Goal: Information Seeking & Learning: Find specific fact

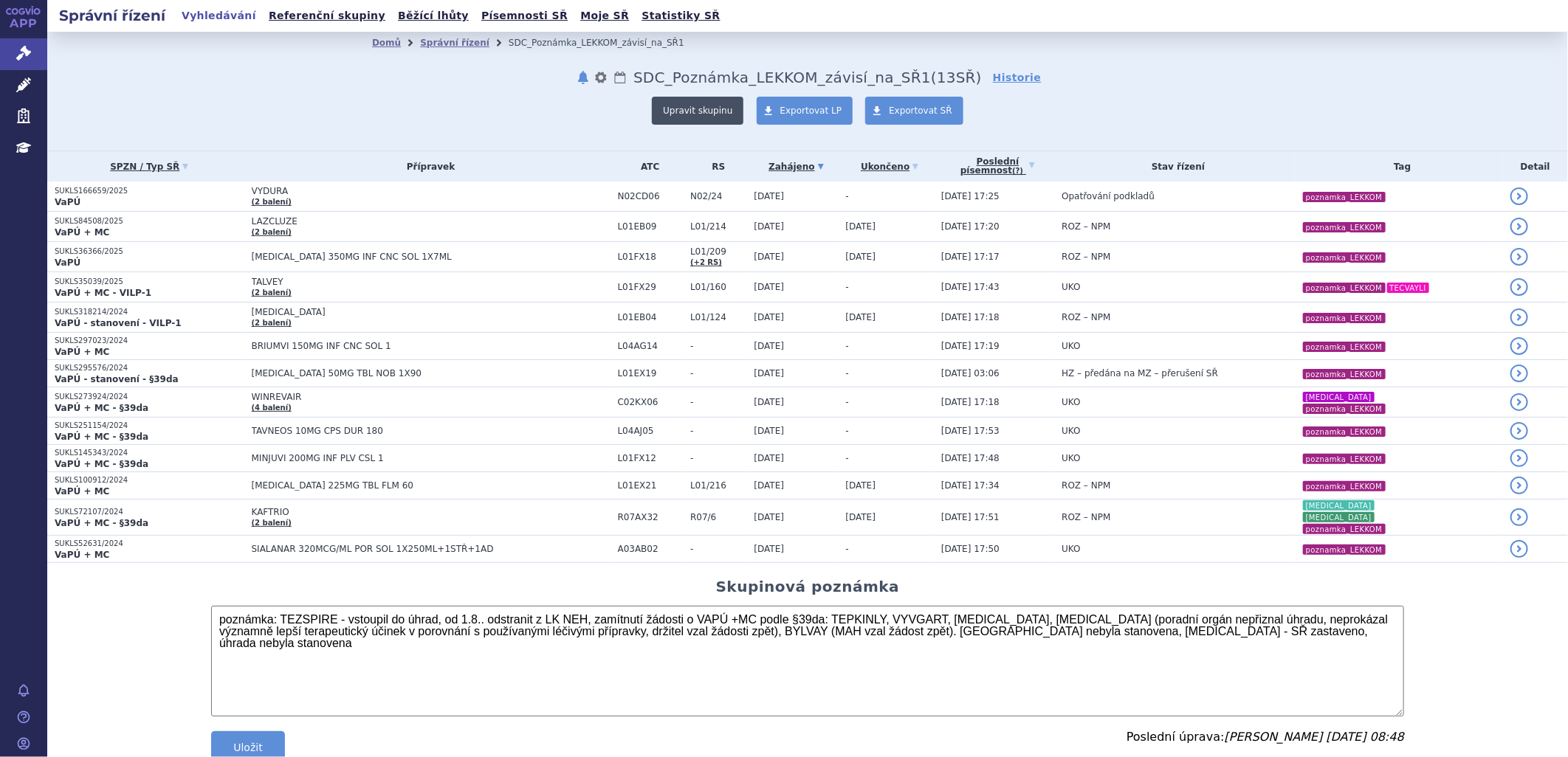
click at [697, 113] on button "Upravit skupinu" at bounding box center [697, 111] width 92 height 28
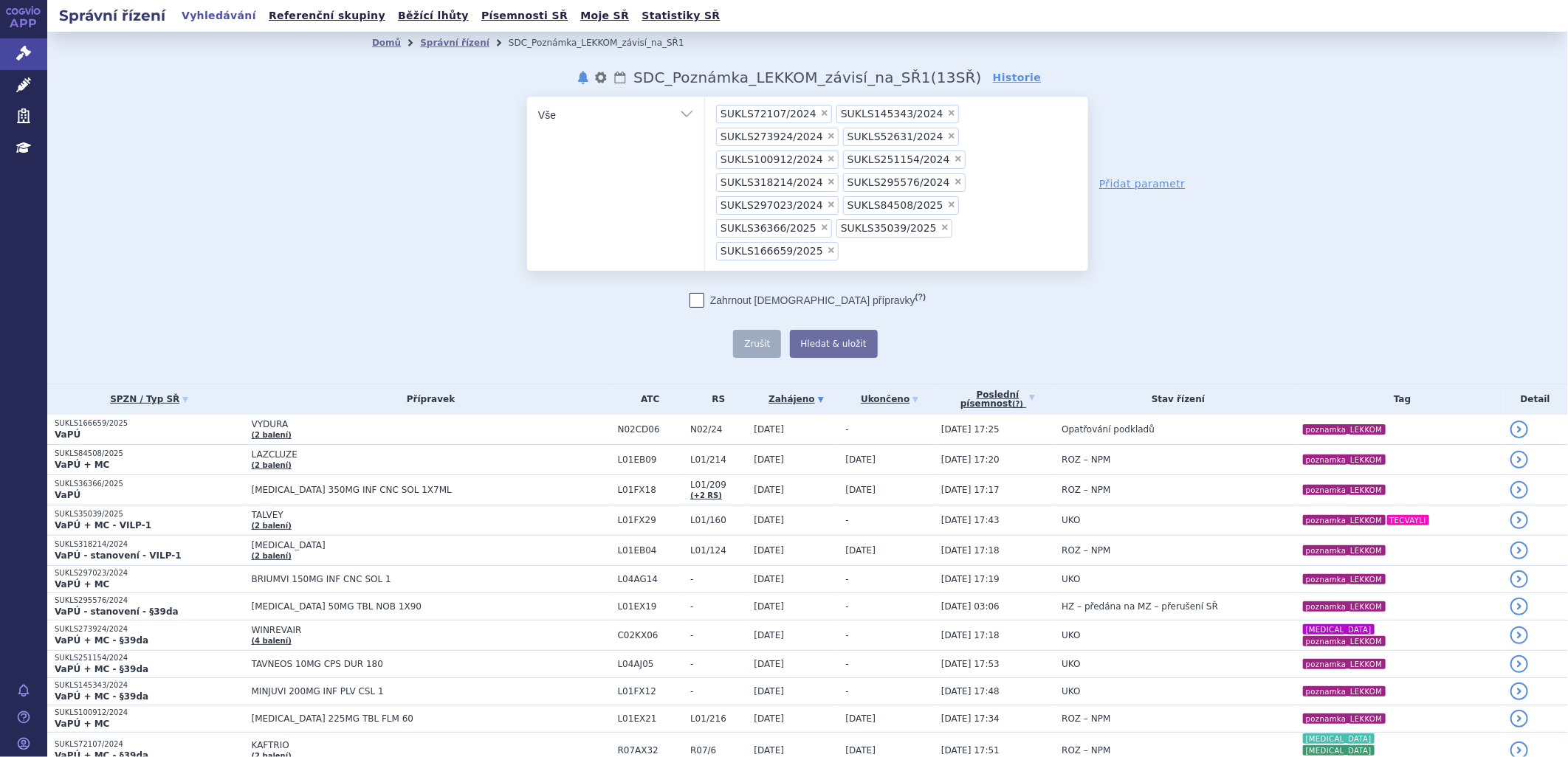
click at [864, 208] on ul "× SUKLS72107/2024 × SUKLS145343/2024 × SUKLS273924/2024 × SUKLS52631/2024 × SUK…" at bounding box center [896, 181] width 383 height 170
click at [705, 133] on select "SUKLS72107/2024 SUKLS145343/2024 SUKLS273924/2024 SUKLS52631/2024 SUKLS100912/2…" at bounding box center [704, 114] width 1 height 37
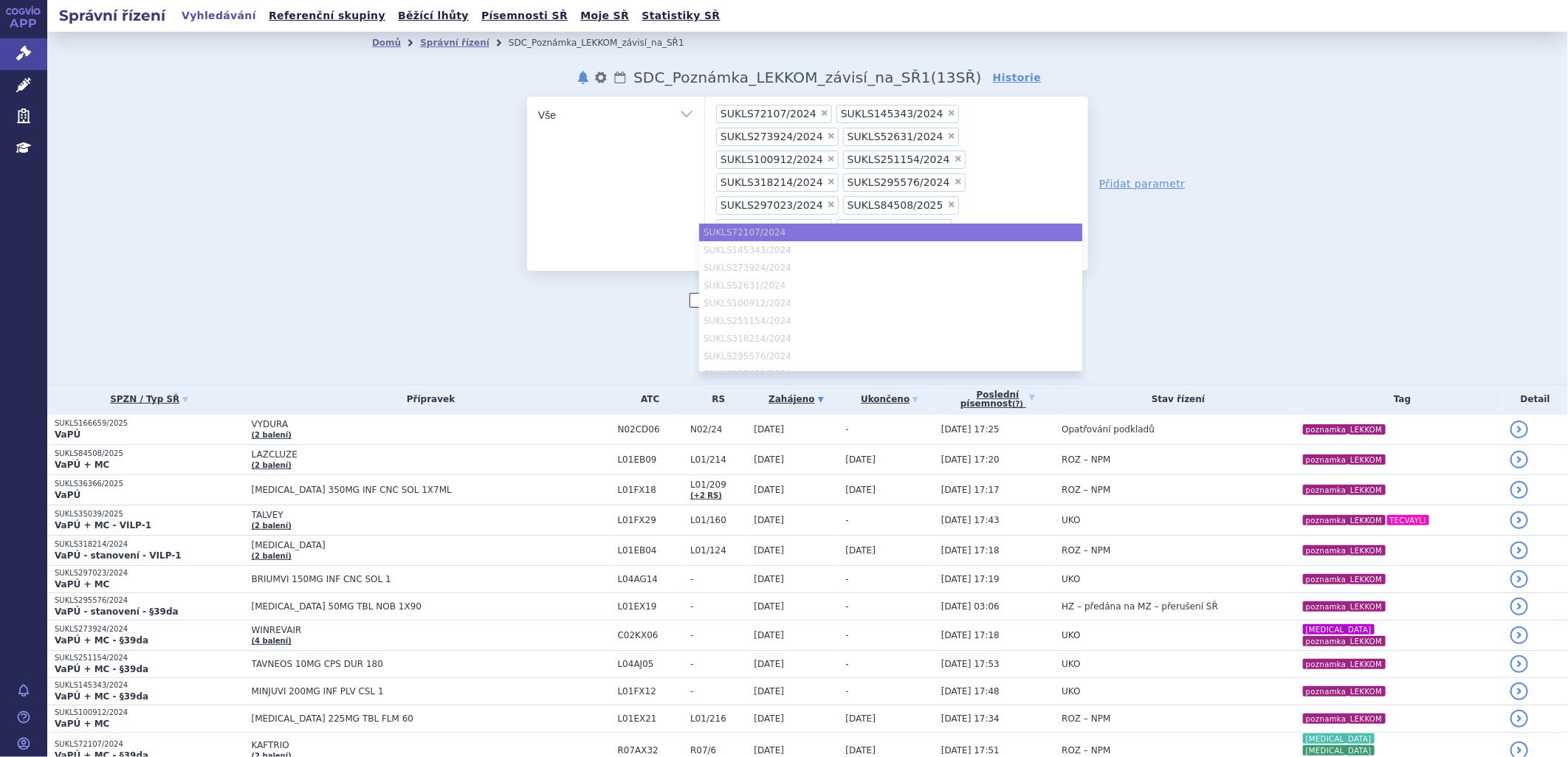
paste input "SUKLS215161/2025"
type input "SUKLS215161/2025"
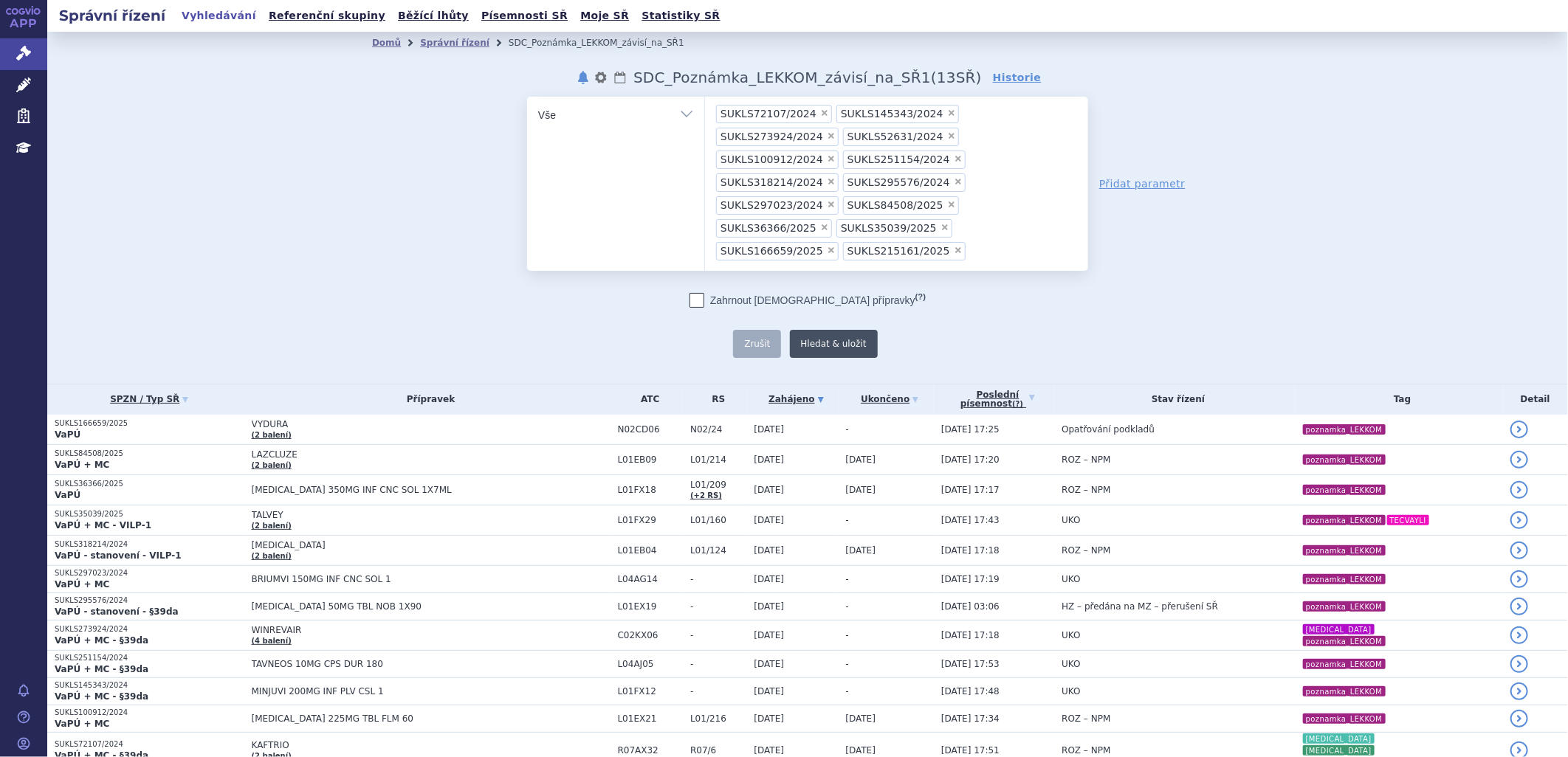
click at [798, 330] on button "Hledat & uložit" at bounding box center [834, 344] width 88 height 28
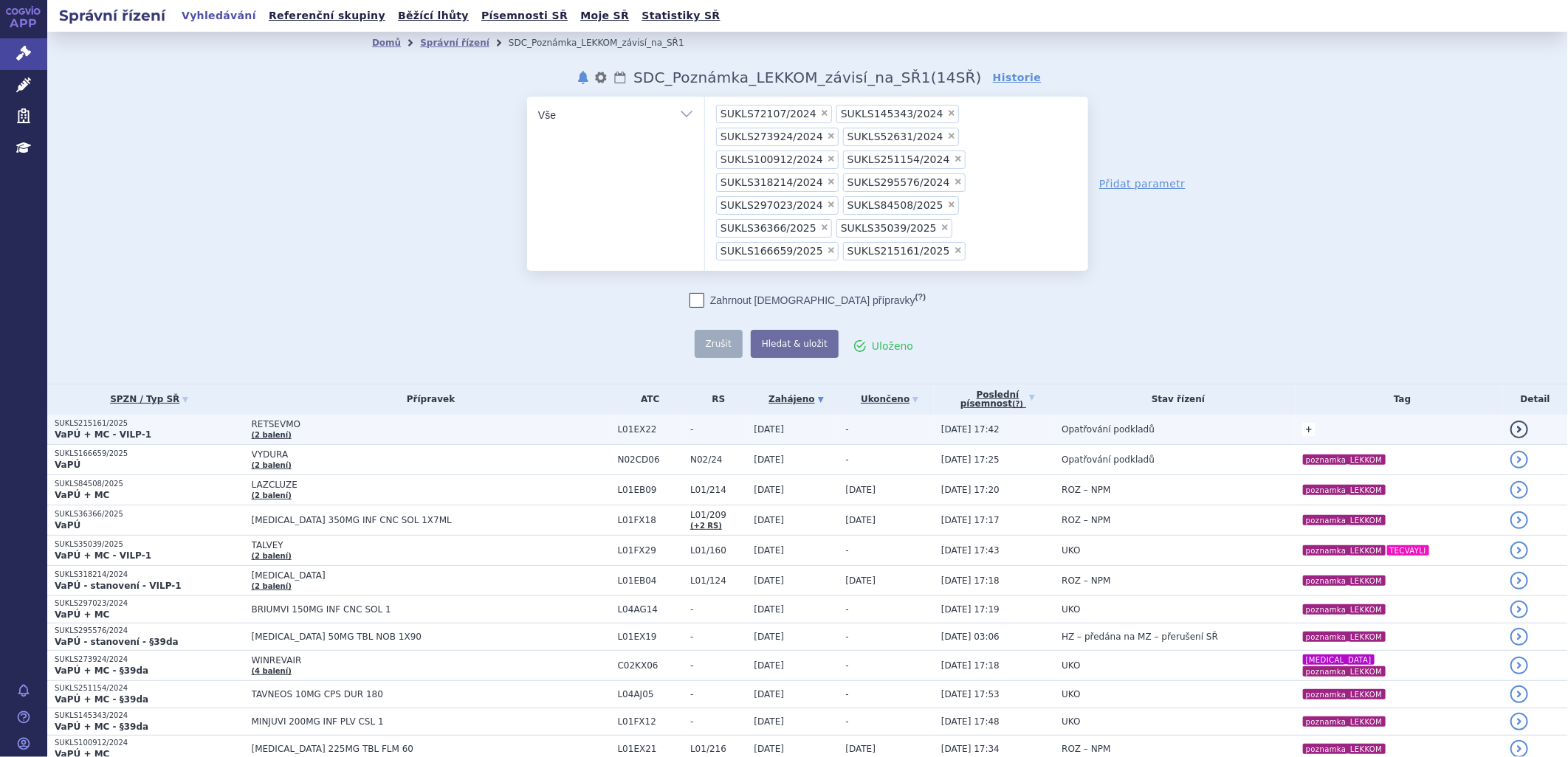
click at [1302, 422] on link "+" at bounding box center [1309, 429] width 13 height 13
click at [1231, 422] on span at bounding box center [1238, 431] width 15 height 19
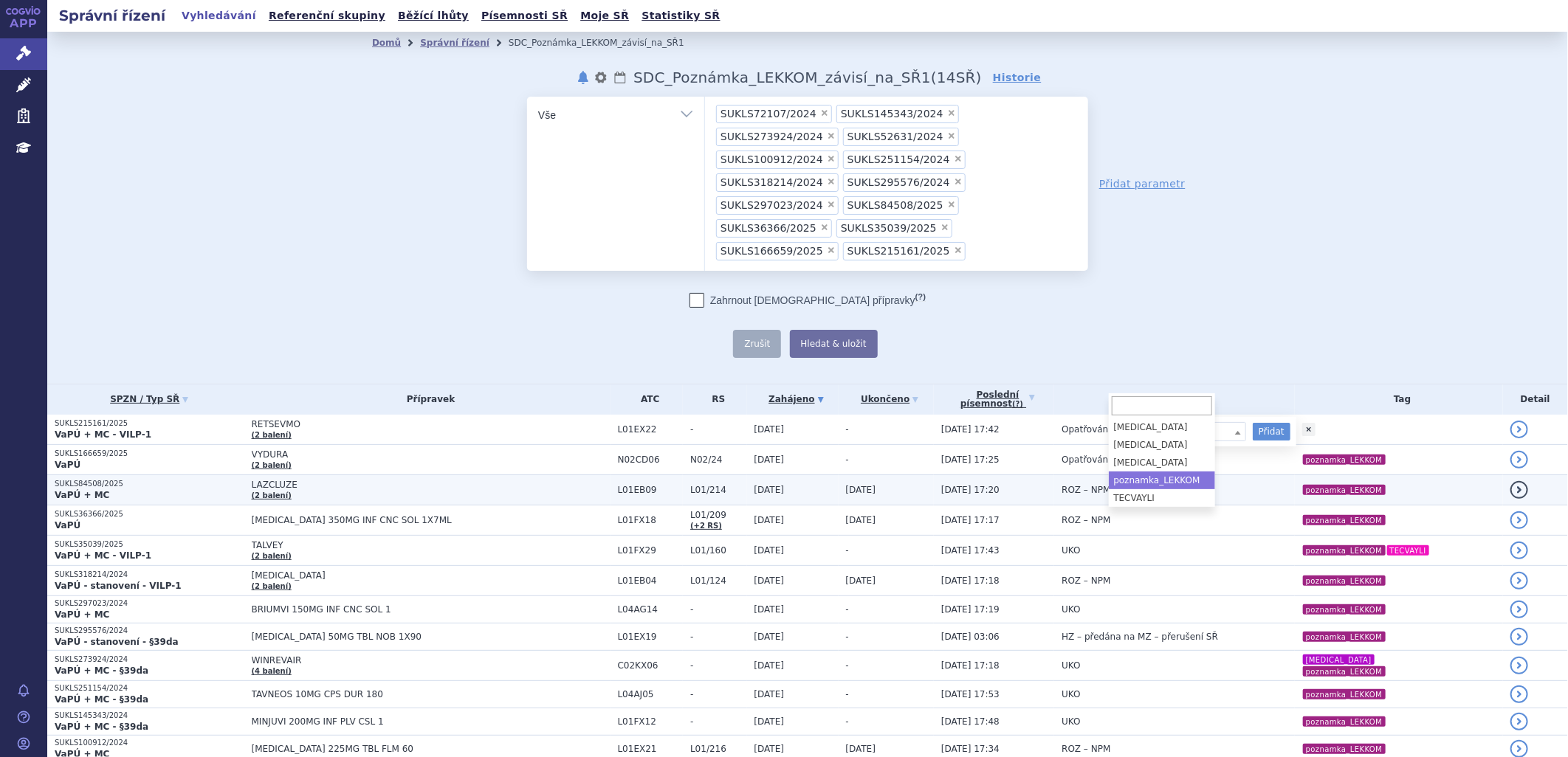
select select "poznamka_LEKKOM"
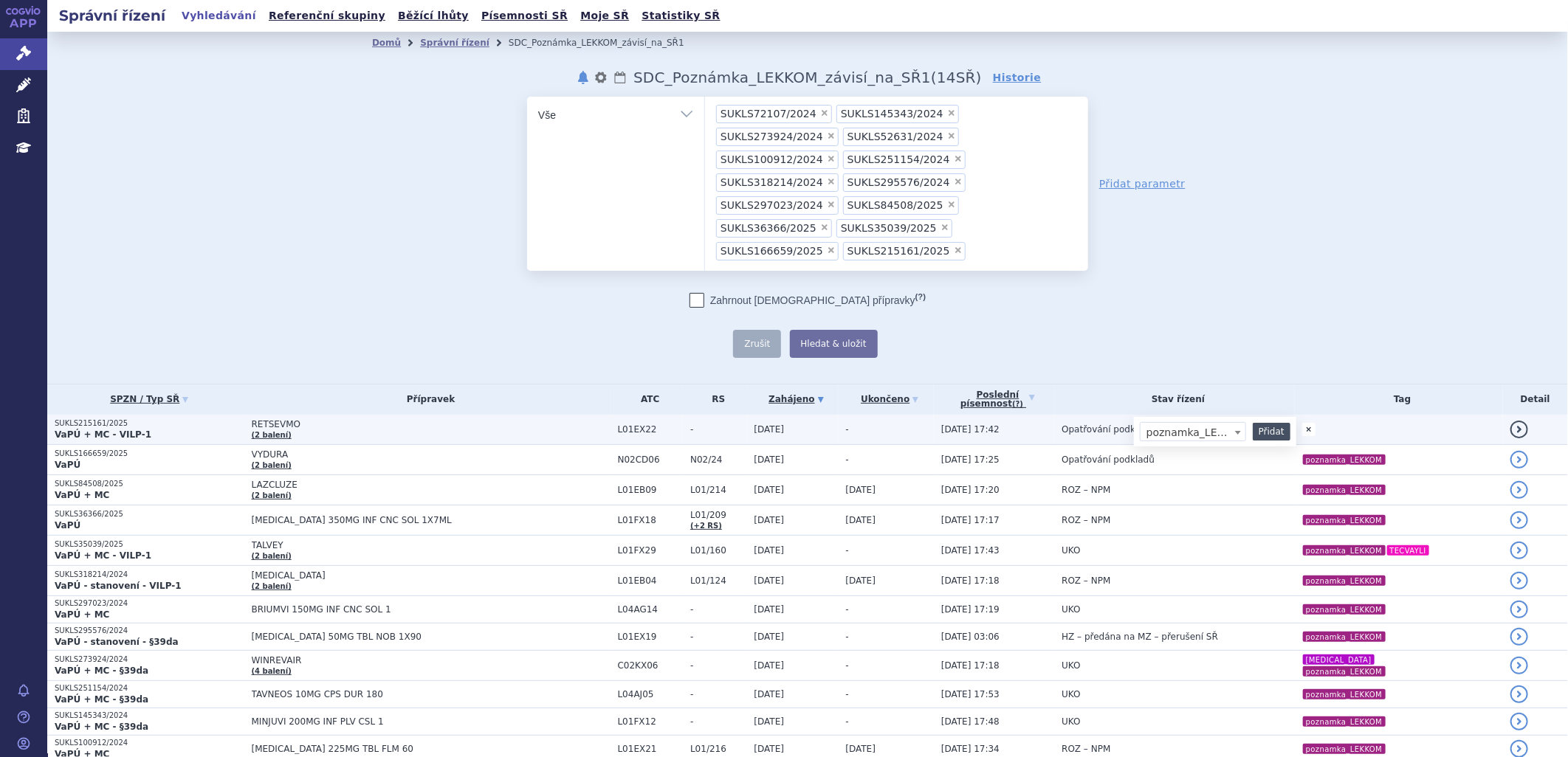
click at [1253, 422] on button "Přidat" at bounding box center [1272, 431] width 38 height 18
select select
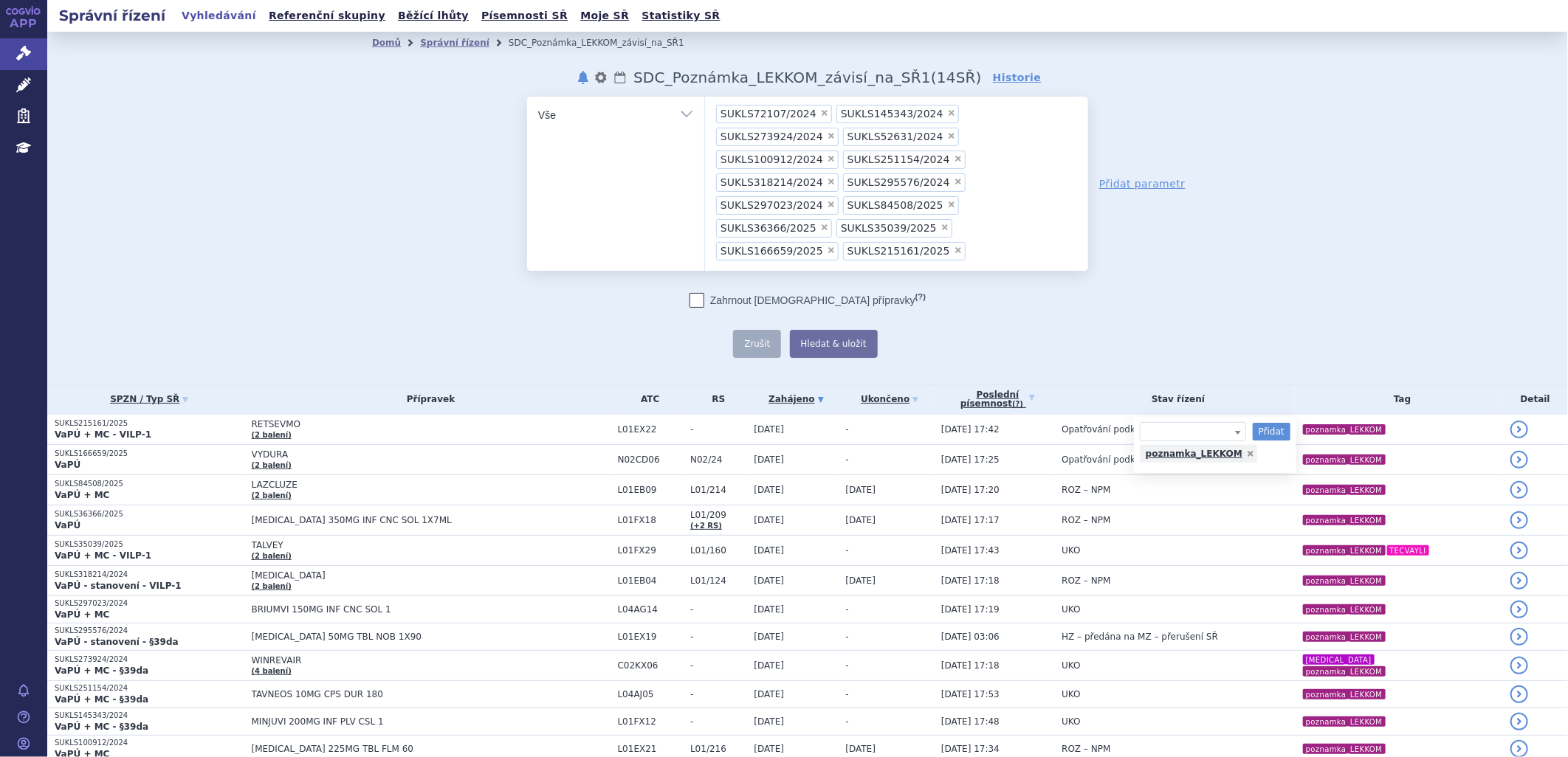
click at [1177, 224] on div "odstranit Vše Spisová značka Typ SŘ" at bounding box center [807, 227] width 871 height 261
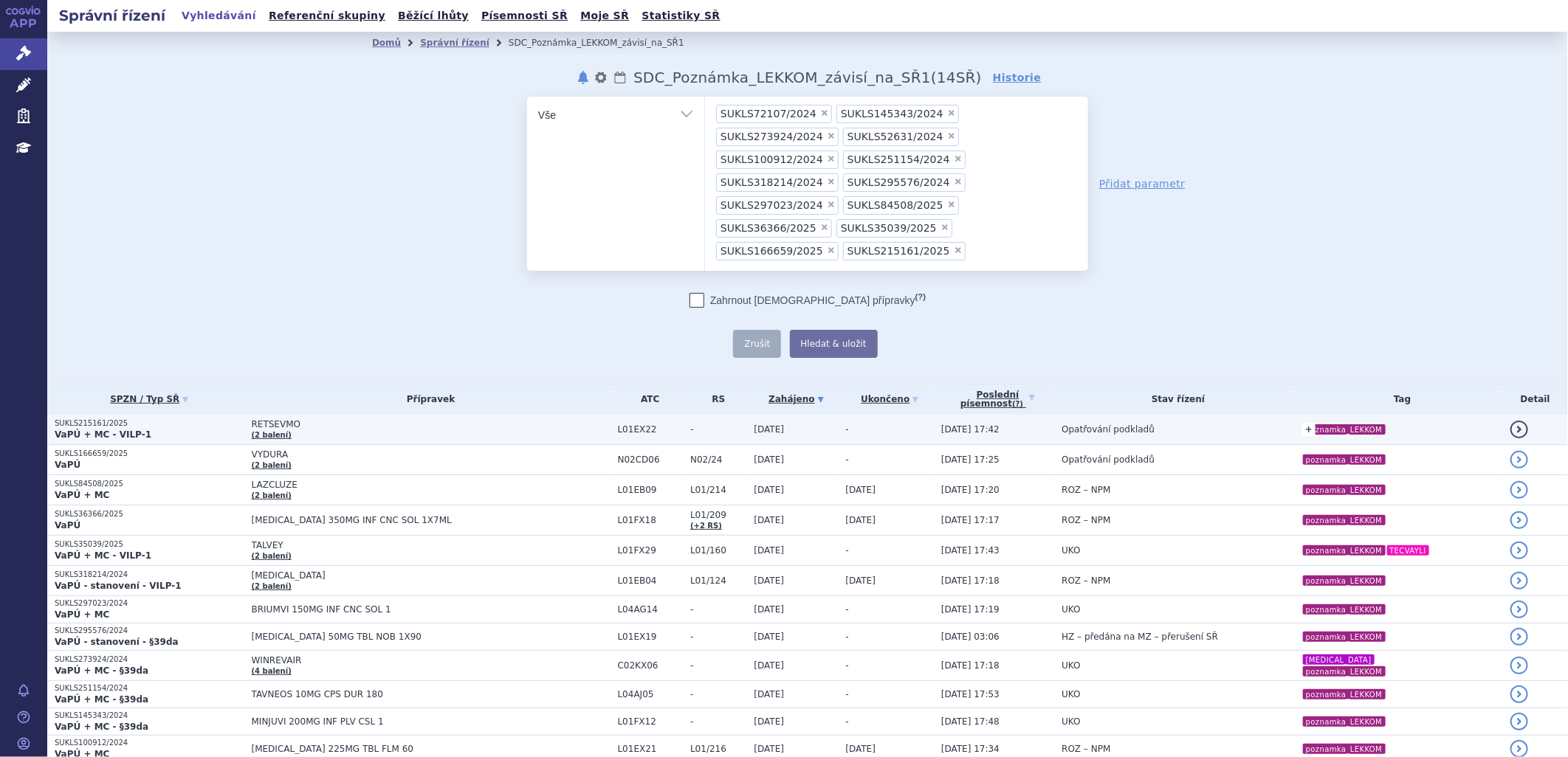
click at [1302, 422] on link "+" at bounding box center [1309, 429] width 13 height 13
click at [1244, 445] on link at bounding box center [1250, 454] width 13 height 18
click at [1284, 276] on div "Domů Správní řízení SDC_Poznámka_LEKKOM_závisí_na_SŘ1 notifikace nastavení Přej…" at bounding box center [807, 207] width 1520 height 352
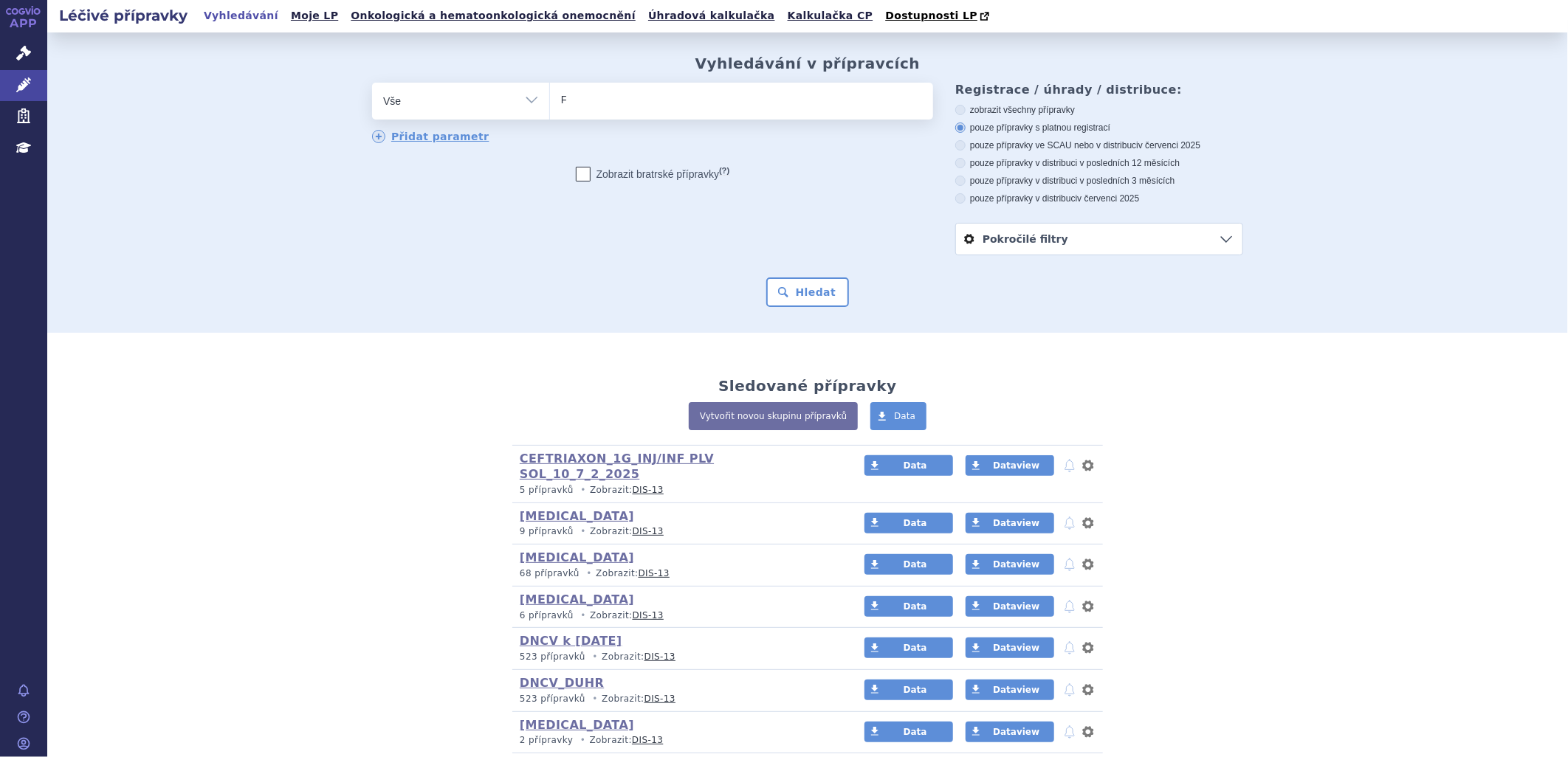
type input "FL"
type input "[MEDICAL_DATA]"
type input "FLUE"
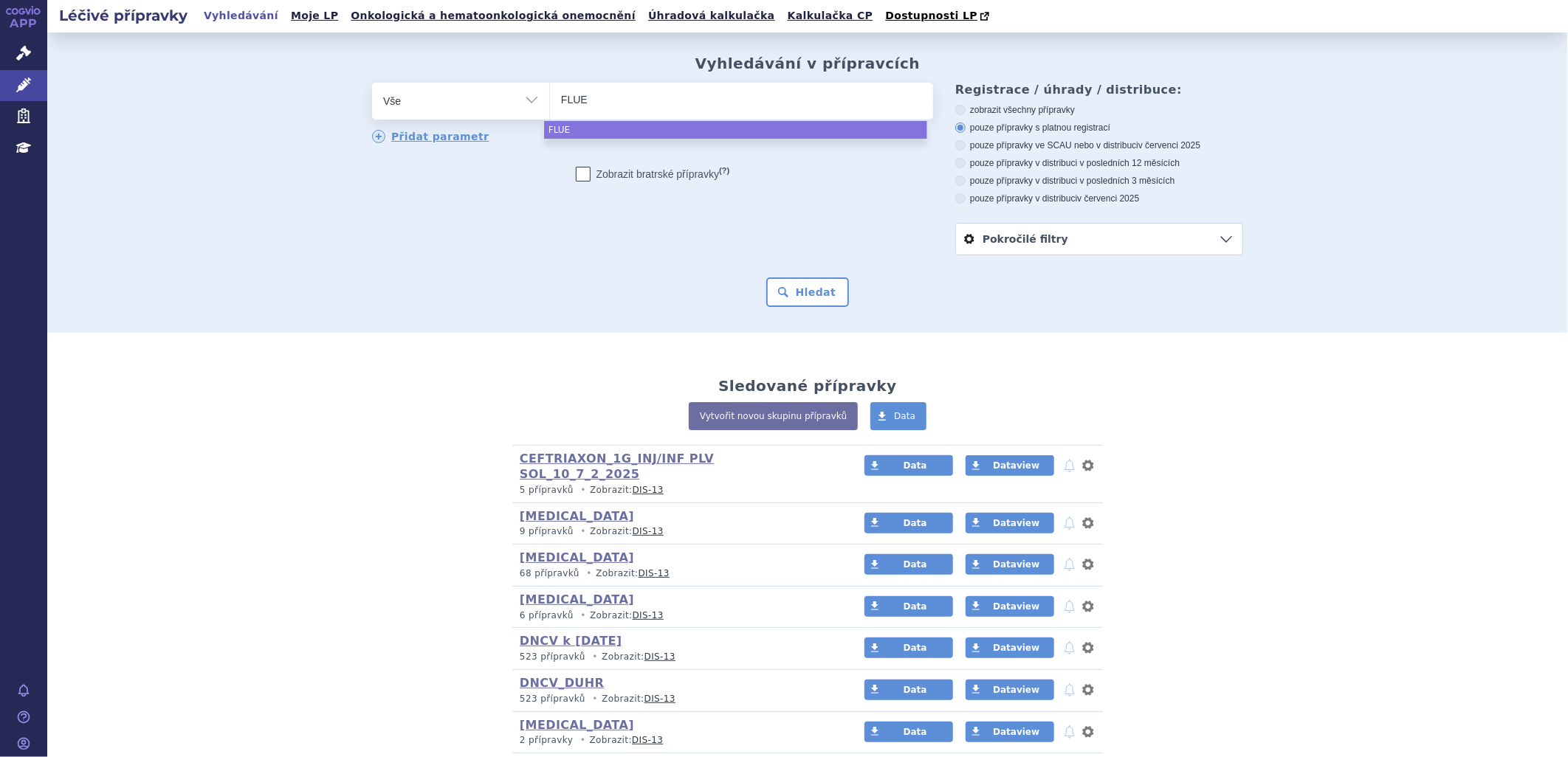
type input "FLUEN"
type input "FLUENZ"
type input "FLUENZ T"
type input "FLUENZ TE"
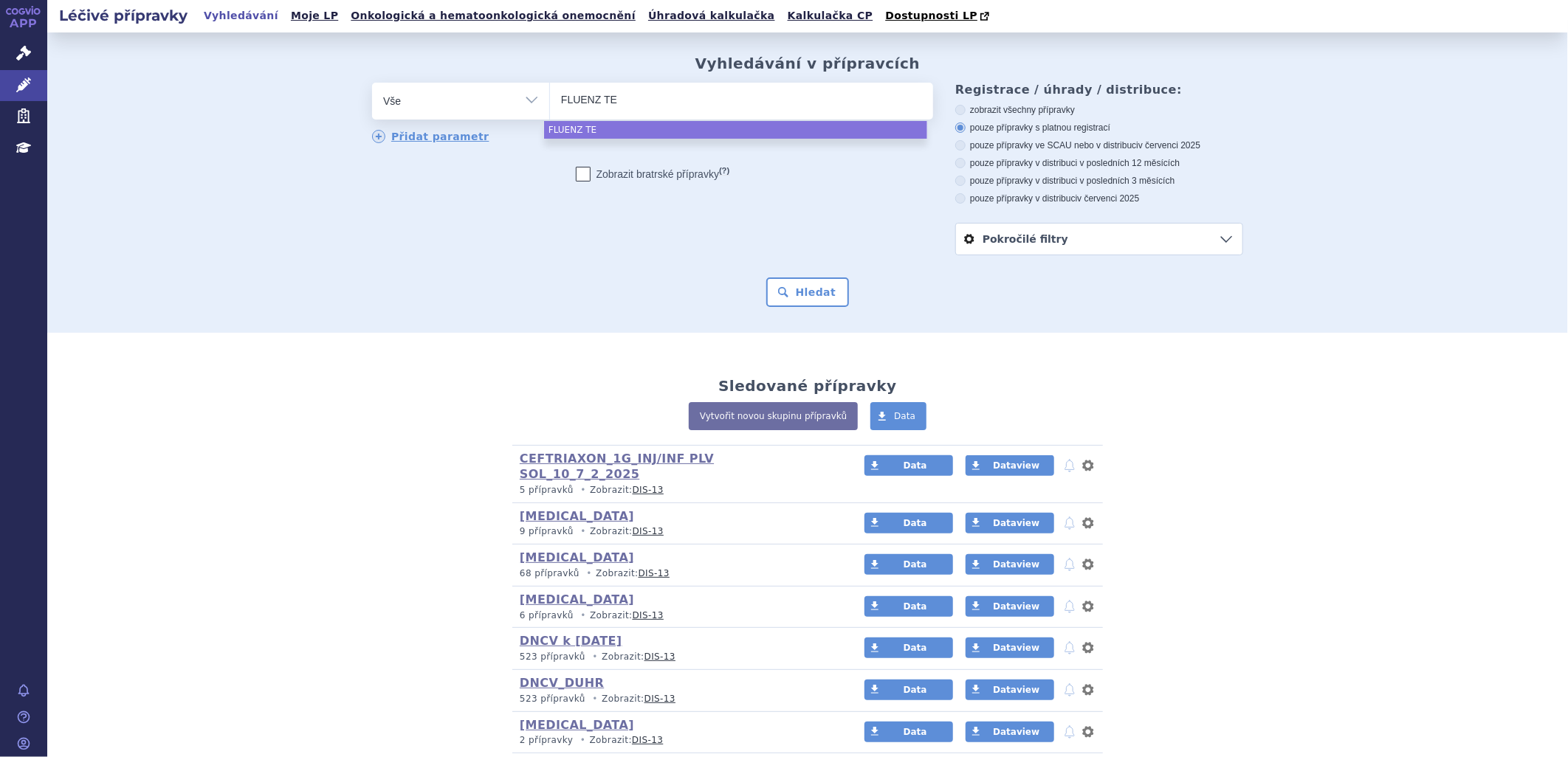
type input "FLUENZ TET"
type input "FLUENZ TETR"
type input "FLUENZ TETRA"
select select "FLUENZ TETRA"
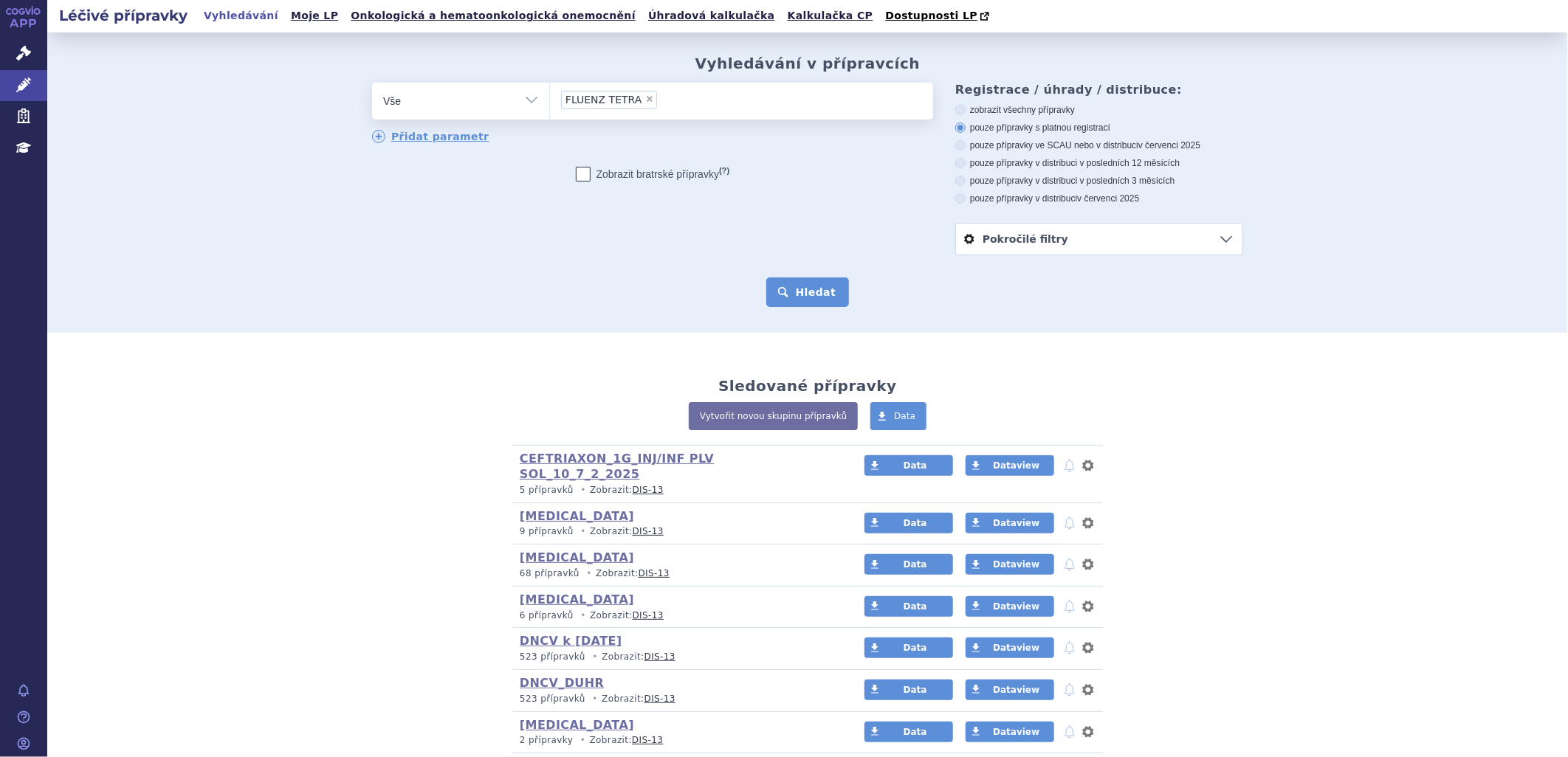
click at [808, 283] on button "Hledat" at bounding box center [808, 292] width 84 height 30
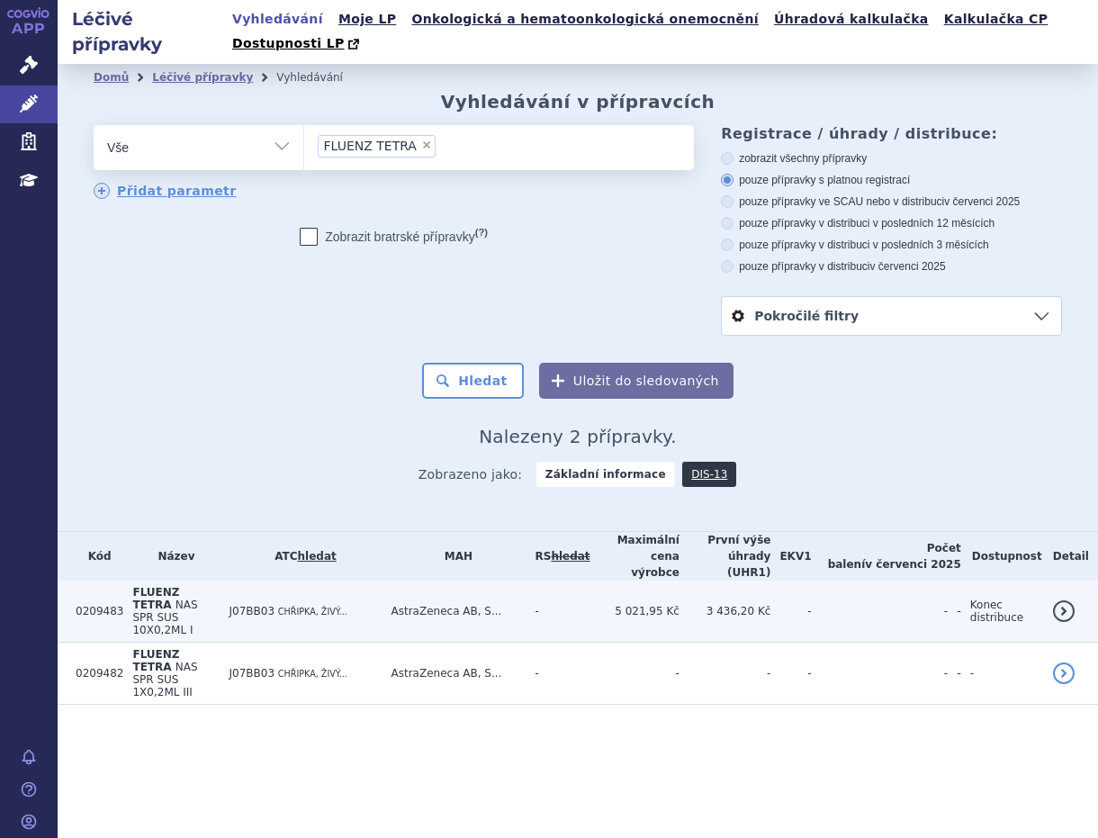
click at [197, 598] on span "NAS SPR SUS 10X0,2ML I" at bounding box center [164, 617] width 65 height 38
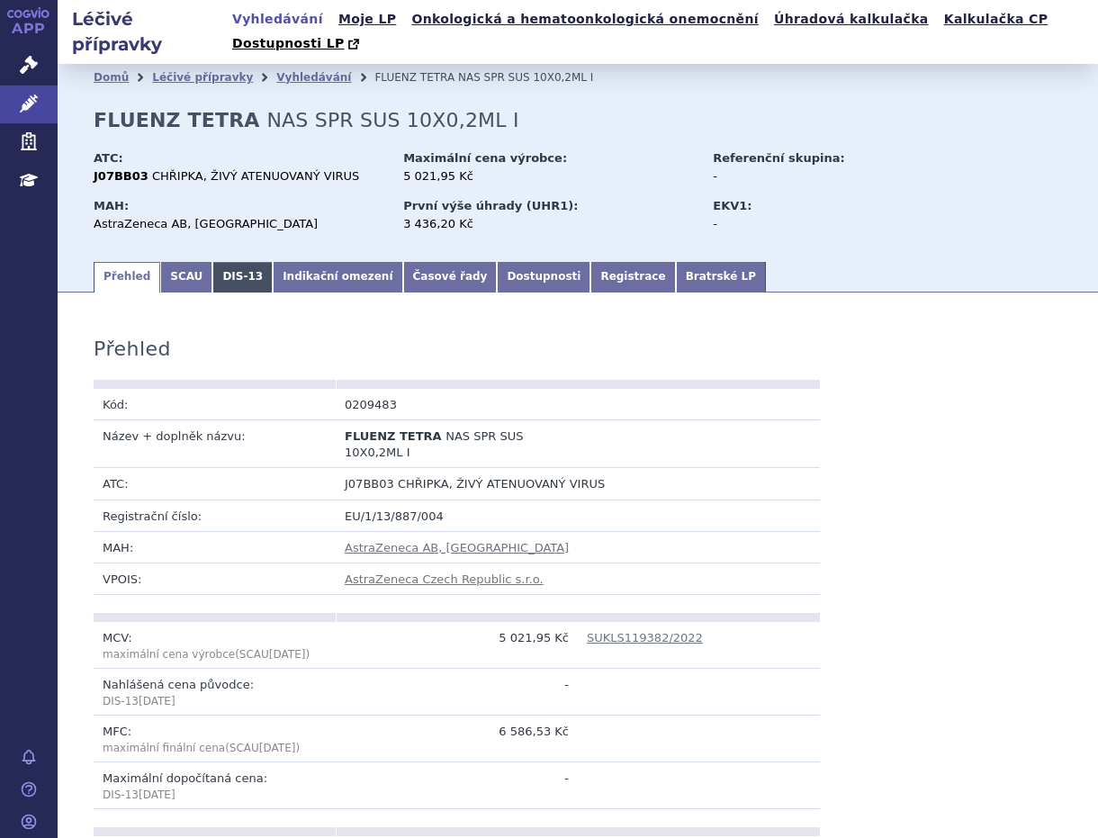
click at [244, 263] on link "DIS-13" at bounding box center [242, 277] width 60 height 31
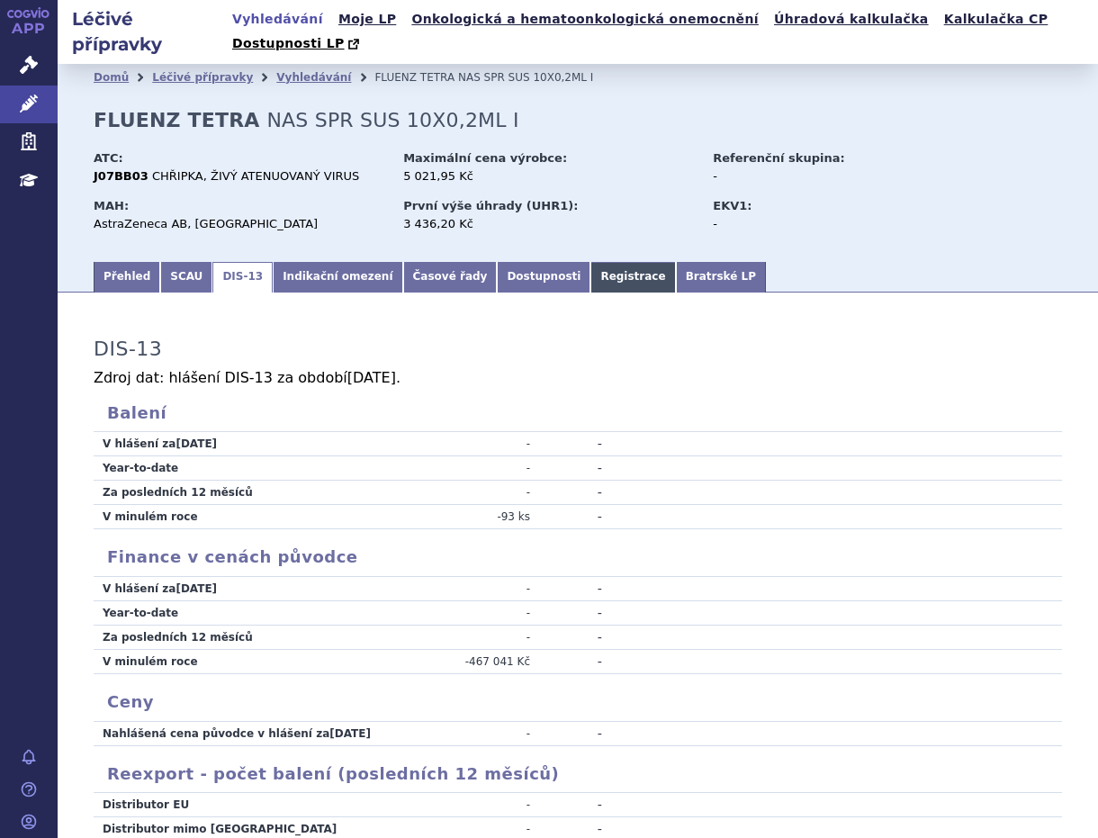
click at [590, 262] on link "Registrace" at bounding box center [632, 277] width 85 height 31
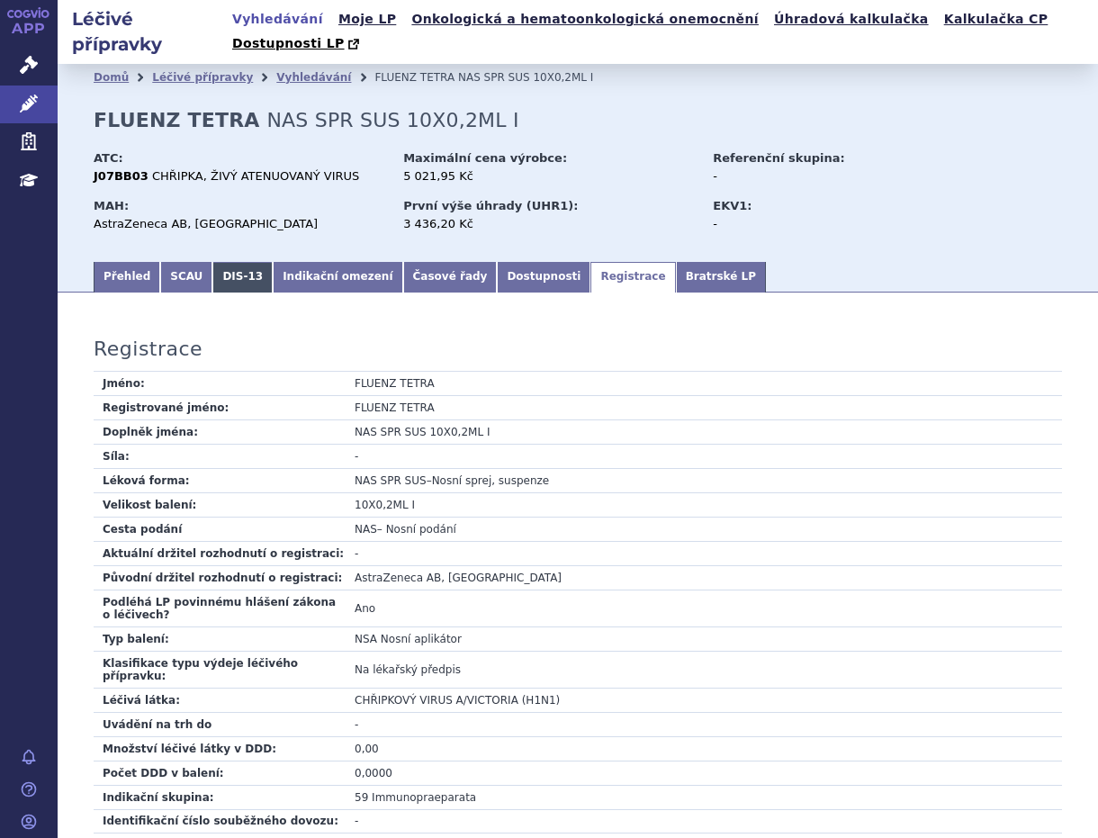
click at [239, 262] on link "DIS-13" at bounding box center [242, 277] width 60 height 31
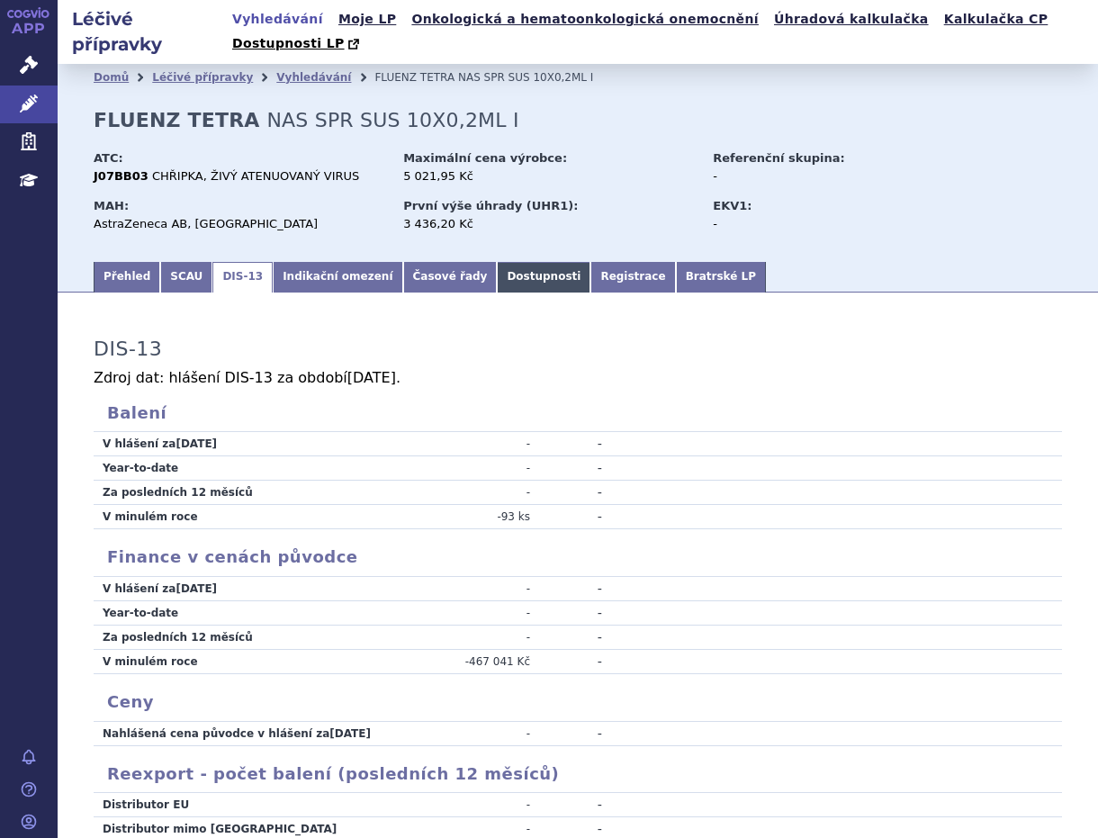
click at [497, 262] on link "Dostupnosti" at bounding box center [544, 277] width 94 height 31
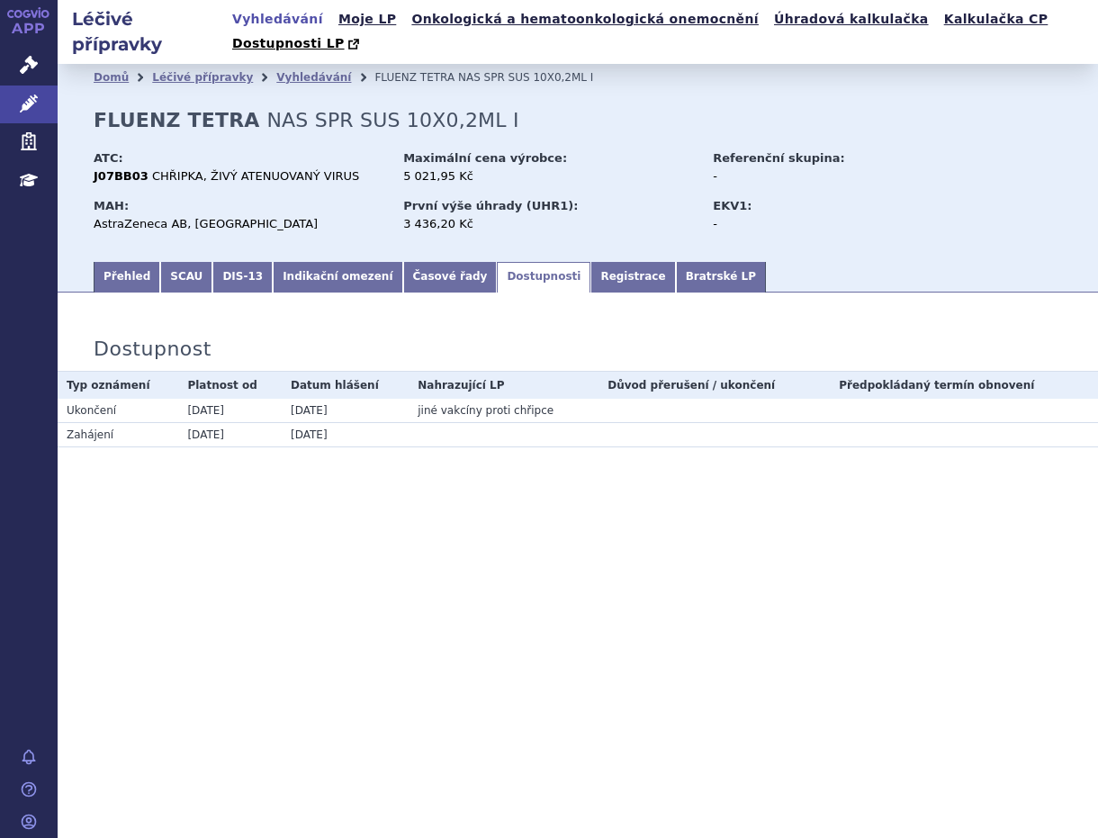
drag, startPoint x: 190, startPoint y: 387, endPoint x: 244, endPoint y: 383, distance: 54.1
click at [244, 399] on td "13.05.2024" at bounding box center [229, 411] width 103 height 24
drag, startPoint x: 244, startPoint y: 383, endPoint x: 346, endPoint y: 388, distance: 102.7
click at [346, 399] on td "13.05.2024" at bounding box center [345, 411] width 127 height 24
click at [288, 15] on link "Vyhledávání" at bounding box center [278, 19] width 102 height 24
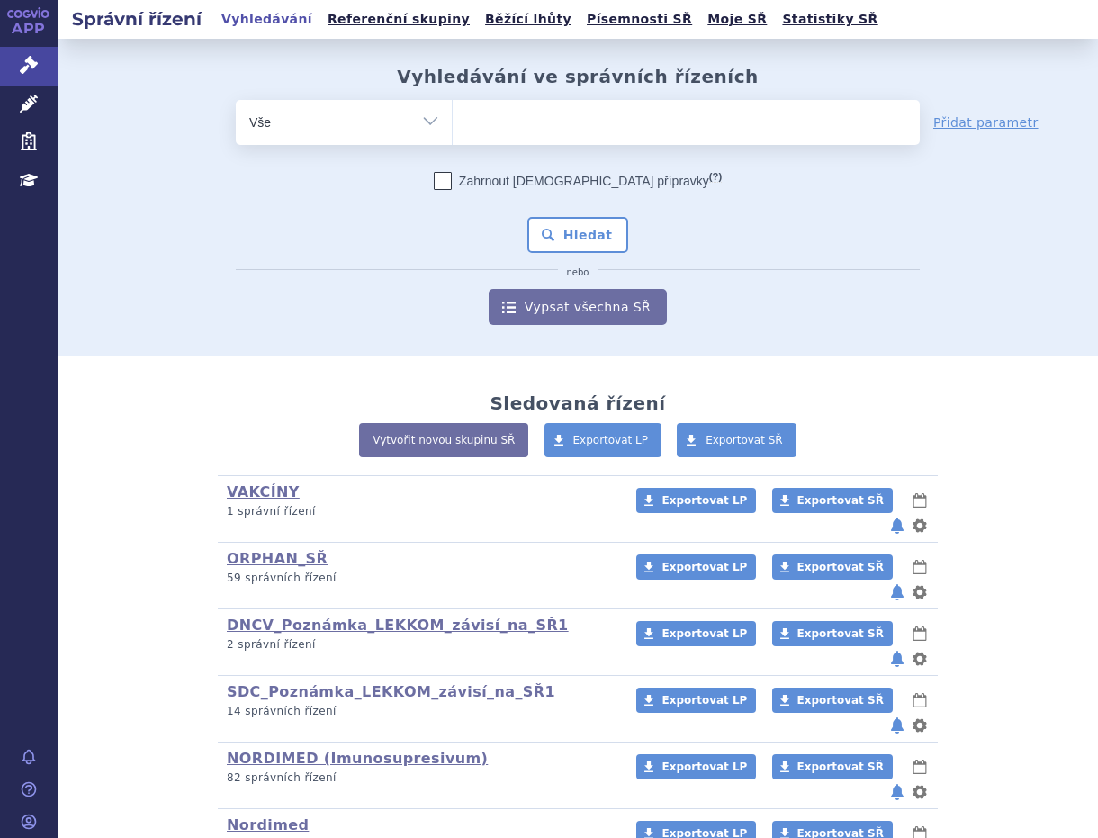
click at [553, 112] on ul at bounding box center [686, 119] width 467 height 38
click at [453, 112] on select at bounding box center [452, 121] width 1 height 45
type input "g"
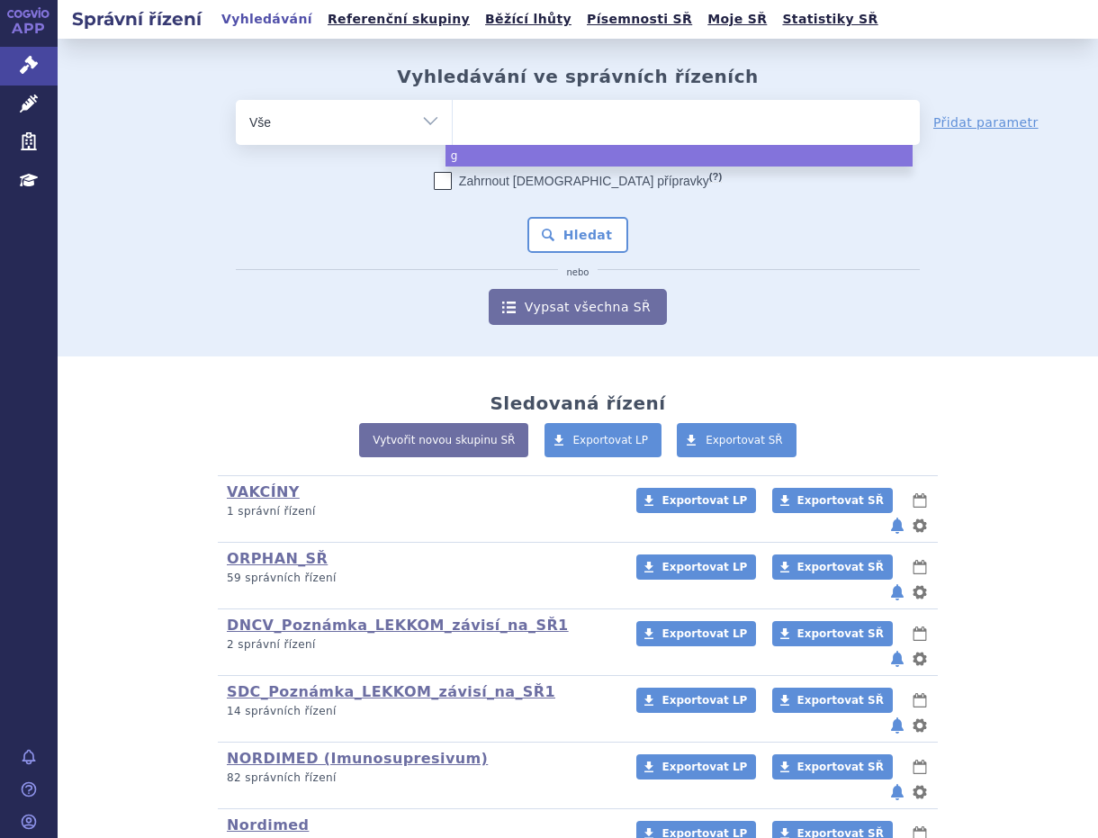
type input "f"
type input "fl"
type input "flu"
type input "flue"
type input "fluen"
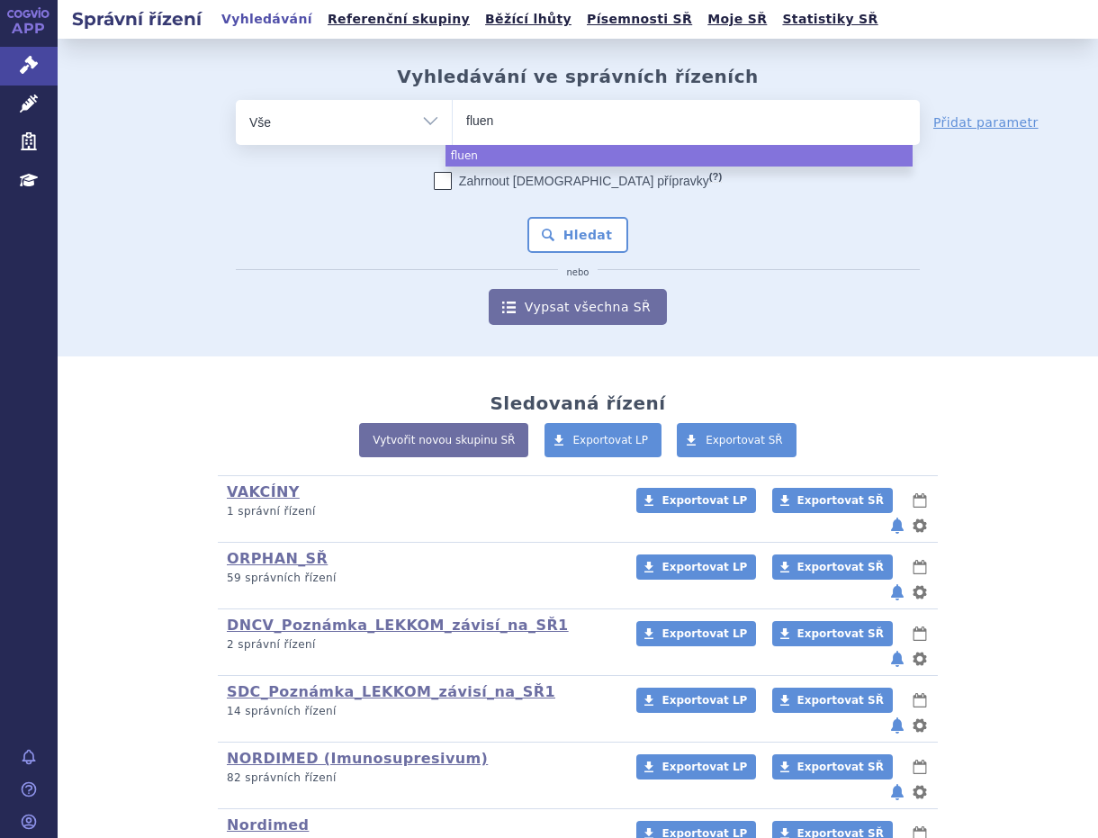
type input "fluenz"
type input "fluenz t"
type input "fluenz te"
type input "fluenz tet"
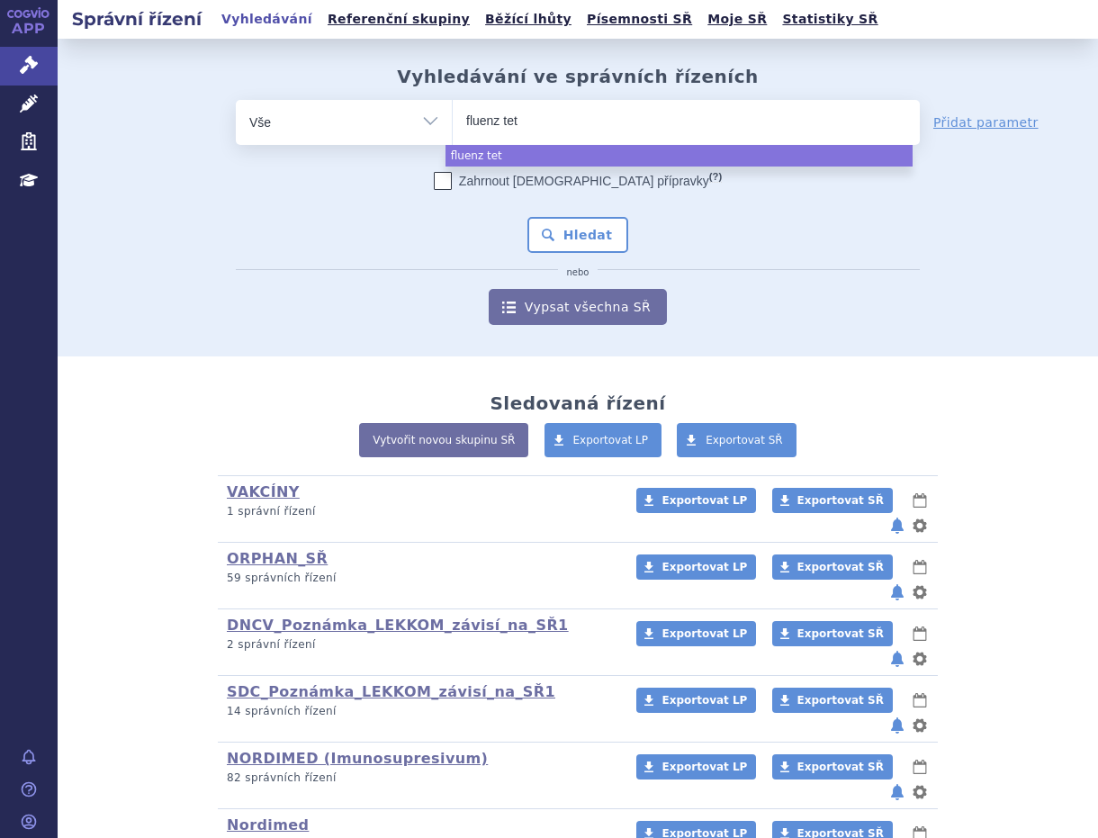
type input "fluenz tetr"
type input "fluenz tetra"
select select "fluenz tetra"
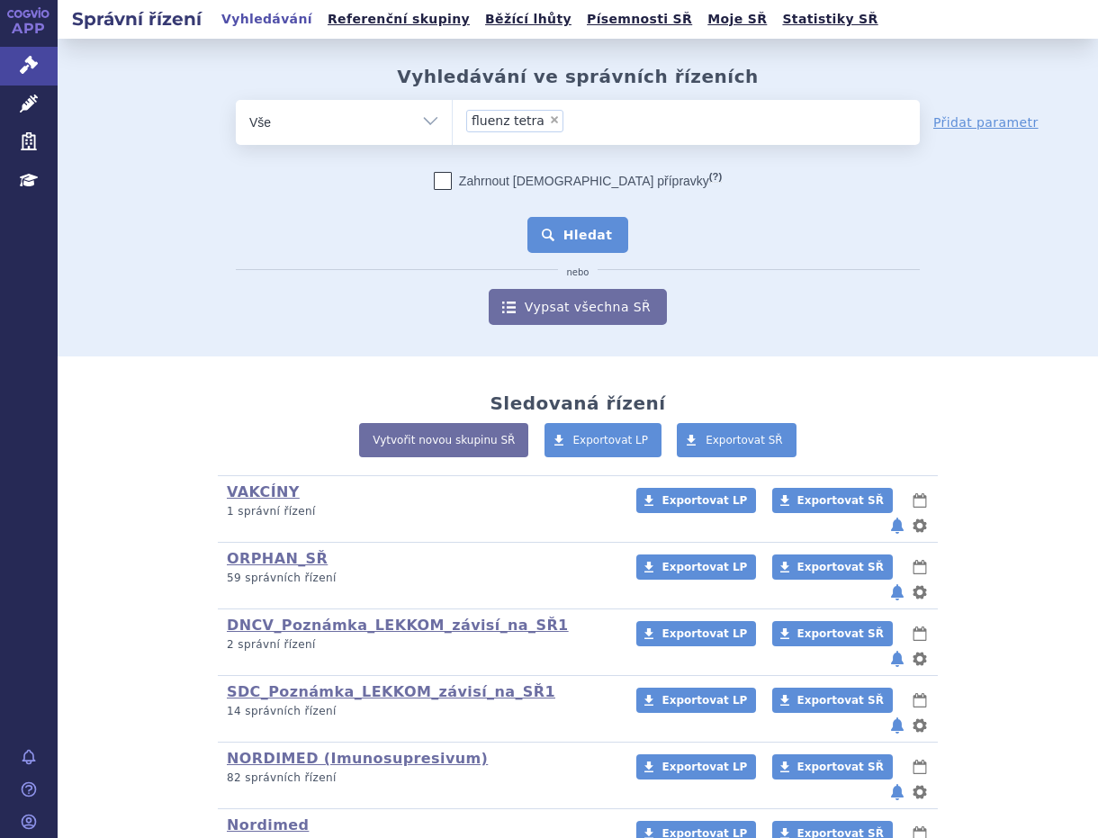
click at [563, 220] on button "Hledat" at bounding box center [578, 235] width 102 height 36
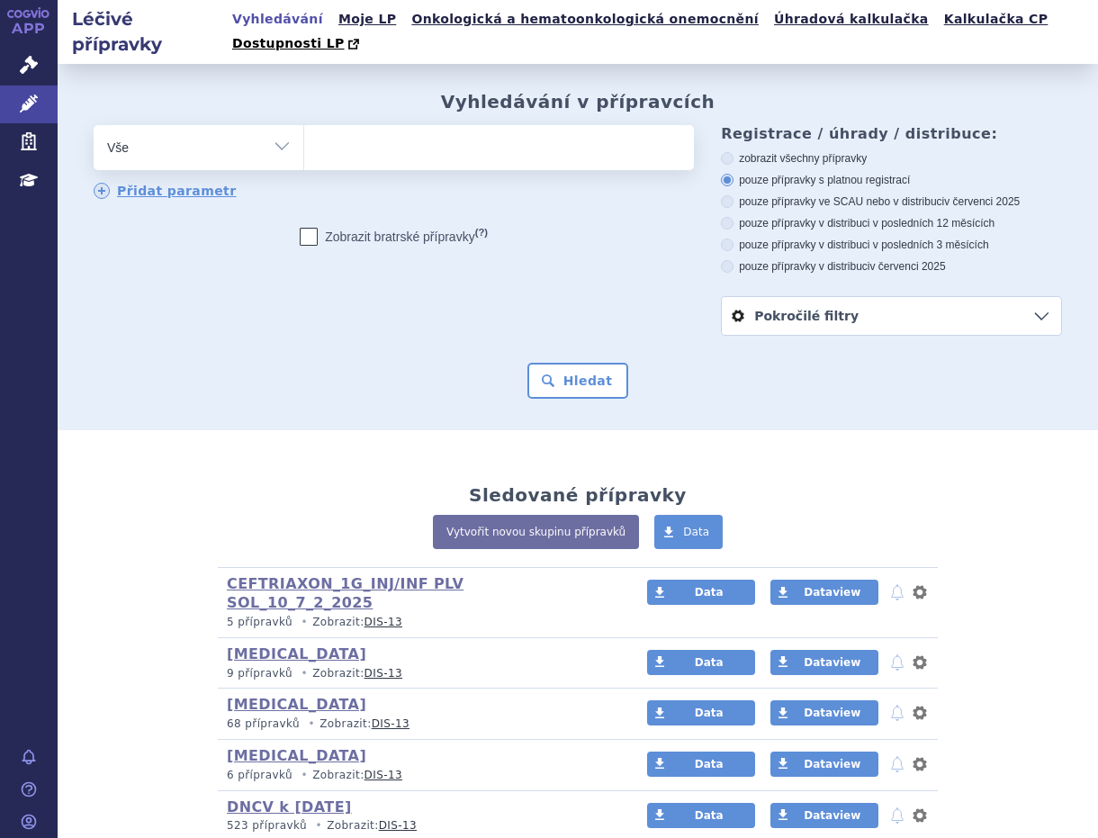
type input "0272255"
select select "0272255"
click at [571, 363] on button "Hledat" at bounding box center [578, 381] width 102 height 36
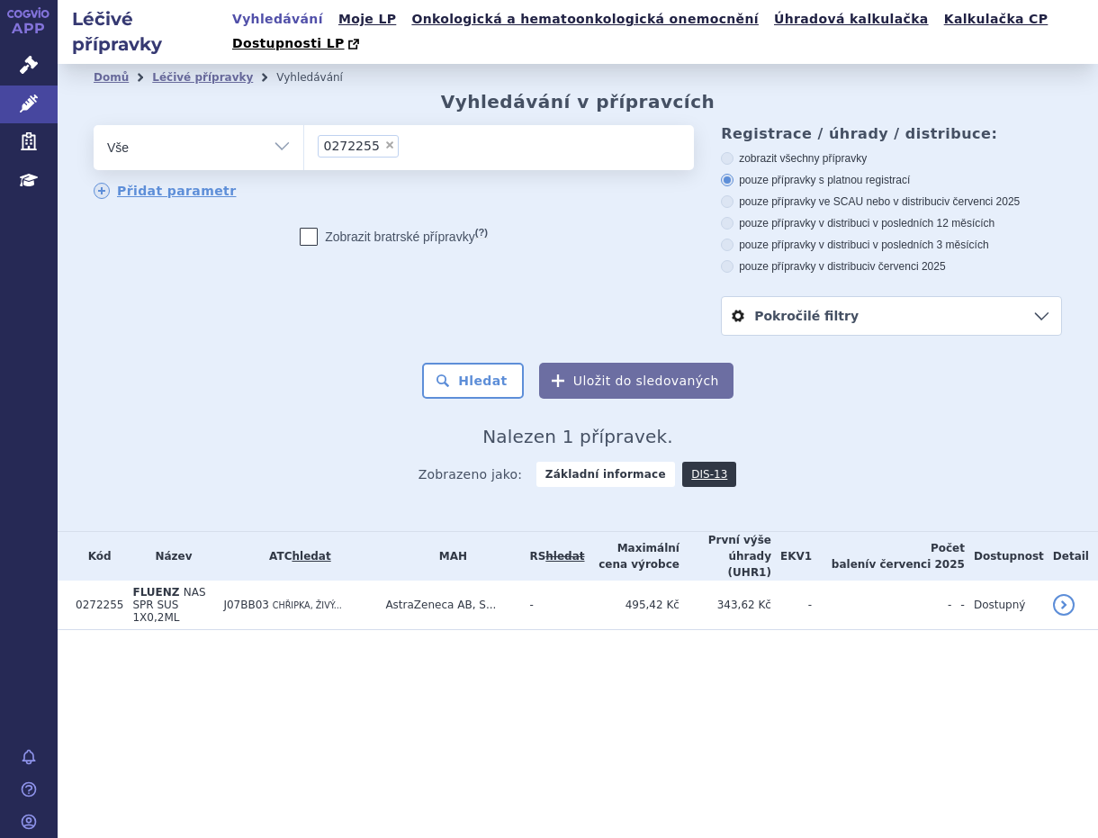
click at [255, 580] on td "J07BB03 CHŘIPKA, ŽIVÝ..." at bounding box center [295, 604] width 162 height 49
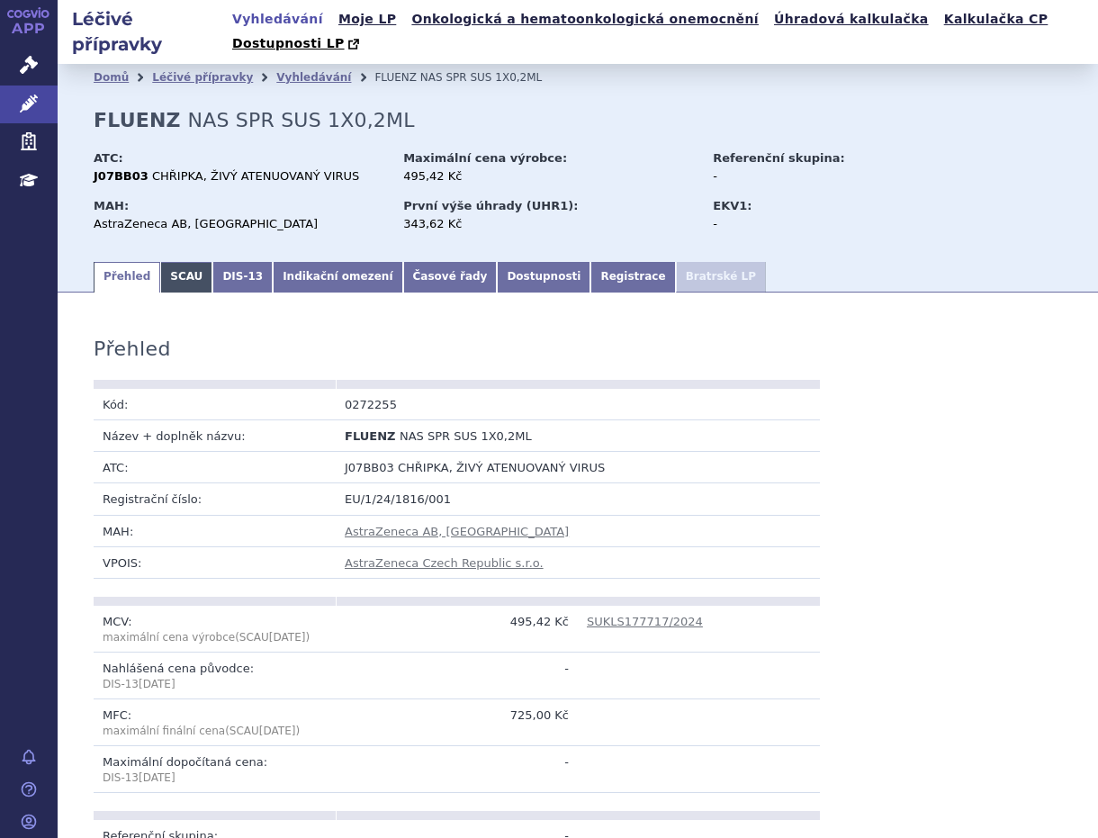
click at [181, 262] on link "SCAU" at bounding box center [186, 277] width 52 height 31
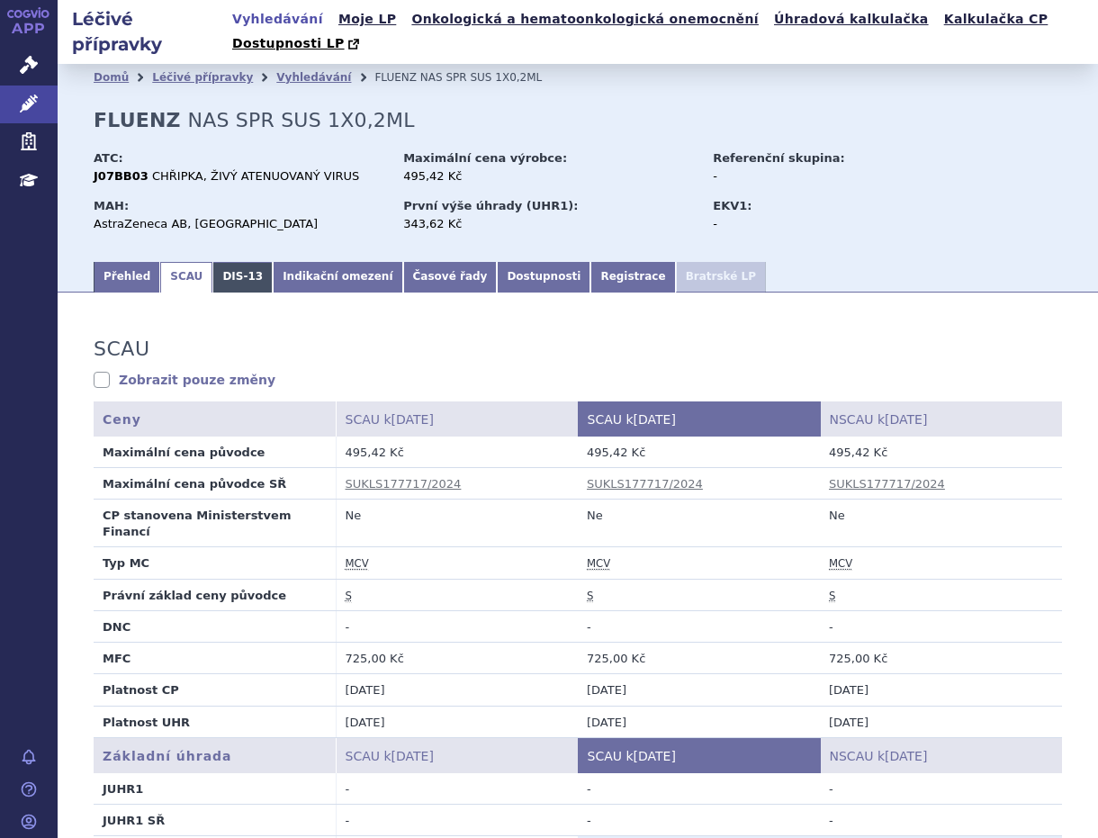
click at [217, 262] on link "DIS-13" at bounding box center [242, 277] width 60 height 31
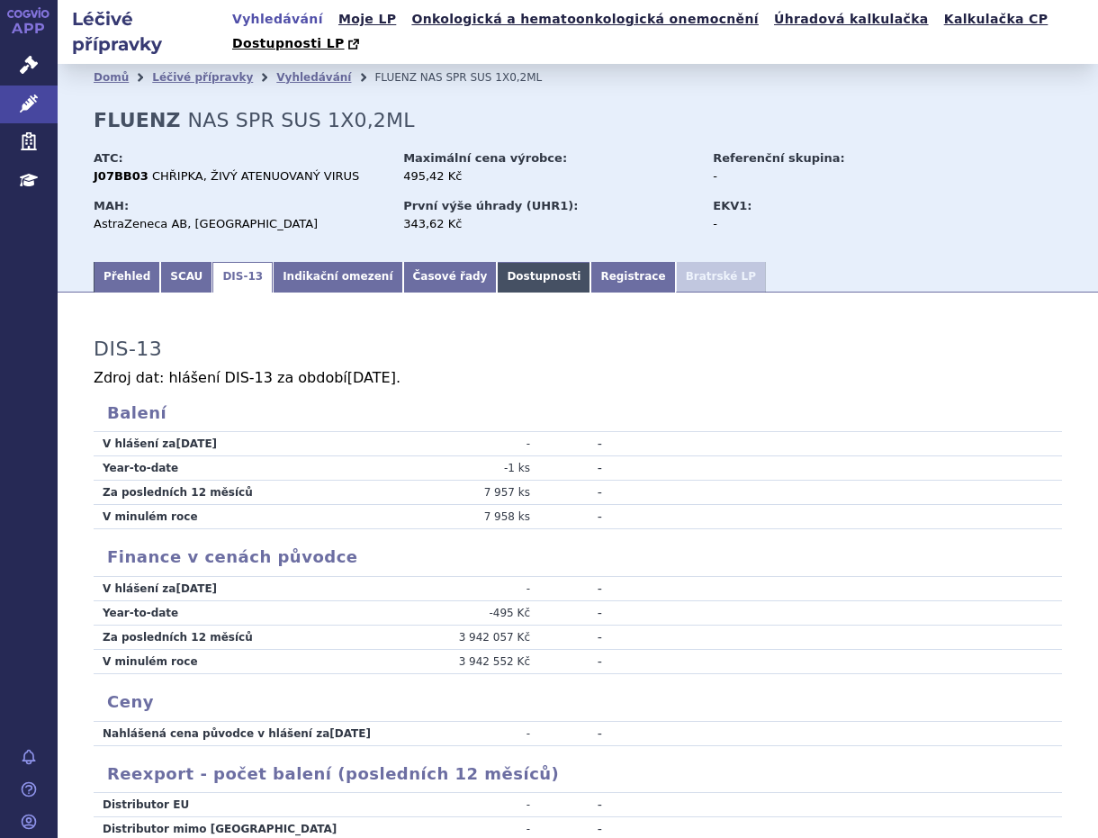
click at [501, 262] on link "Dostupnosti" at bounding box center [544, 277] width 94 height 31
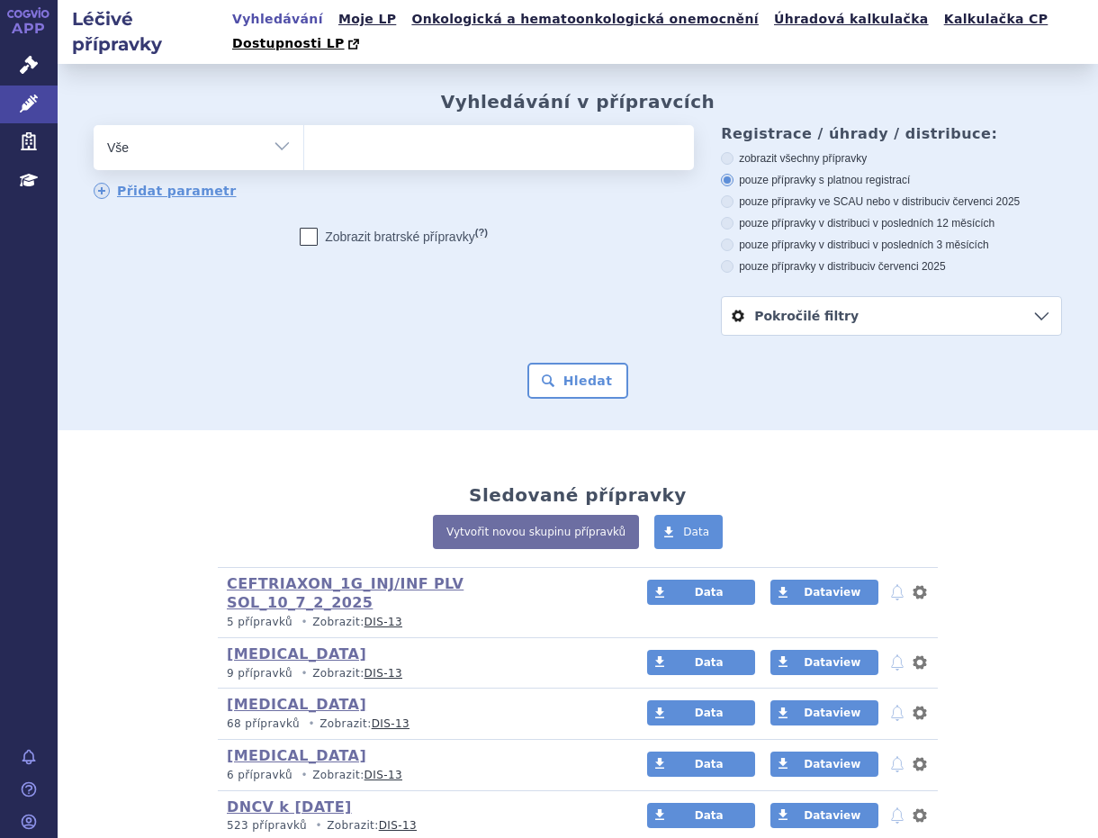
click at [356, 125] on ul at bounding box center [495, 144] width 383 height 38
click at [304, 124] on select at bounding box center [303, 146] width 1 height 45
paste input "0272078"
type input "0272078"
select select "0272078"
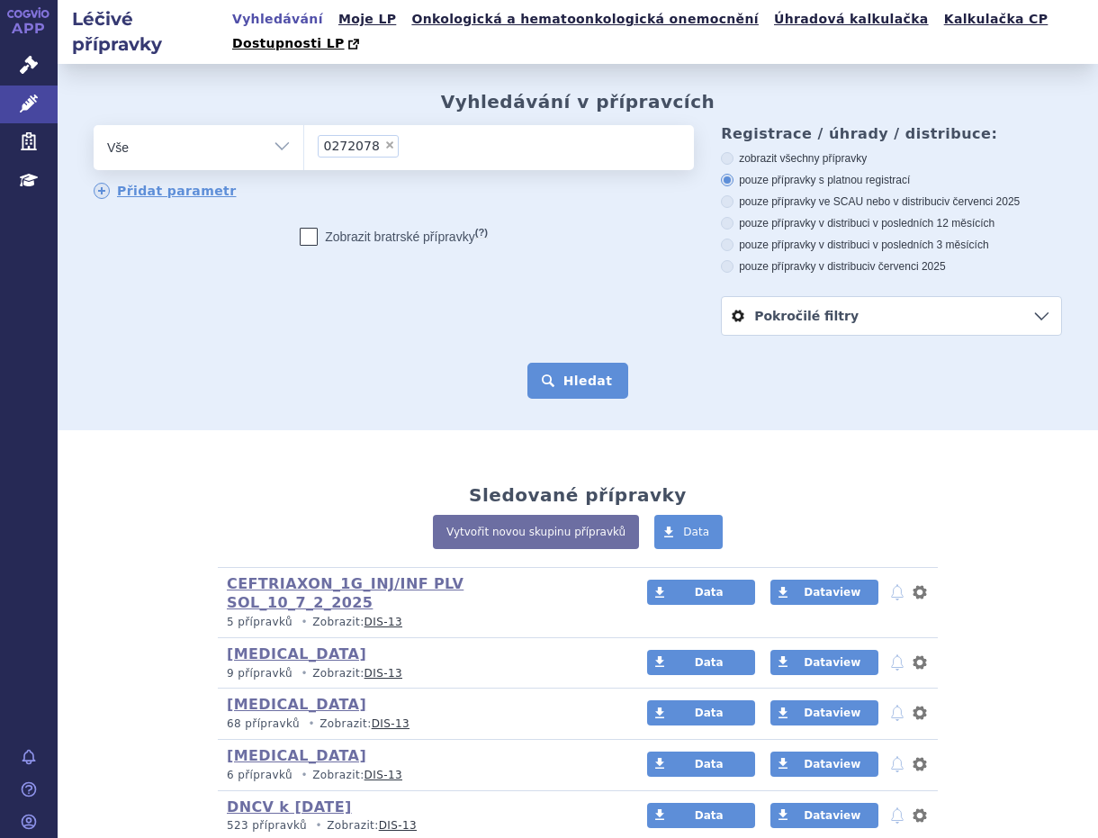
click at [597, 363] on button "Hledat" at bounding box center [578, 381] width 102 height 36
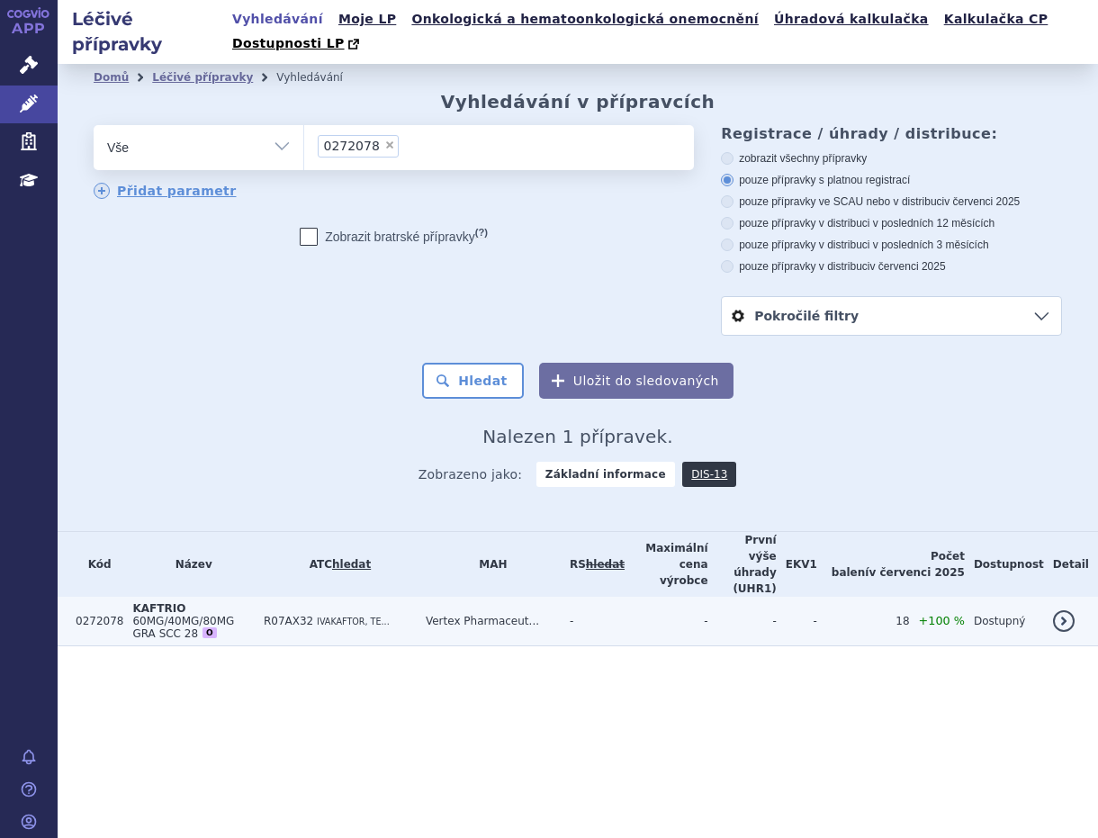
click at [183, 614] on span "60MG/40MG/80MG GRA SCC 28" at bounding box center [183, 626] width 102 height 25
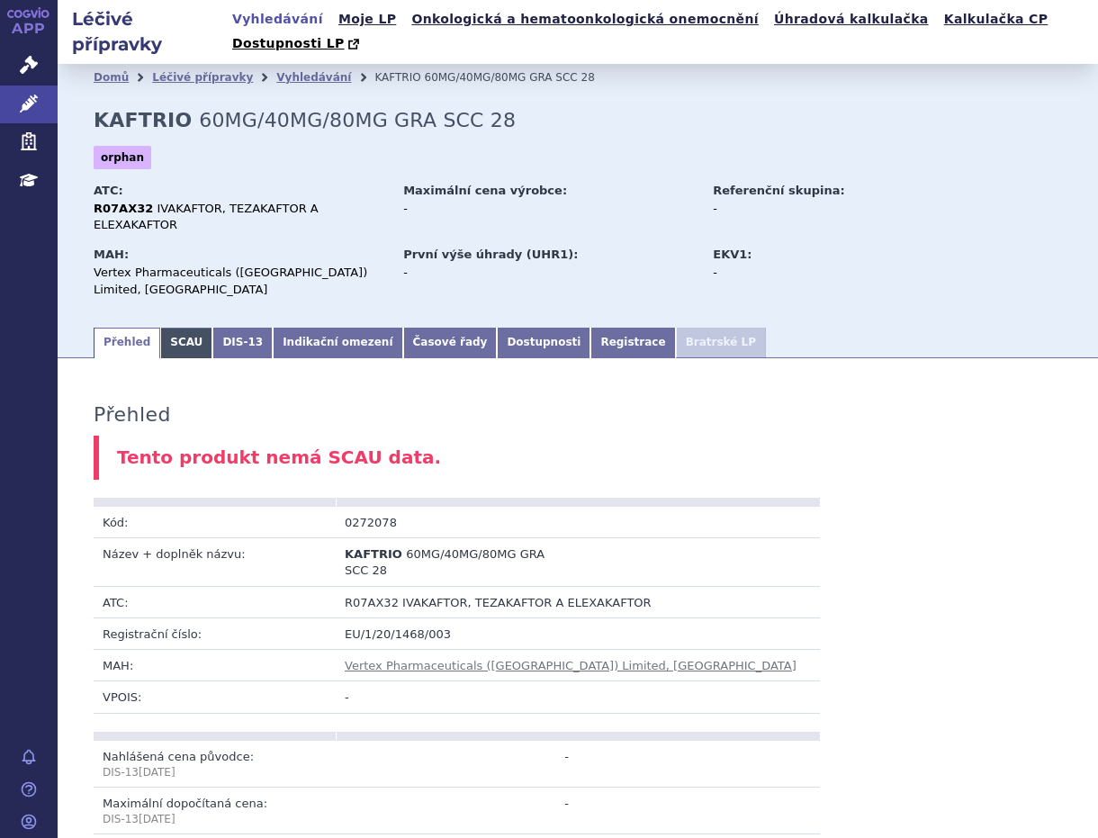
click at [182, 327] on link "SCAU" at bounding box center [186, 342] width 52 height 31
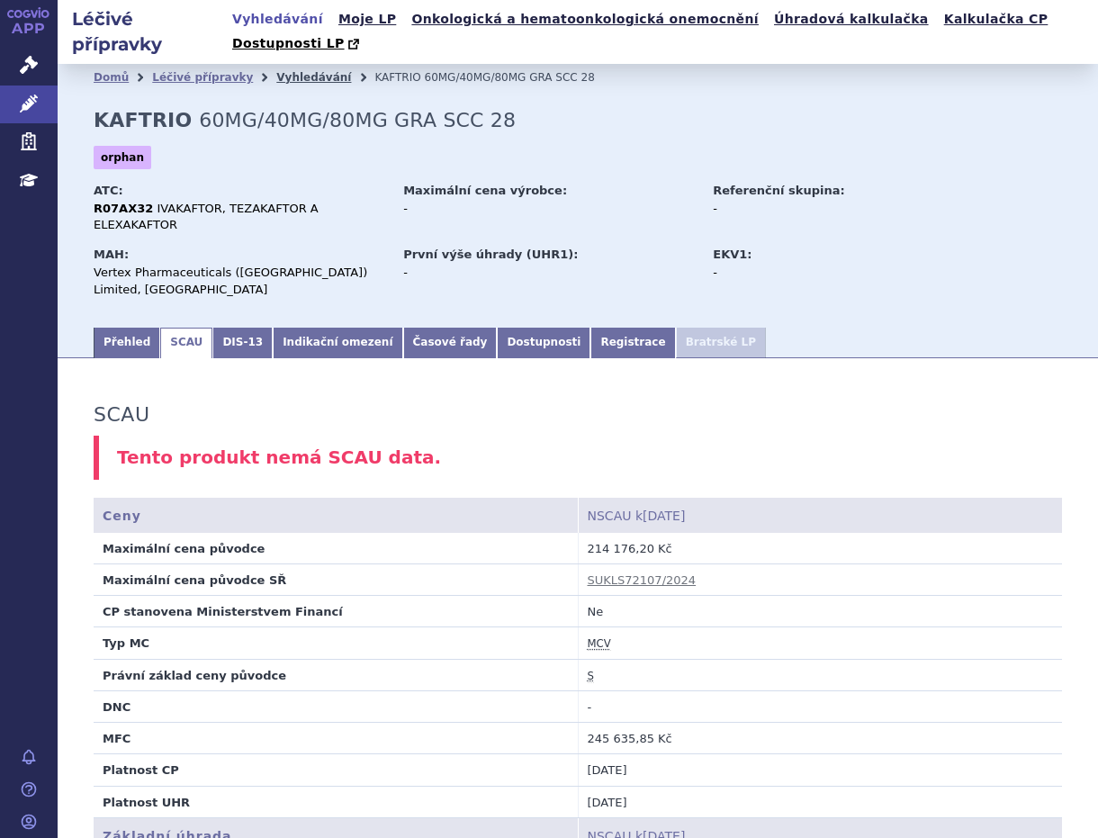
click at [276, 71] on link "Vyhledávání" at bounding box center [313, 77] width 75 height 13
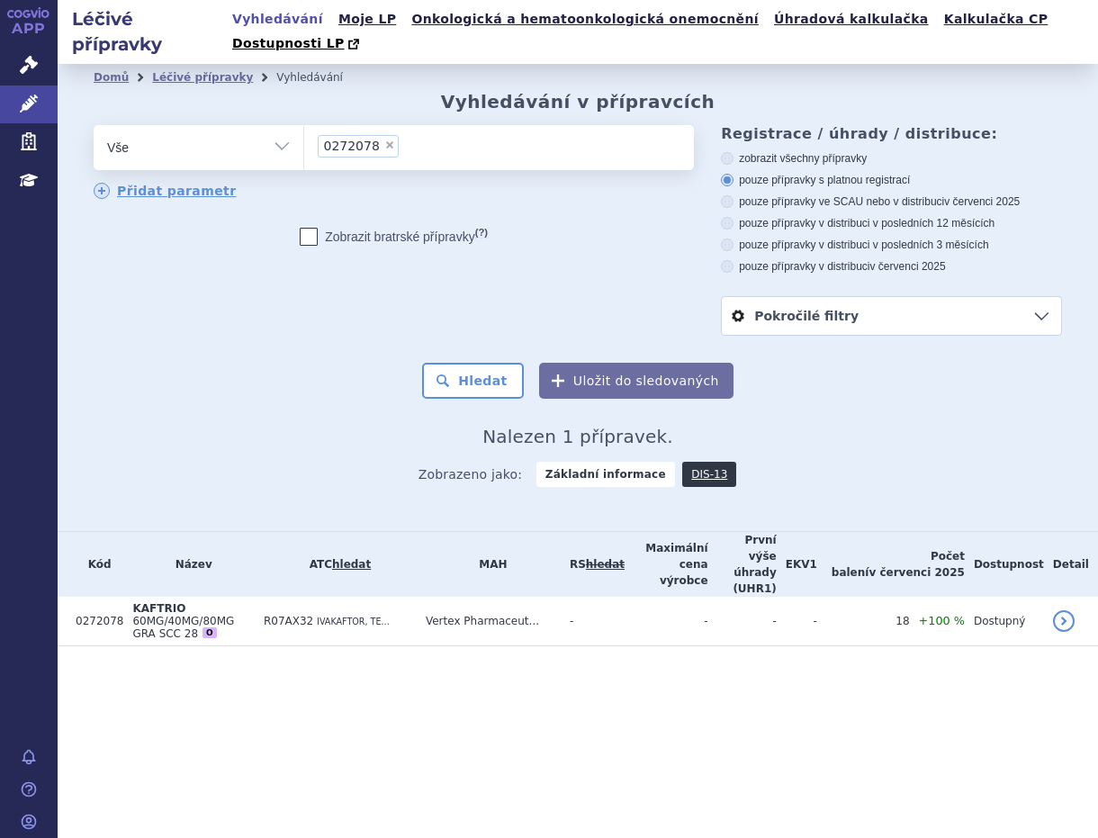
click at [404, 134] on input "0272078 × 0272078" at bounding box center [409, 145] width 10 height 22
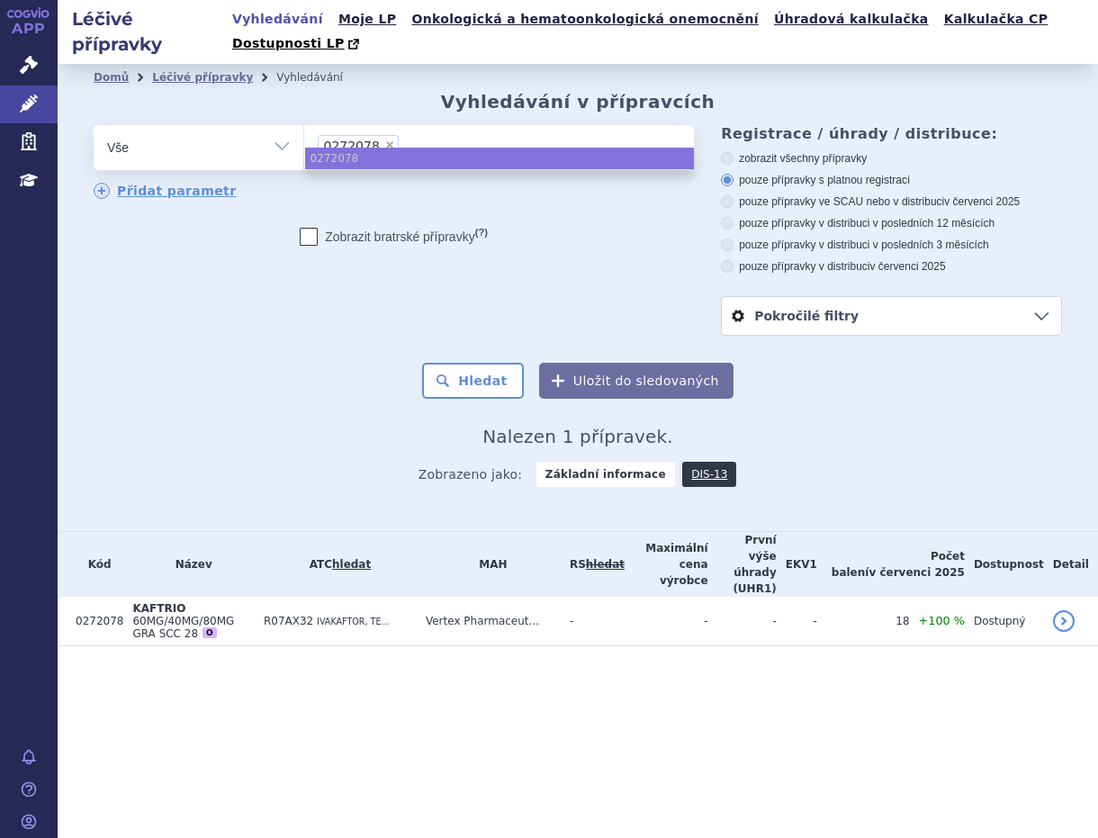
select select
type input "0272078"
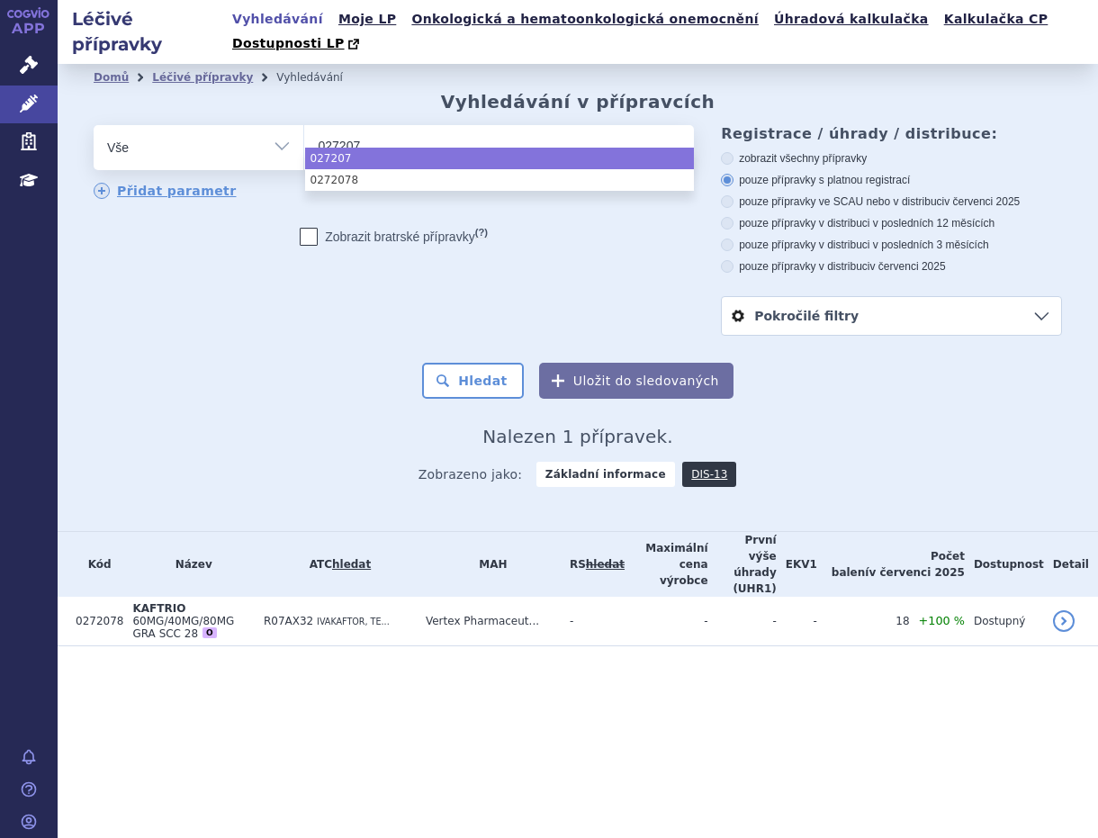
type input "0272079"
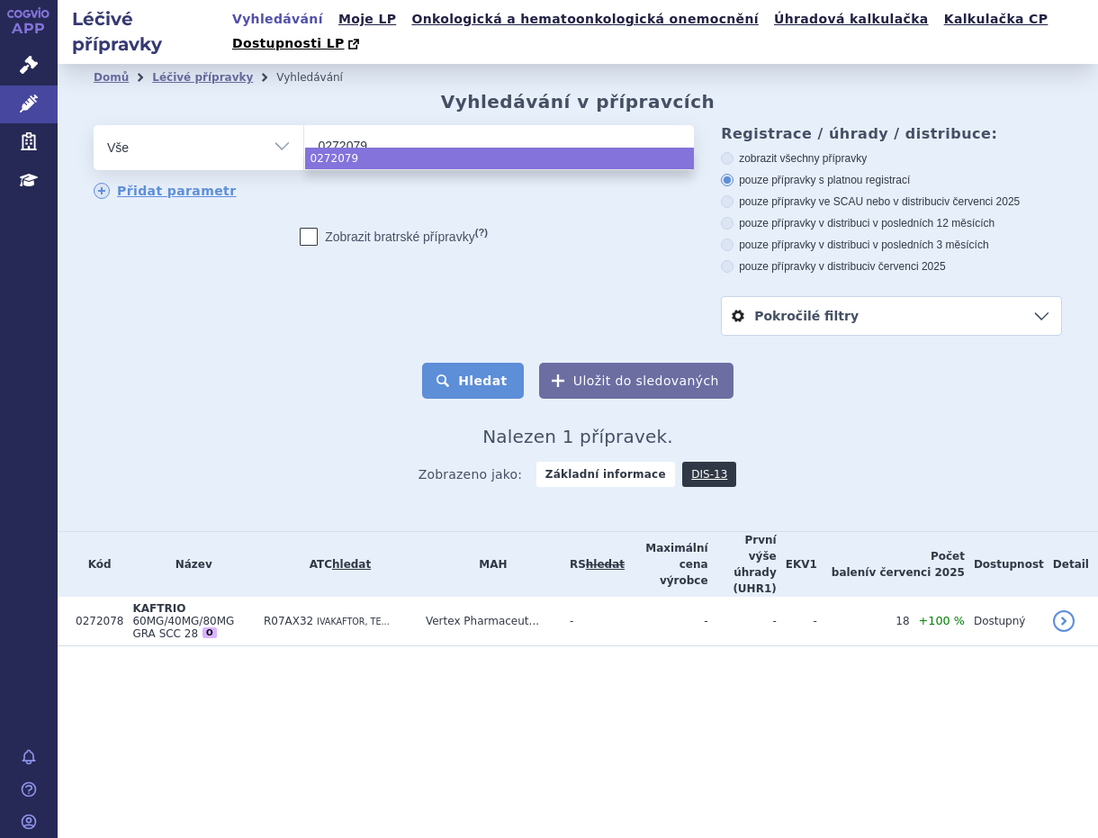
select select "0272079"
click at [472, 363] on button "Hledat" at bounding box center [473, 381] width 102 height 36
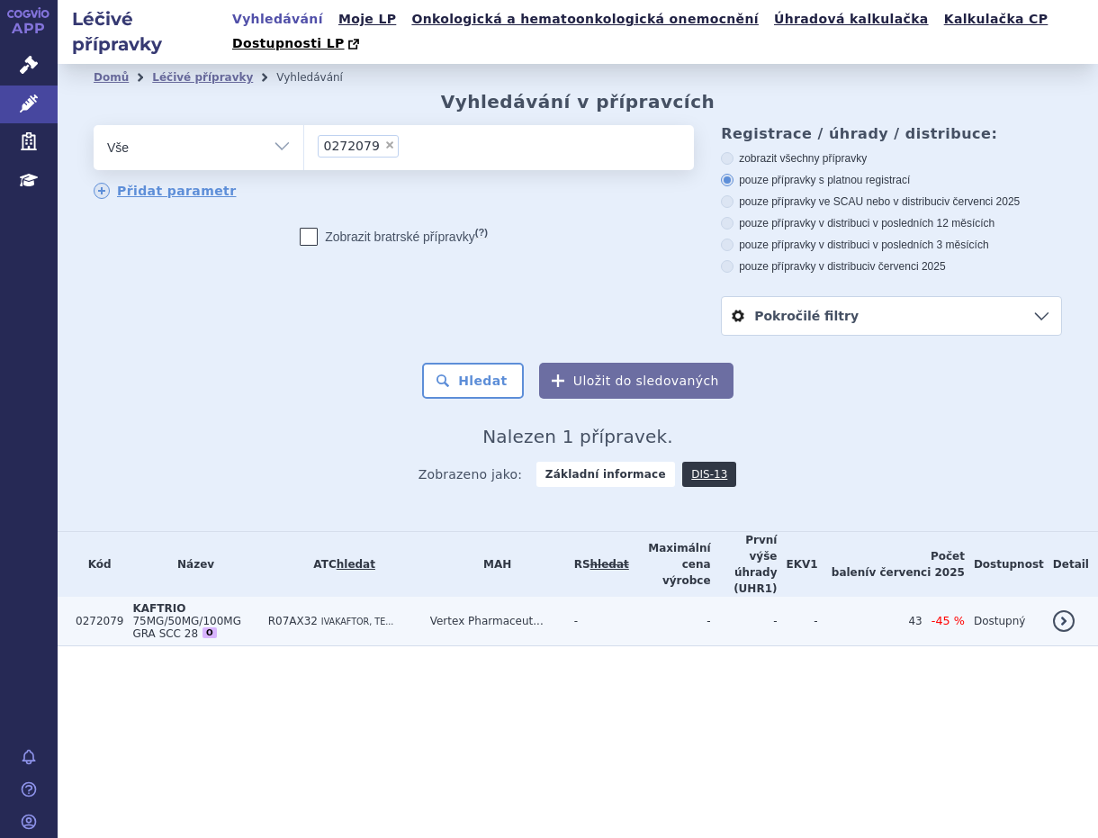
click at [361, 616] on span "IVAKAFTOR, TE..." at bounding box center [357, 621] width 73 height 10
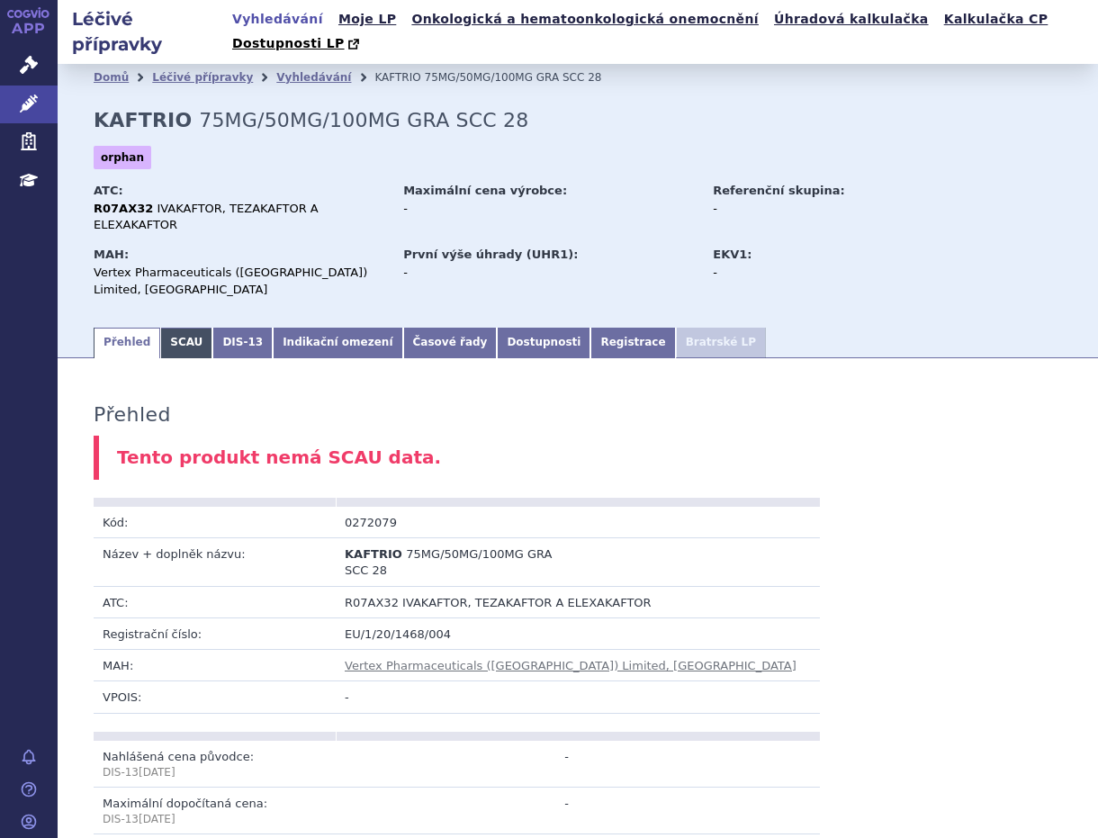
click at [176, 327] on link "SCAU" at bounding box center [186, 342] width 52 height 31
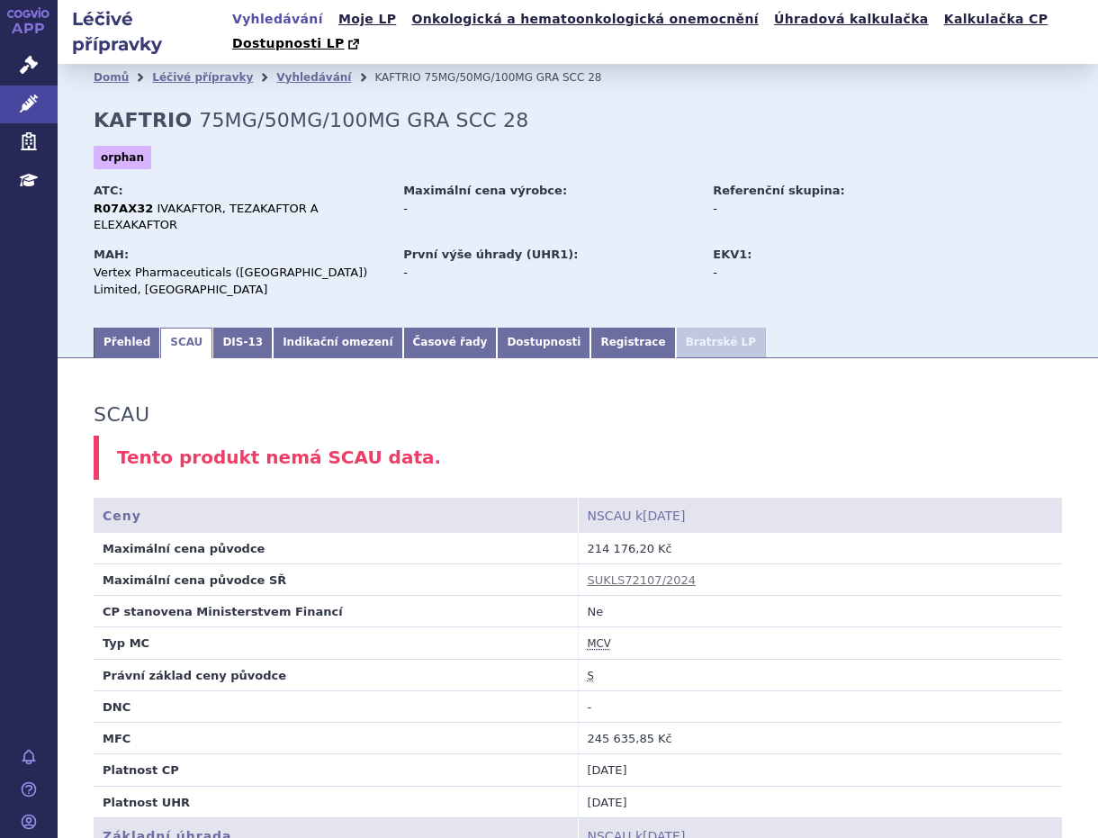
click at [271, 20] on link "Vyhledávání" at bounding box center [278, 19] width 102 height 24
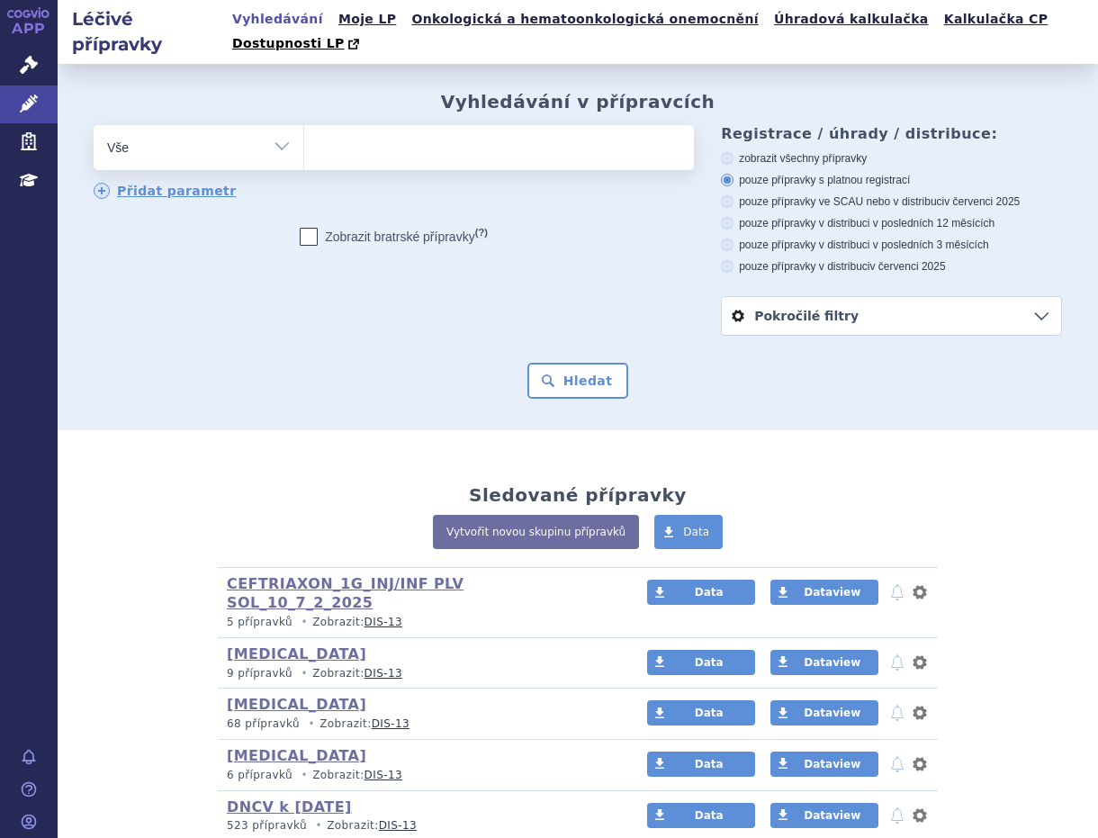
click at [319, 134] on input "search" at bounding box center [323, 145] width 10 height 22
paste input "0286270"
type input "0286270"
select select "0286270"
click at [552, 363] on button "Hledat" at bounding box center [578, 381] width 102 height 36
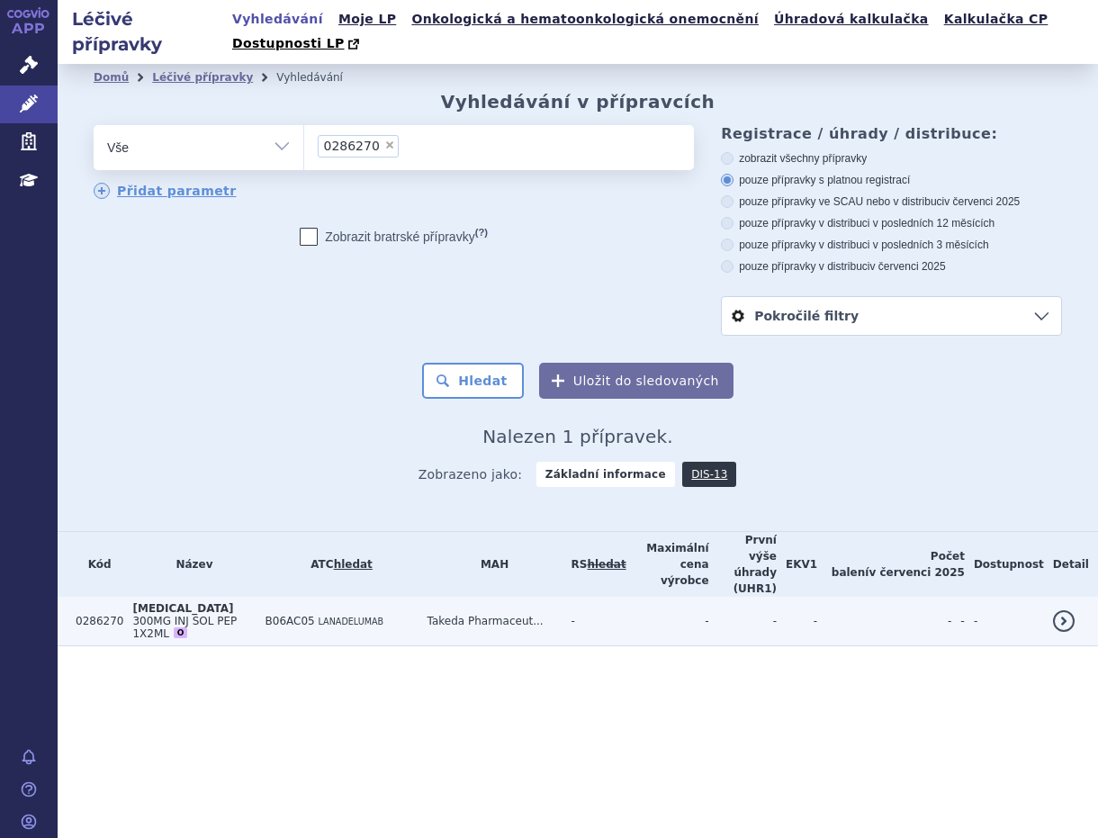
click at [219, 596] on td "[MEDICAL_DATA] 300MG INJ SOL PEP 1X2ML O" at bounding box center [189, 620] width 132 height 49
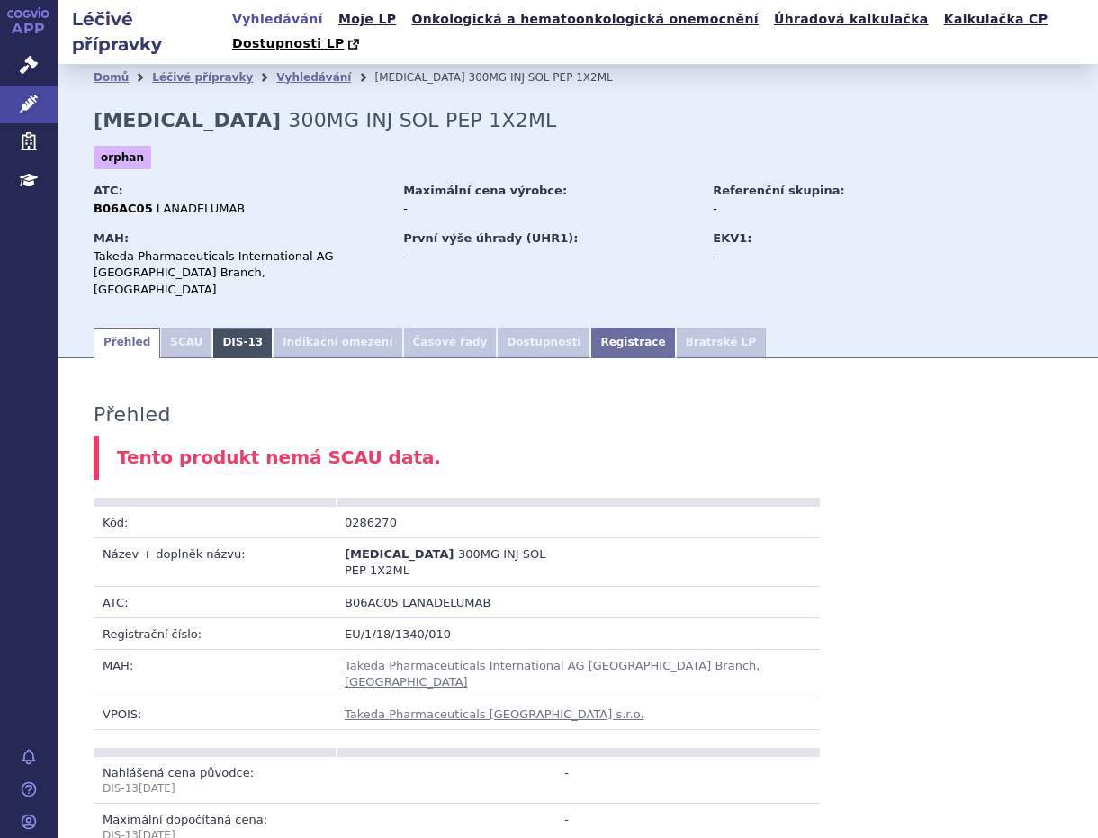
click at [230, 327] on link "DIS-13" at bounding box center [242, 342] width 60 height 31
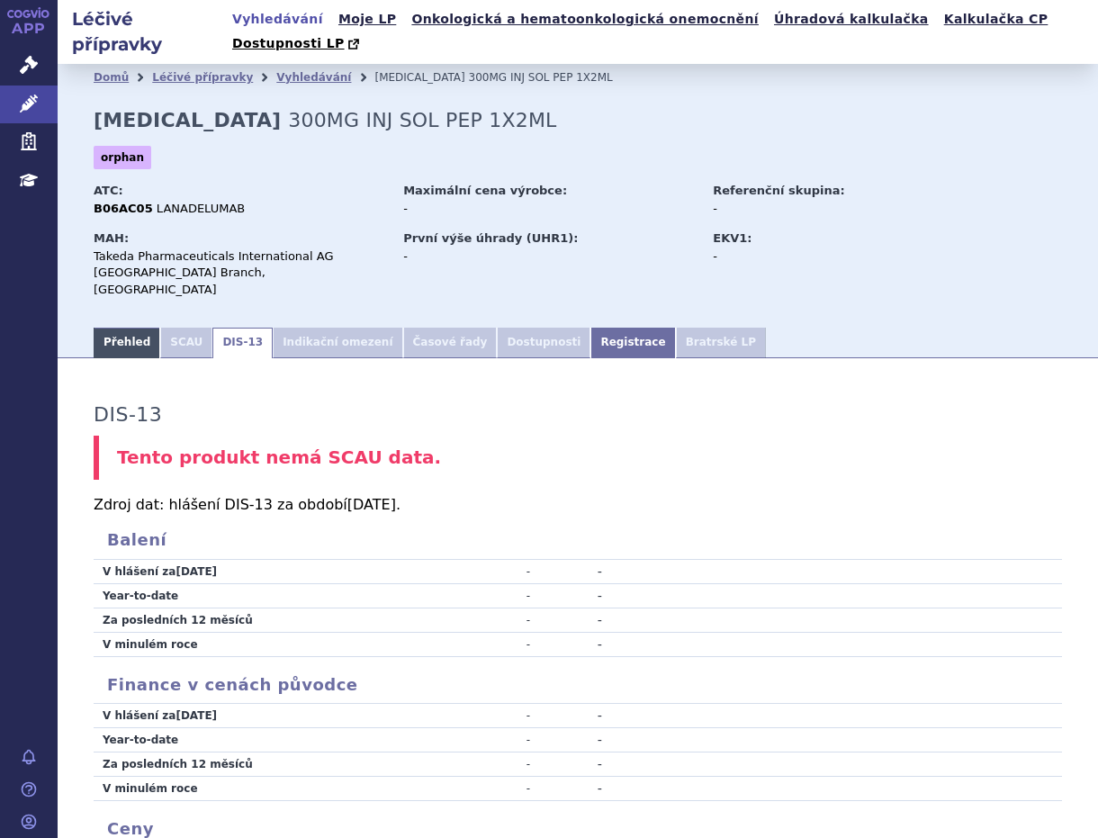
click at [115, 327] on link "Přehled" at bounding box center [127, 342] width 67 height 31
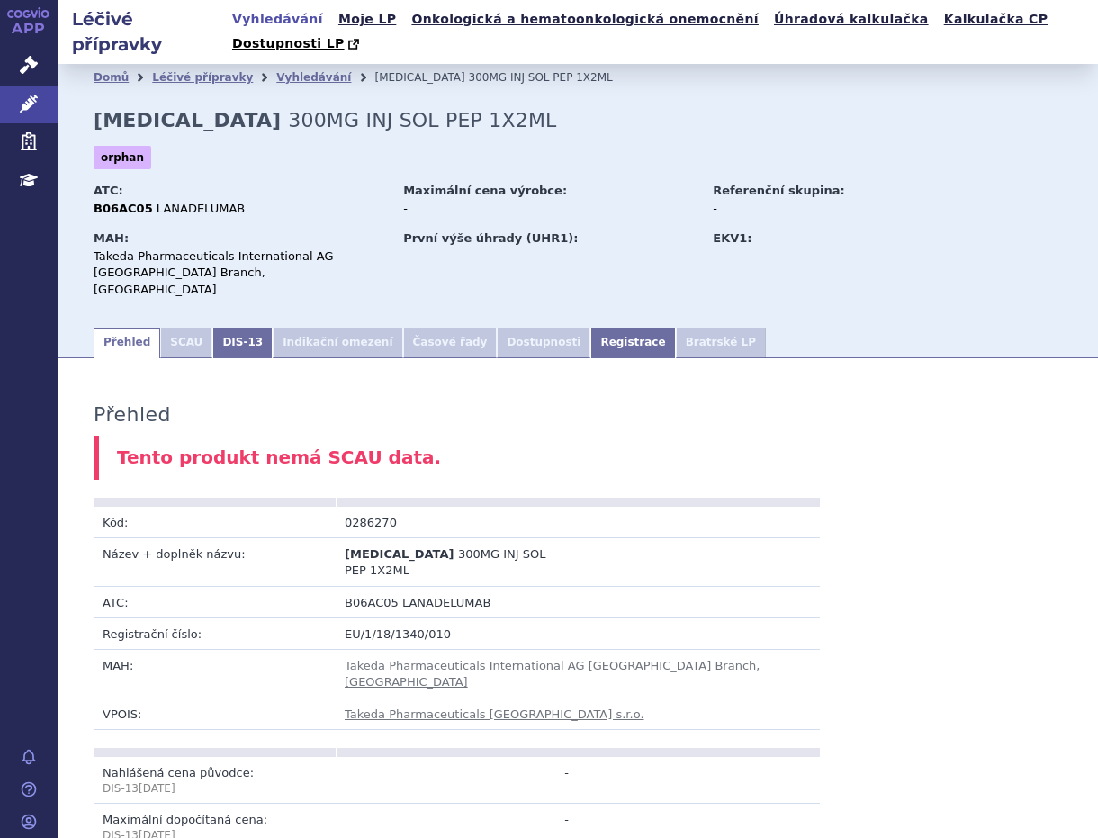
scroll to position [100, 0]
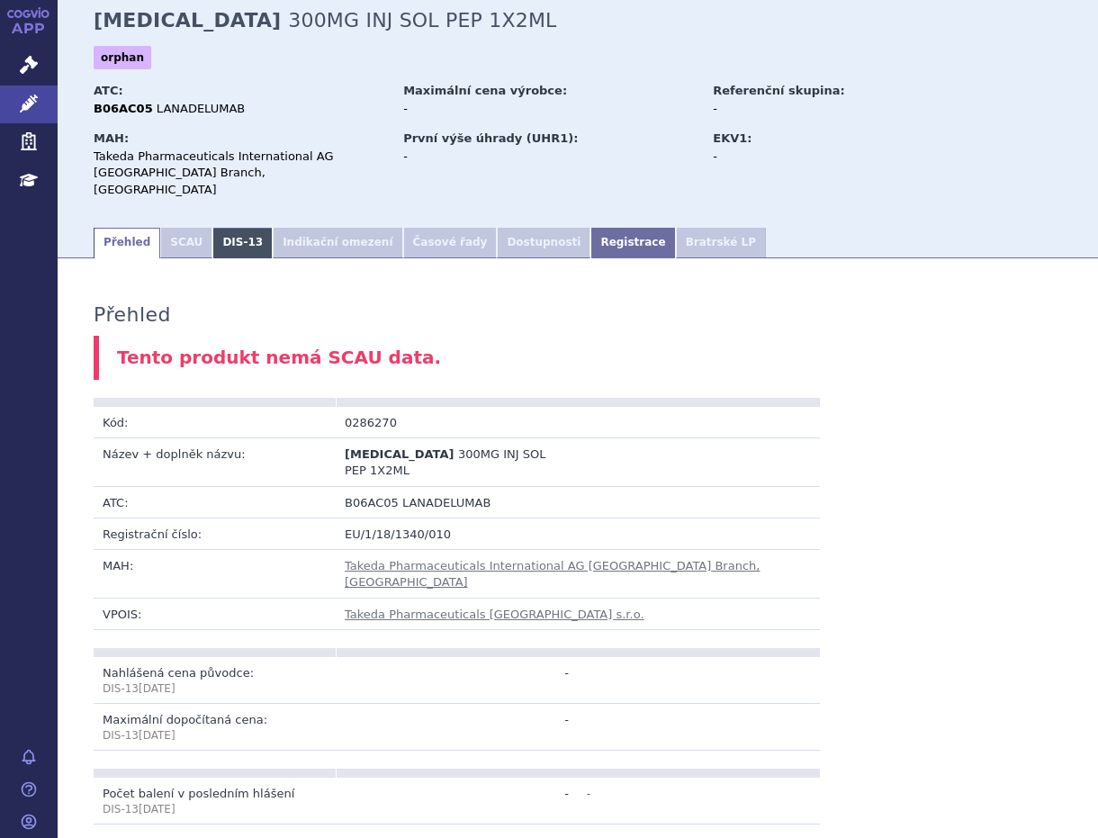
click at [217, 228] on link "DIS-13" at bounding box center [242, 243] width 60 height 31
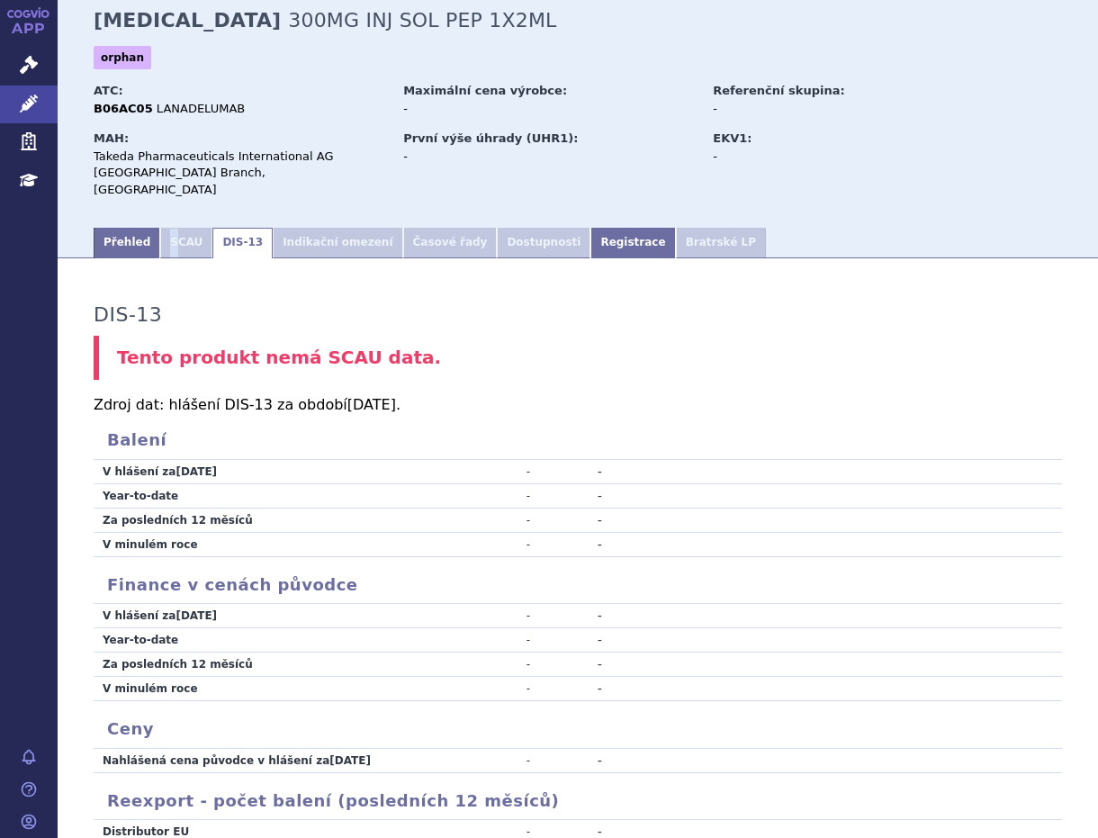
click at [166, 228] on li "SCAU" at bounding box center [186, 243] width 52 height 31
drag, startPoint x: 166, startPoint y: 209, endPoint x: 109, endPoint y: 195, distance: 58.3
click at [109, 228] on link "Přehled" at bounding box center [127, 243] width 67 height 31
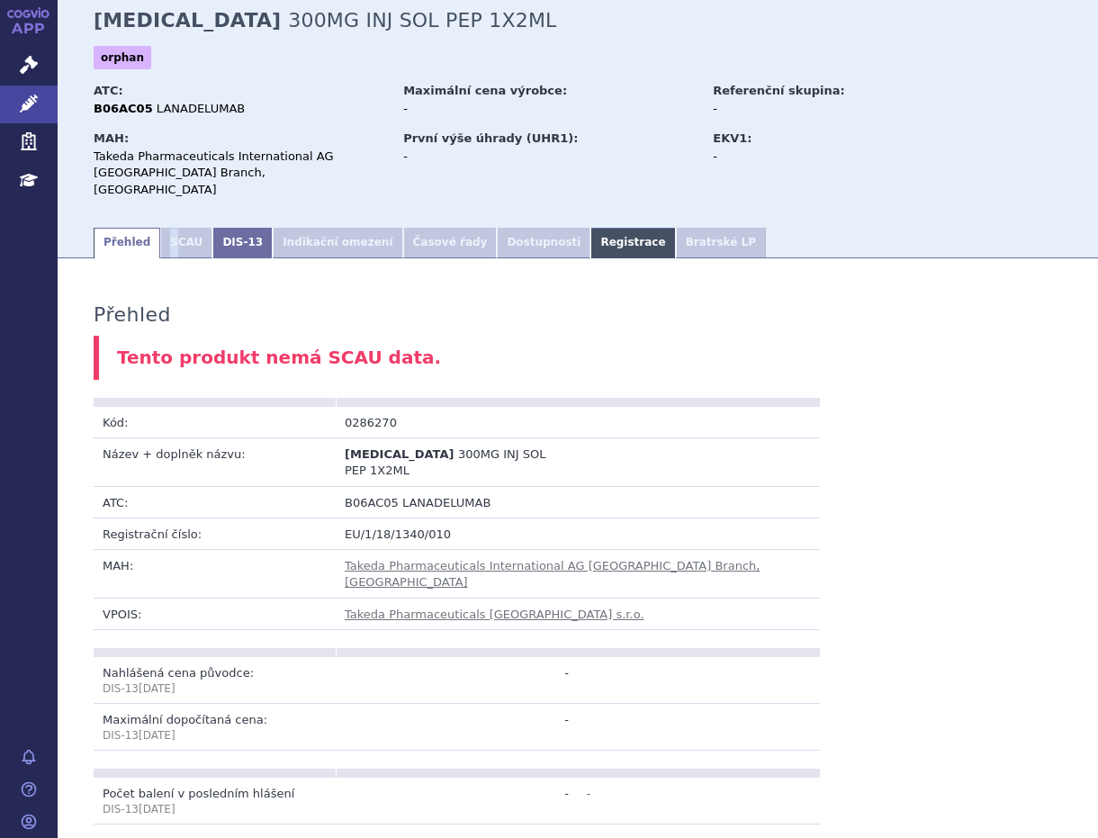
click at [590, 228] on link "Registrace" at bounding box center [632, 243] width 85 height 31
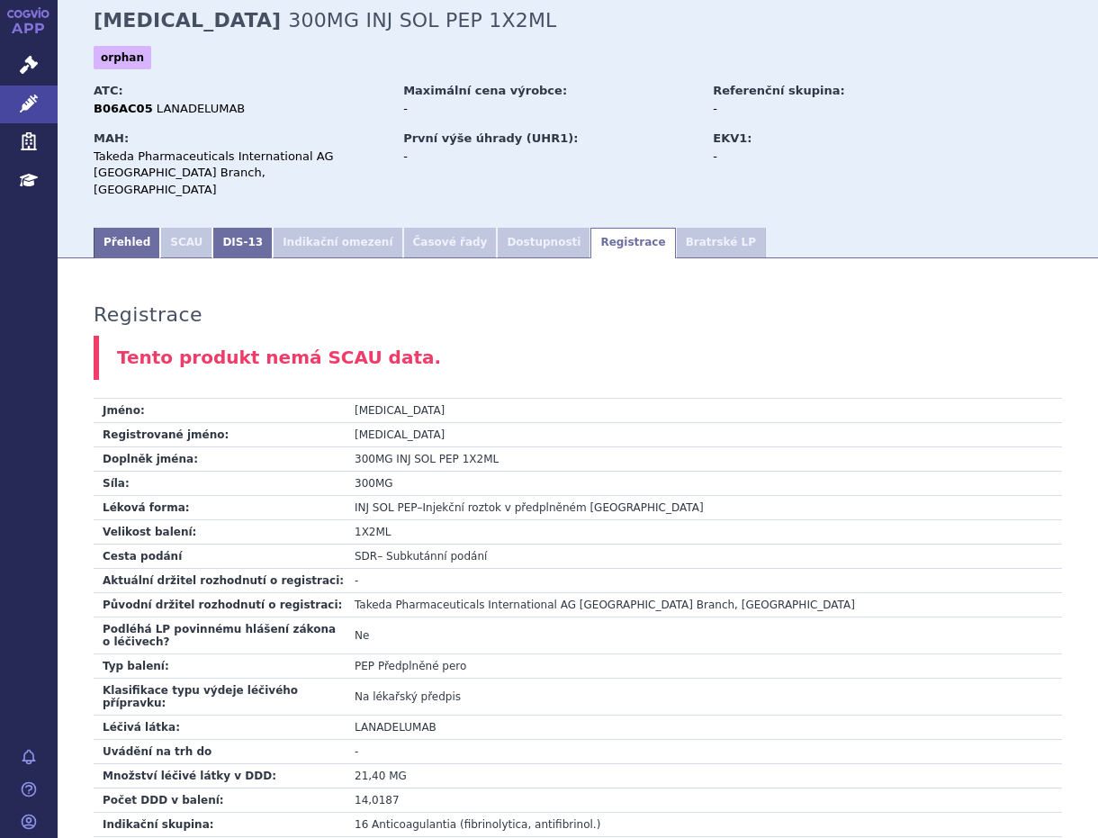
click at [177, 228] on li "SCAU" at bounding box center [186, 243] width 52 height 31
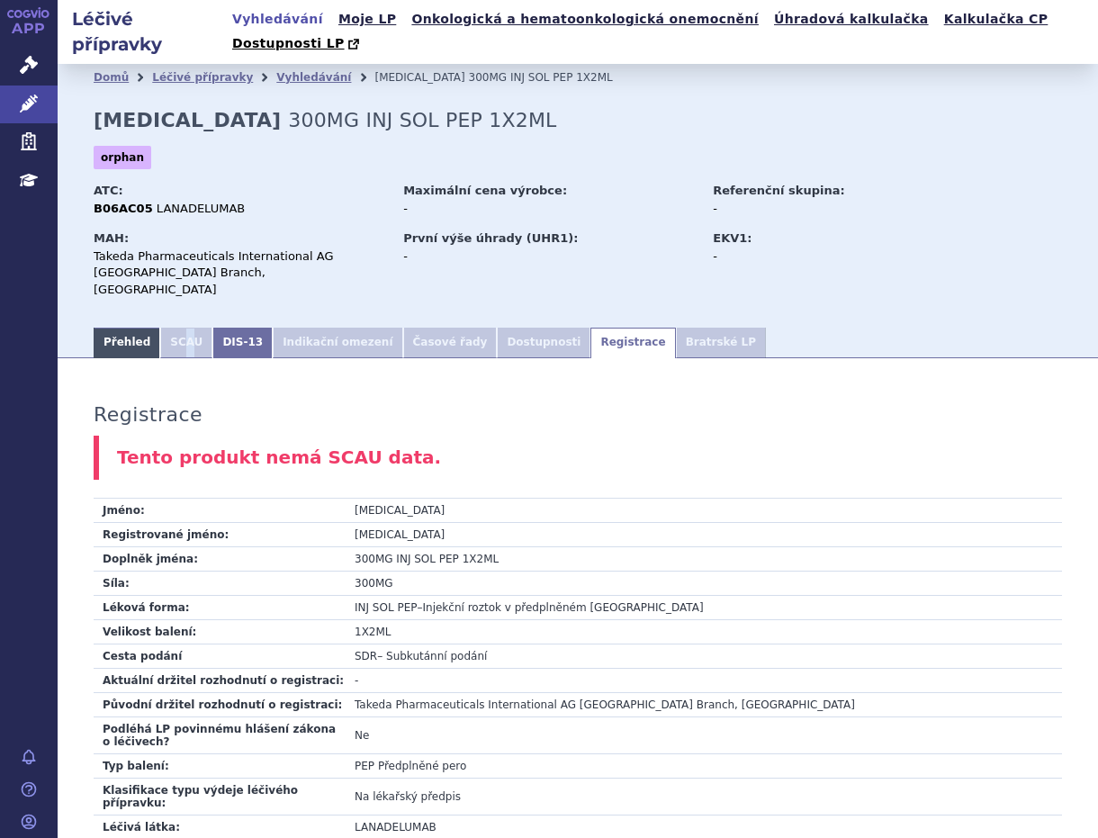
click at [106, 327] on link "Přehled" at bounding box center [127, 342] width 67 height 31
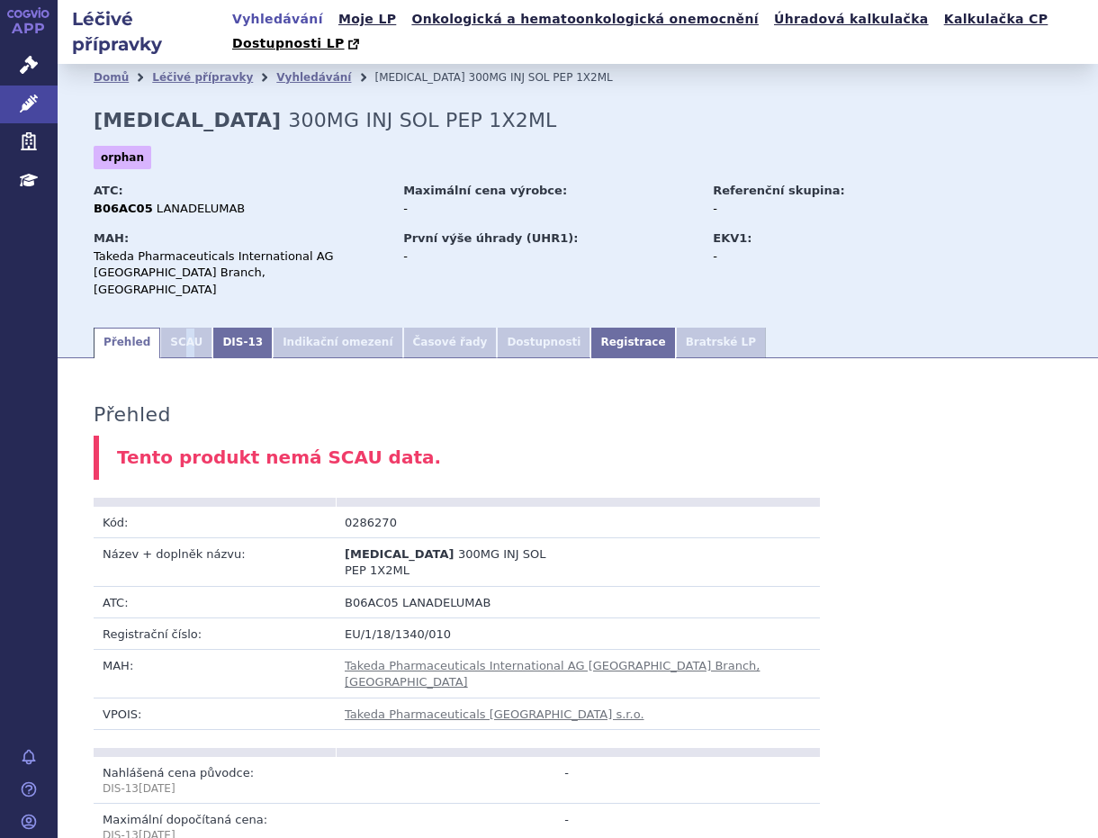
click at [183, 327] on li "SCAU" at bounding box center [186, 342] width 52 height 31
drag, startPoint x: 183, startPoint y: 301, endPoint x: 132, endPoint y: 222, distance: 93.8
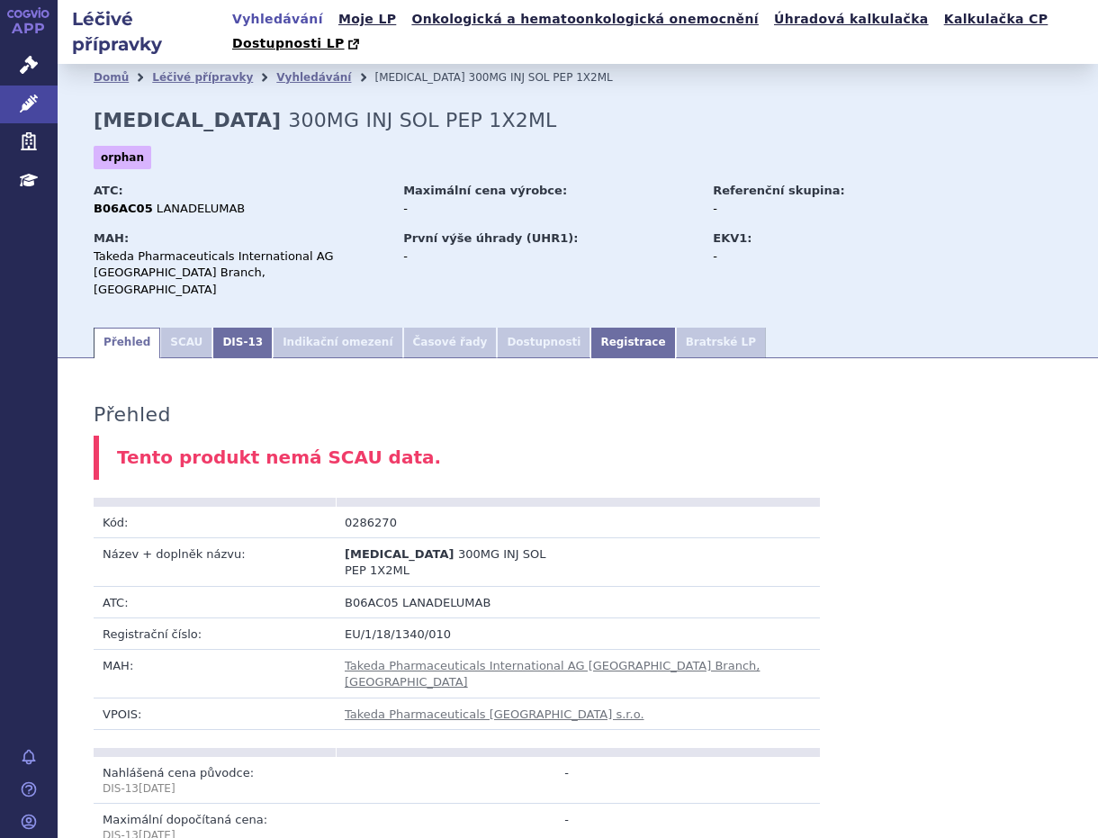
click at [132, 230] on div "MAH:" at bounding box center [240, 238] width 292 height 16
drag, startPoint x: 339, startPoint y: 482, endPoint x: 388, endPoint y: 484, distance: 48.6
click at [388, 506] on td "0286270" at bounding box center [457, 521] width 242 height 31
click at [171, 327] on li "SCAU" at bounding box center [186, 342] width 52 height 31
click at [227, 327] on link "DIS-13" at bounding box center [242, 342] width 60 height 31
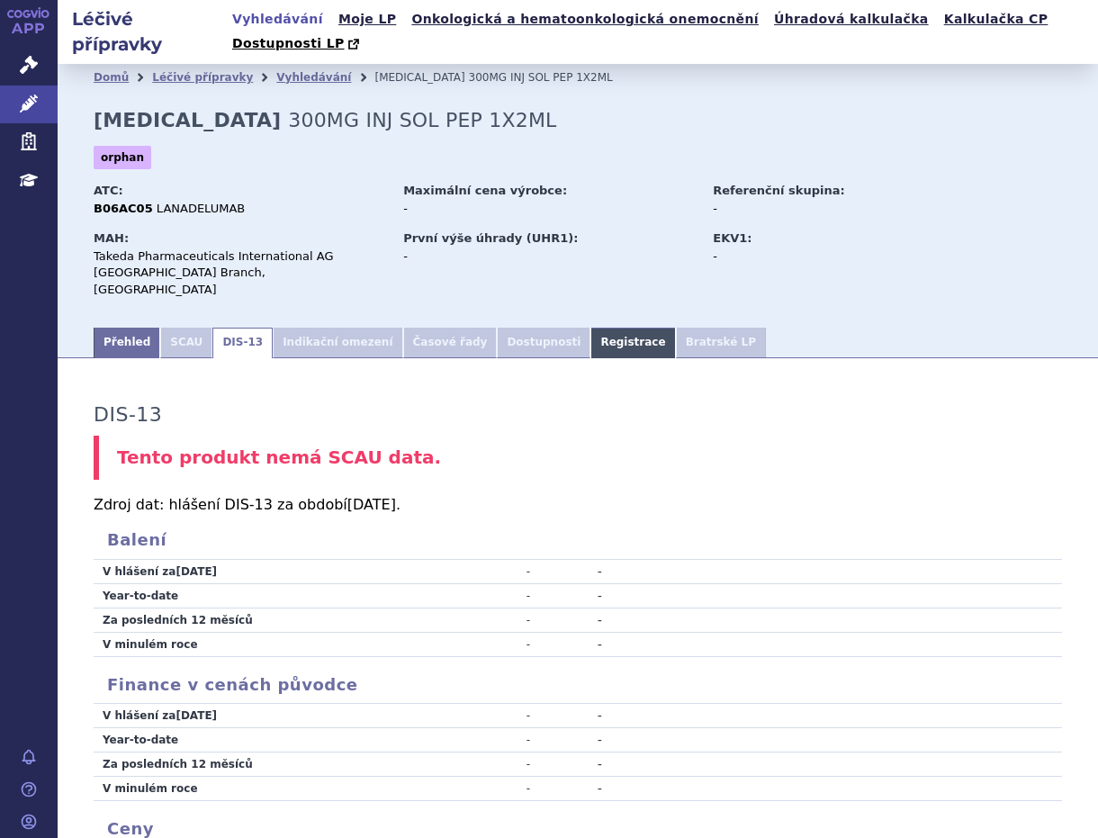
click at [590, 327] on link "Registrace" at bounding box center [632, 342] width 85 height 31
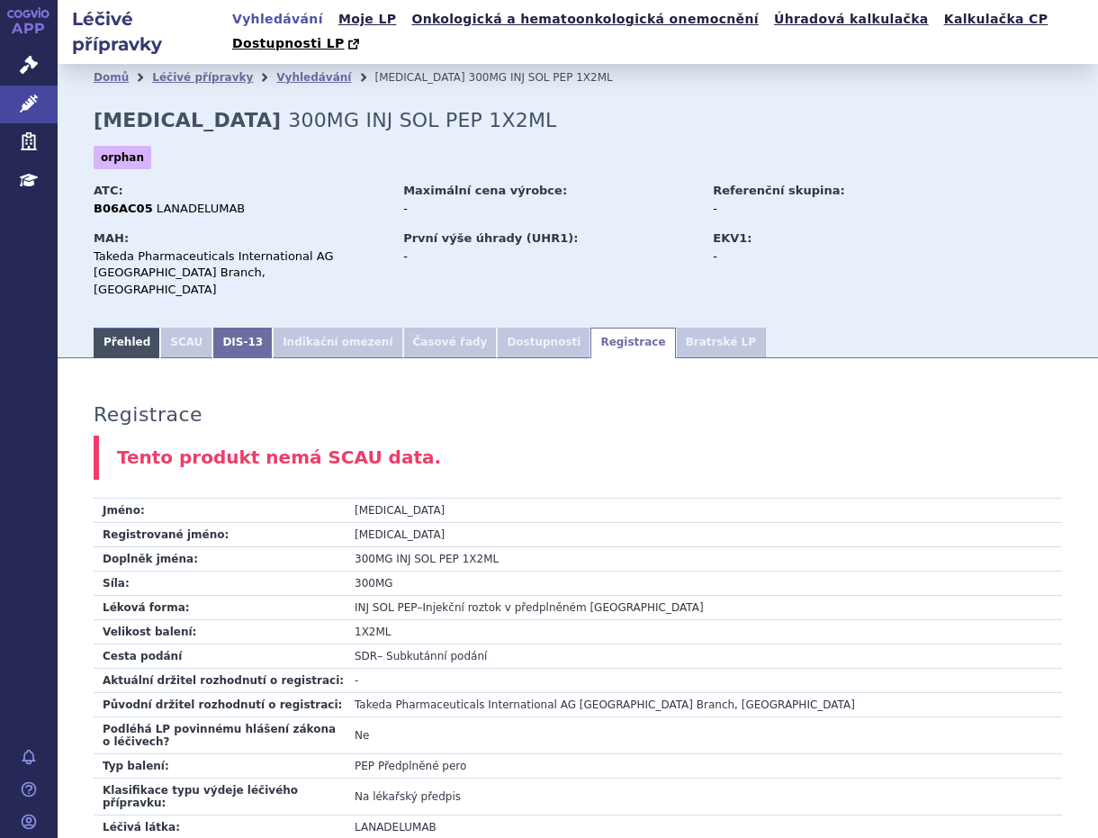
click at [130, 327] on link "Přehled" at bounding box center [127, 342] width 67 height 31
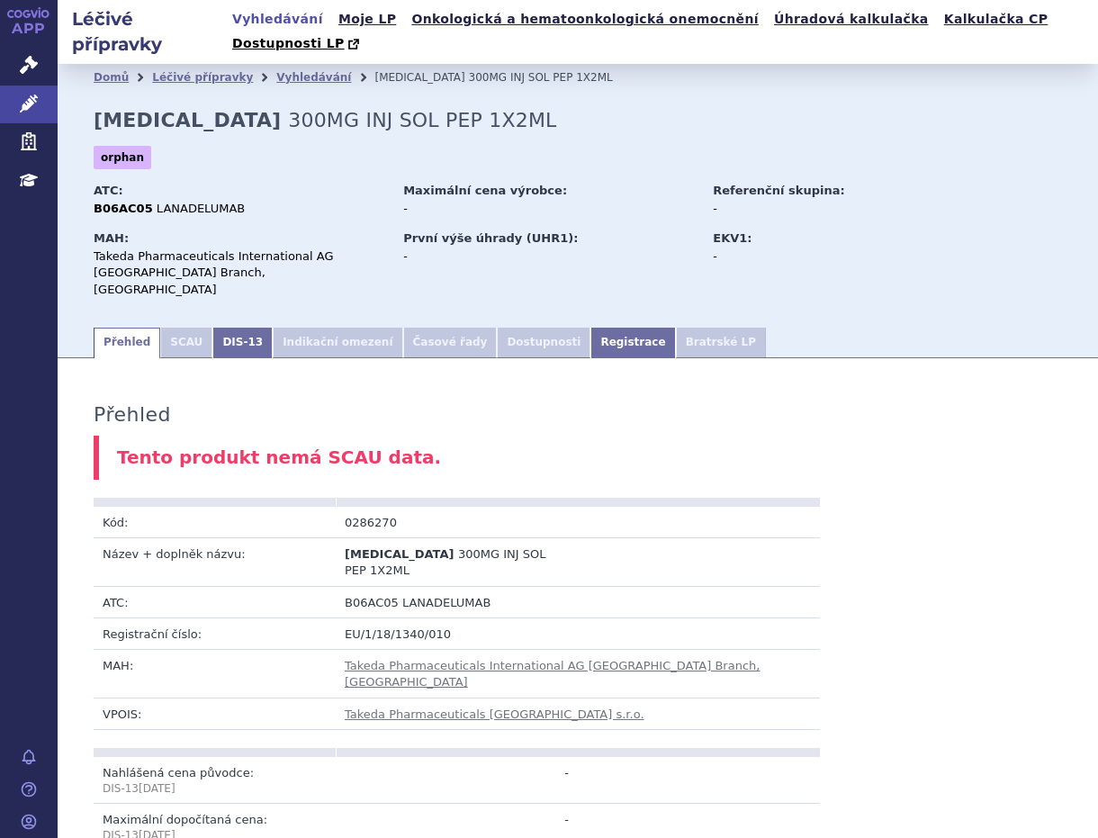
click at [184, 327] on li "SCAU" at bounding box center [186, 342] width 52 height 31
click at [168, 327] on li "SCAU" at bounding box center [186, 342] width 52 height 31
click at [169, 327] on li "SCAU" at bounding box center [186, 342] width 52 height 31
click at [284, 71] on link "Vyhledávání" at bounding box center [313, 77] width 75 height 13
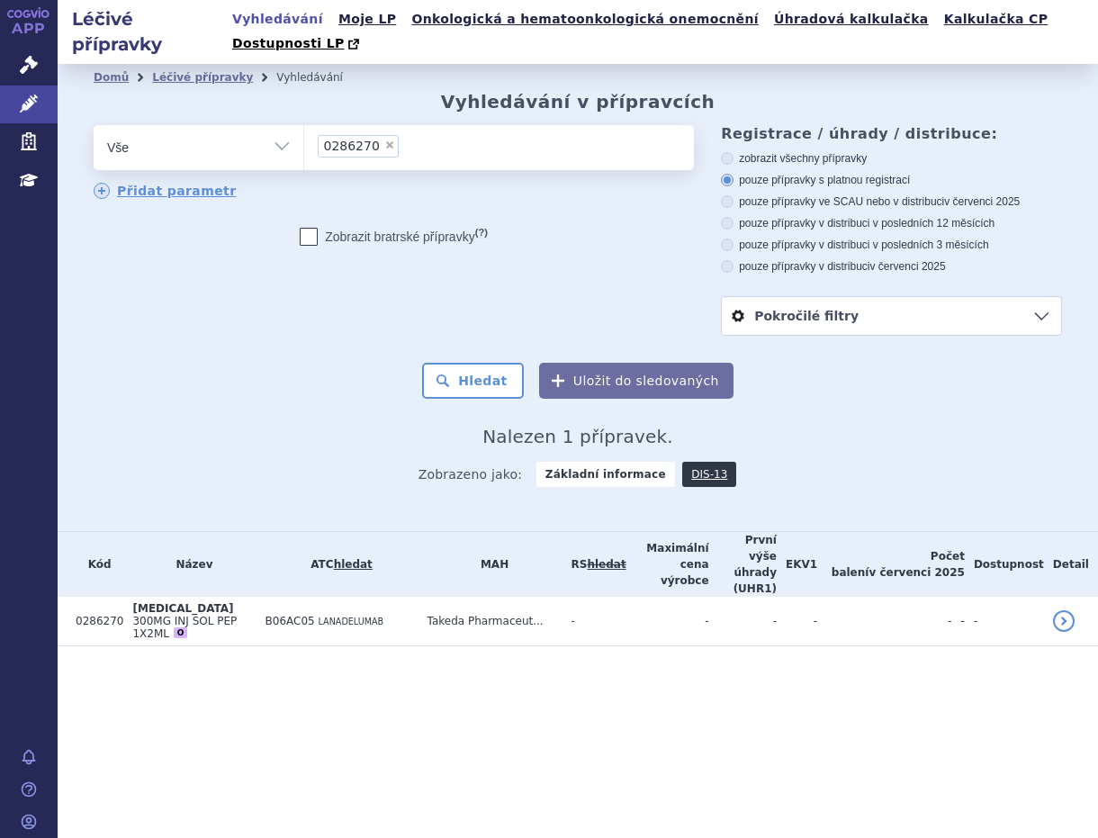
click at [384, 139] on span "×" at bounding box center [389, 144] width 11 height 11
click at [304, 127] on select "0286270" at bounding box center [303, 146] width 1 height 45
select select
type input "KA"
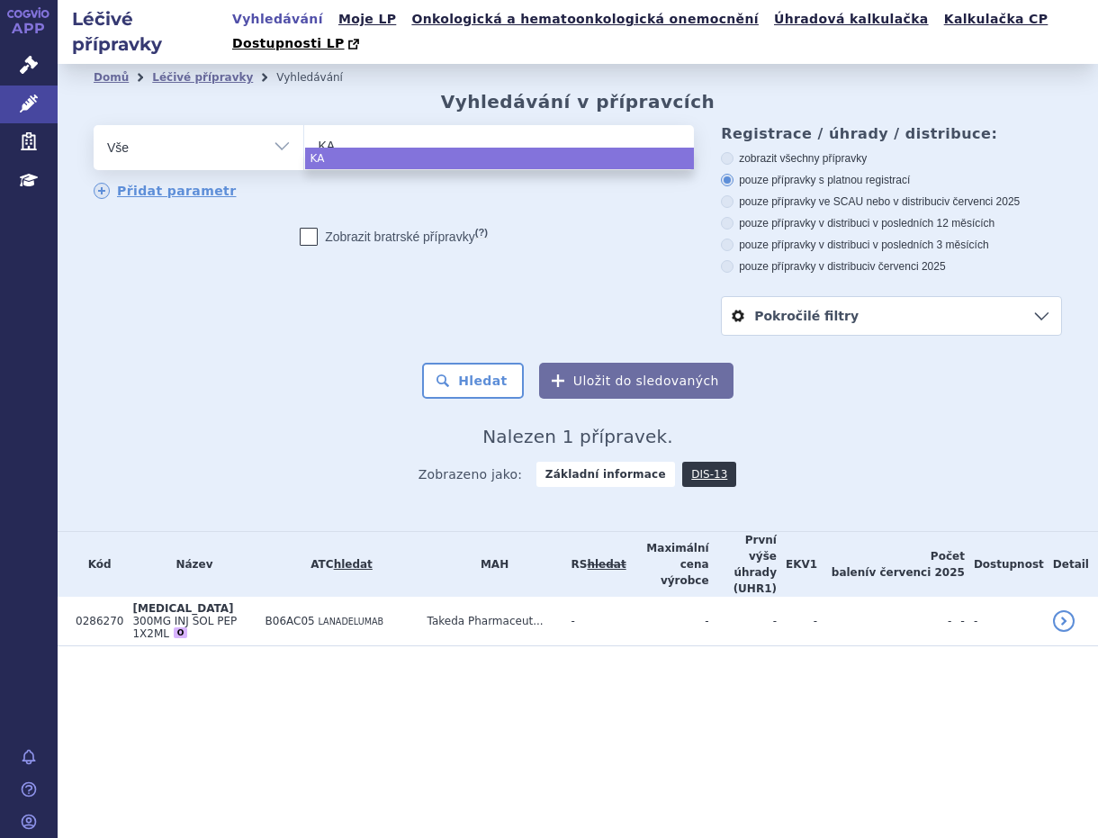
type input "KAL"
type input "KALY"
type input "KALYD"
type input "KALYDE"
type input "KALYDEC"
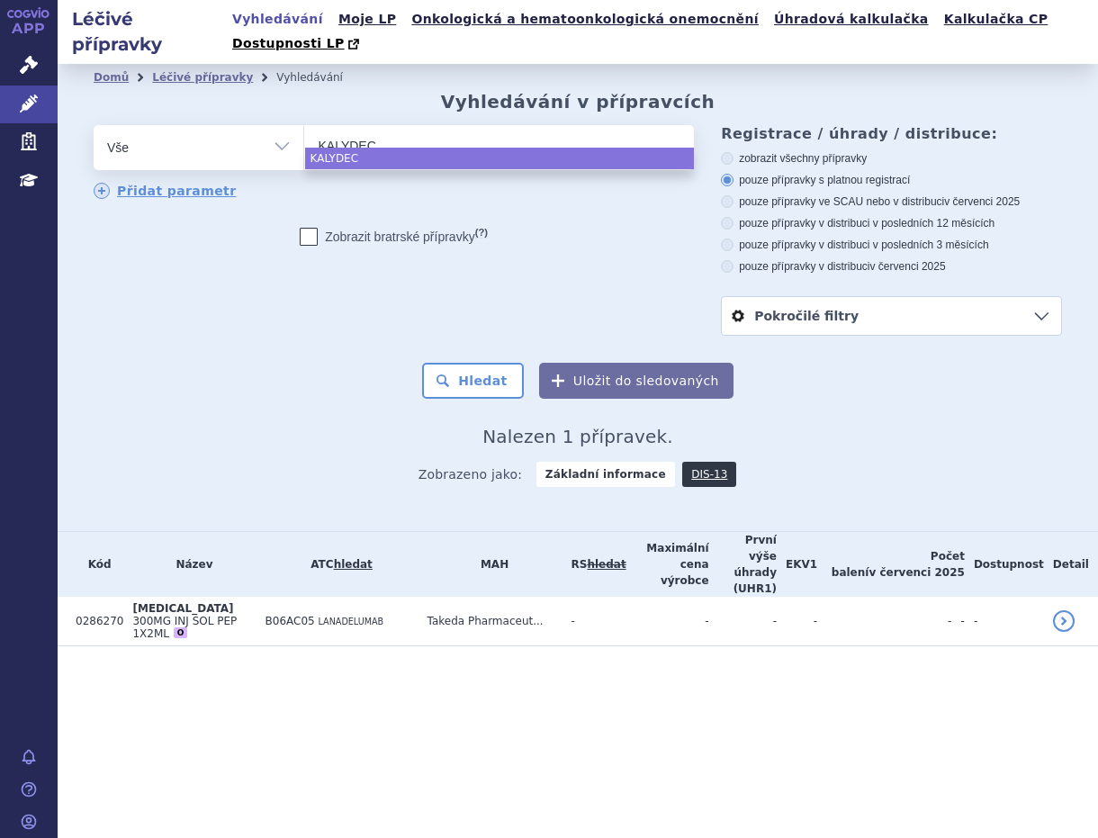
type input "[MEDICAL_DATA]"
select select "[MEDICAL_DATA]"
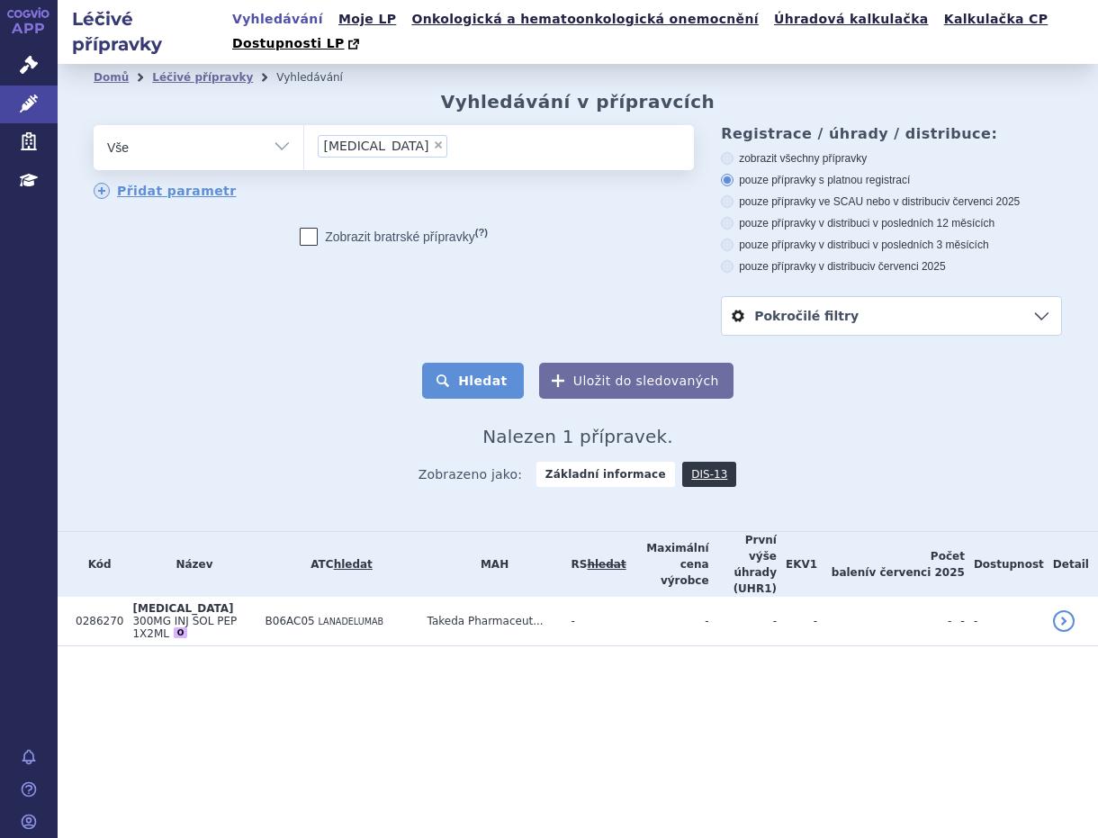
click at [487, 363] on button "Hledat" at bounding box center [473, 381] width 102 height 36
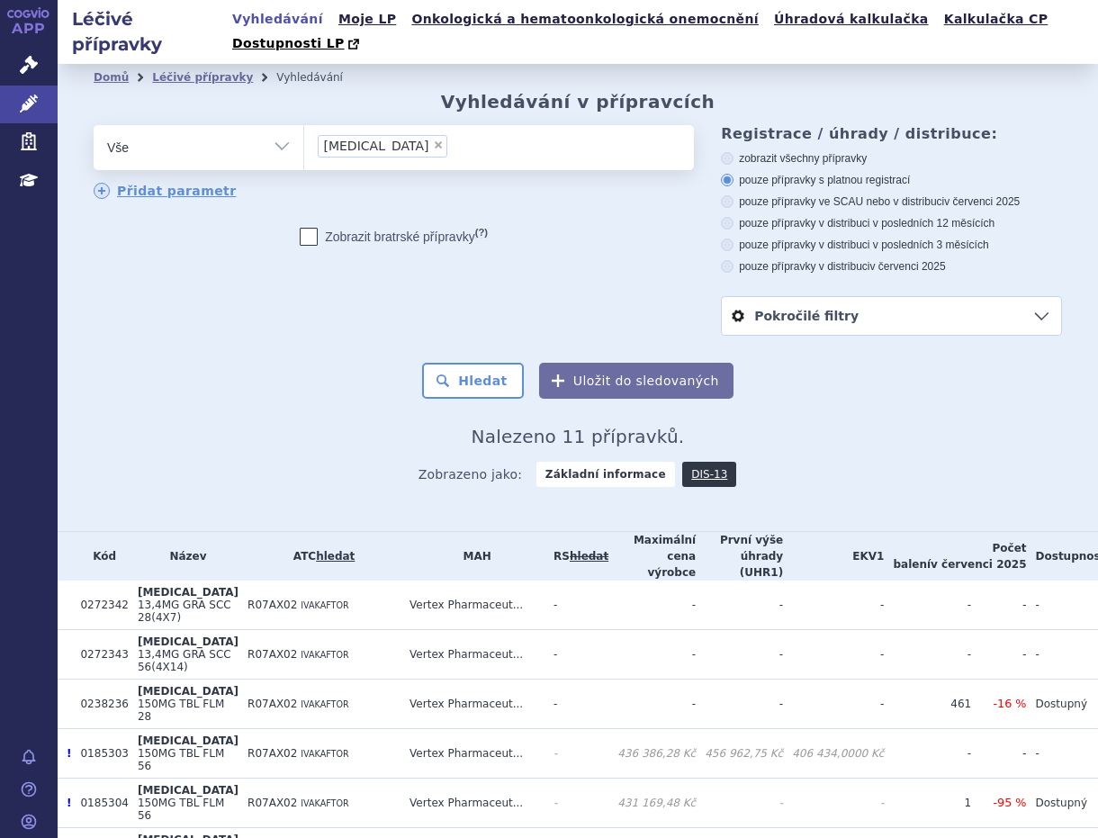
click at [396, 135] on li "× KALYDECO" at bounding box center [383, 146] width 130 height 22
click at [304, 124] on select "[MEDICAL_DATA]" at bounding box center [303, 146] width 1 height 45
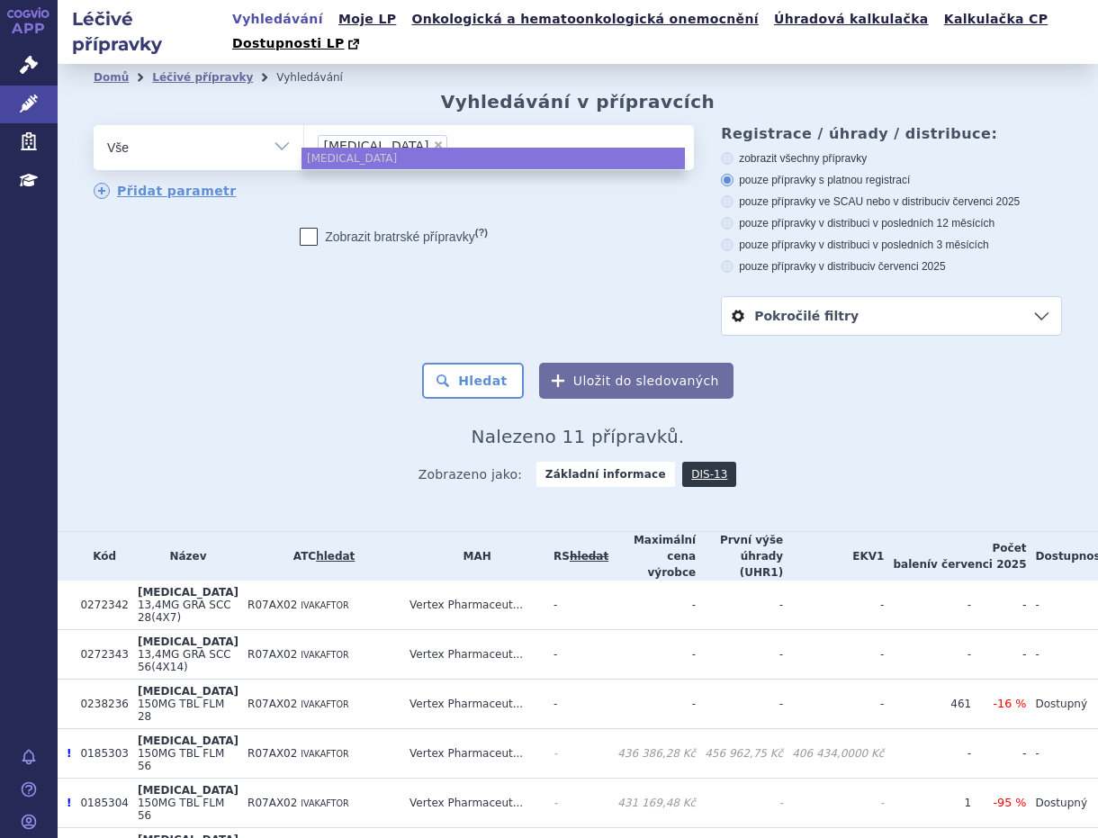
click at [433, 139] on span "×" at bounding box center [438, 144] width 11 height 11
click at [304, 124] on select "[MEDICAL_DATA]" at bounding box center [303, 146] width 1 height 45
select select
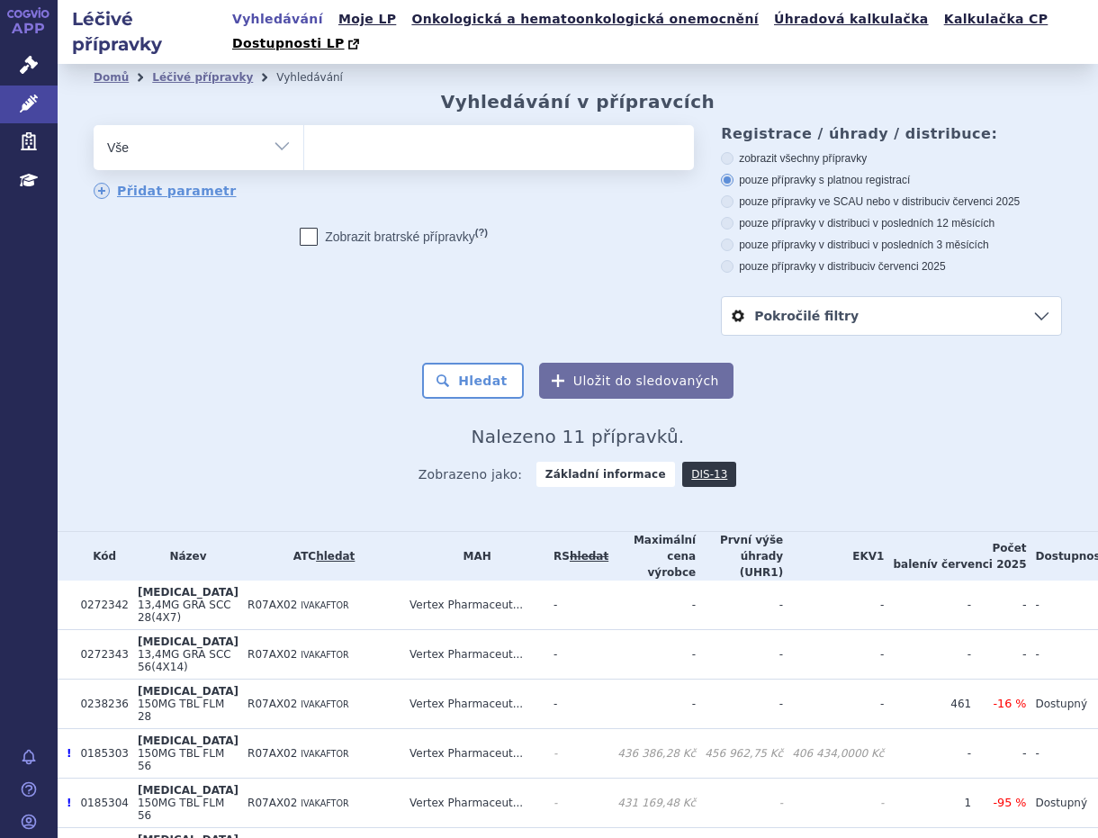
type input "0238236"
select select "0238236"
click at [474, 363] on button "Hledat" at bounding box center [473, 381] width 102 height 36
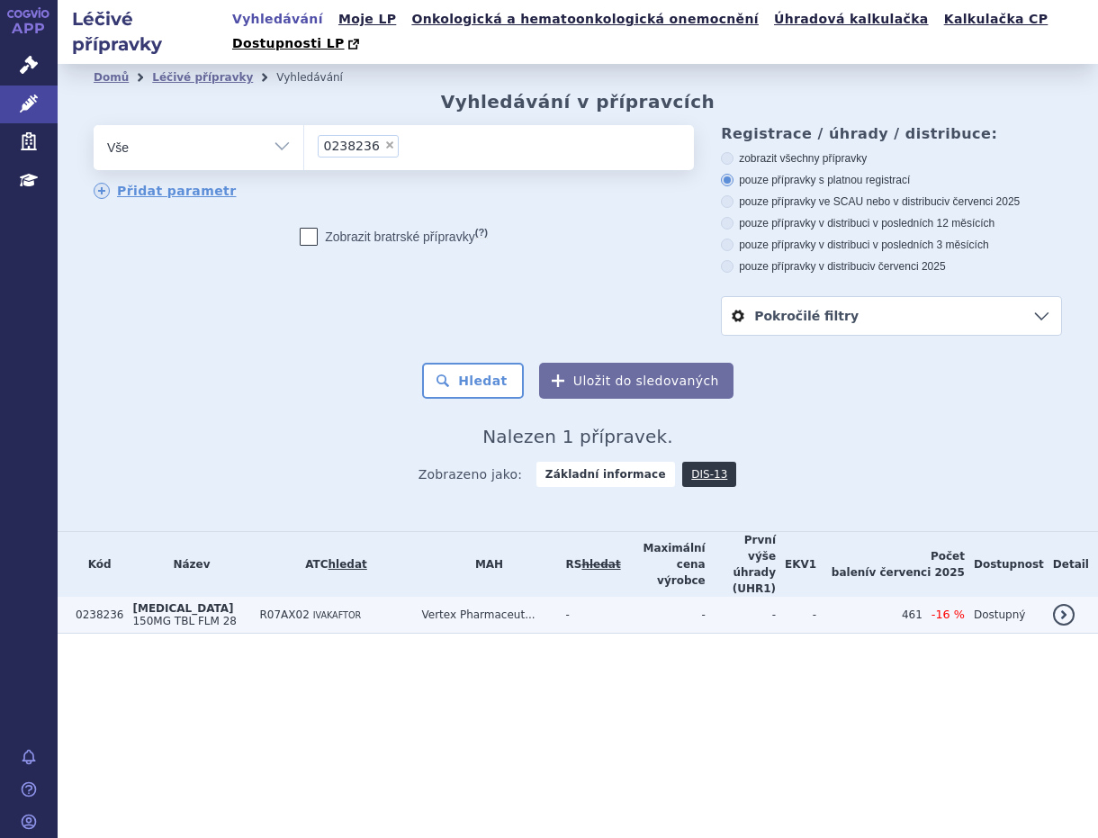
click at [251, 596] on td "R07AX02 IVAKAFTOR" at bounding box center [332, 614] width 162 height 37
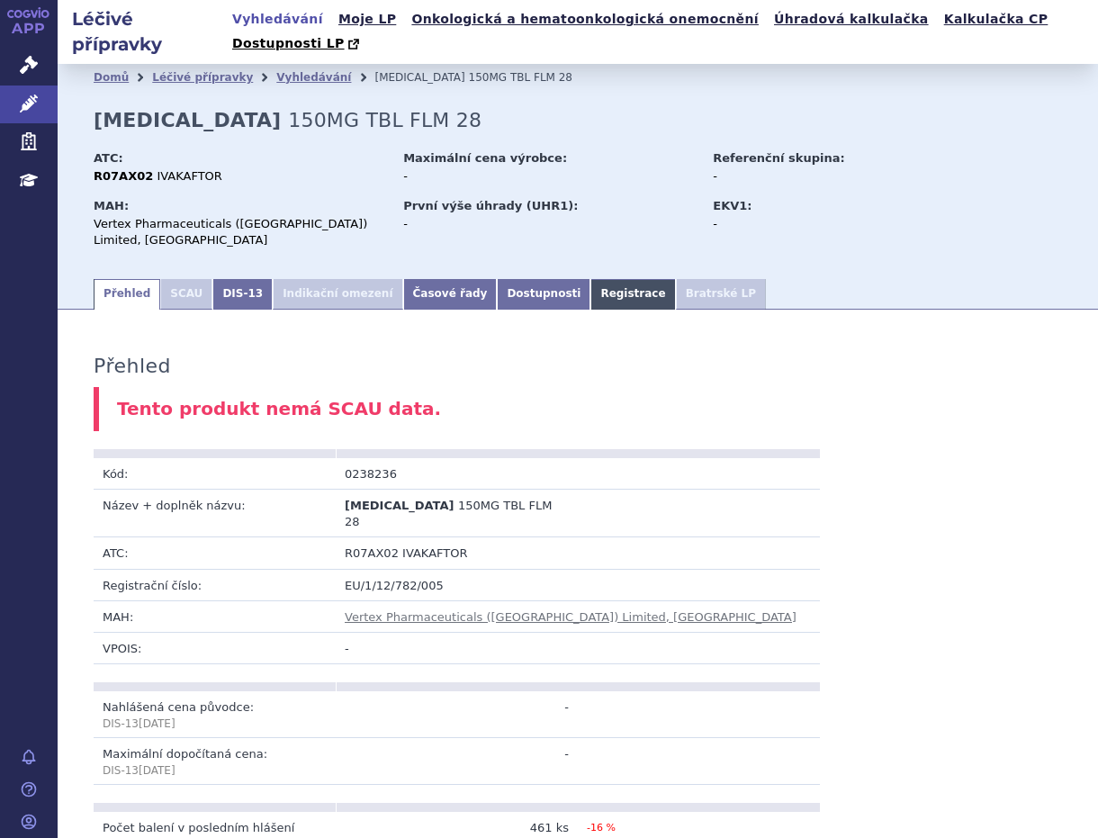
click at [590, 279] on link "Registrace" at bounding box center [632, 294] width 85 height 31
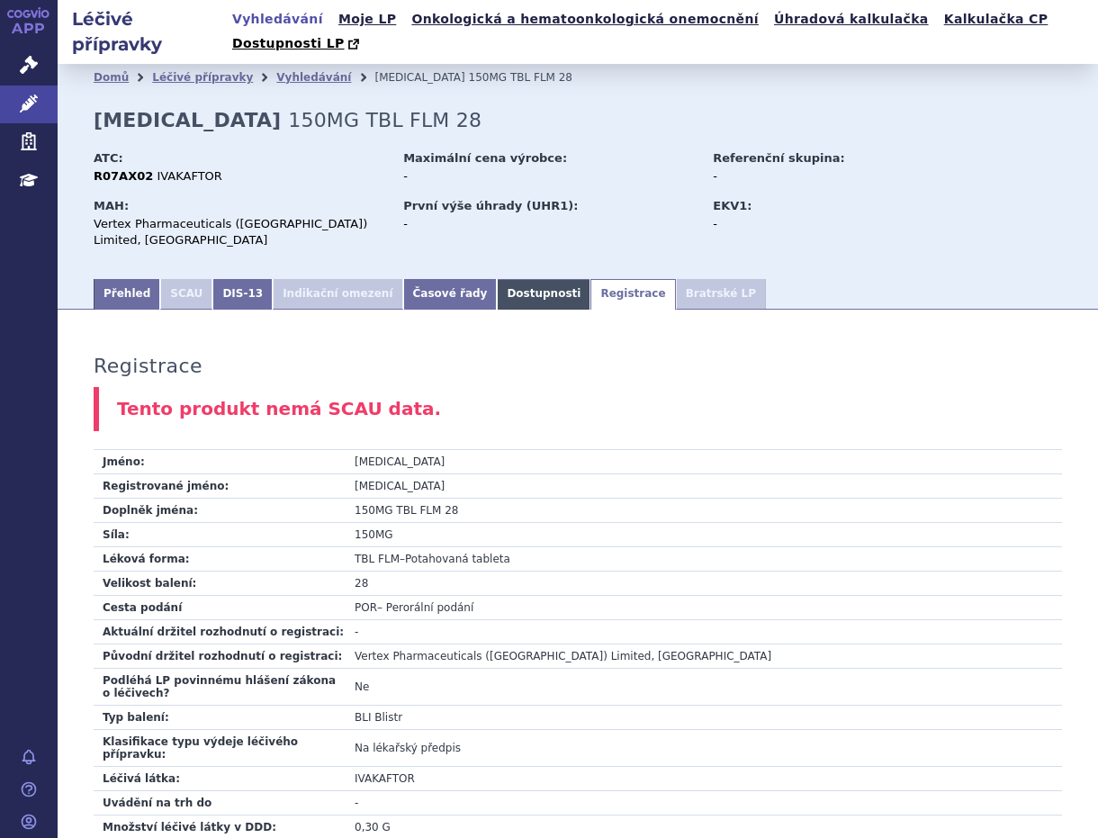
click at [497, 279] on link "Dostupnosti" at bounding box center [544, 294] width 94 height 31
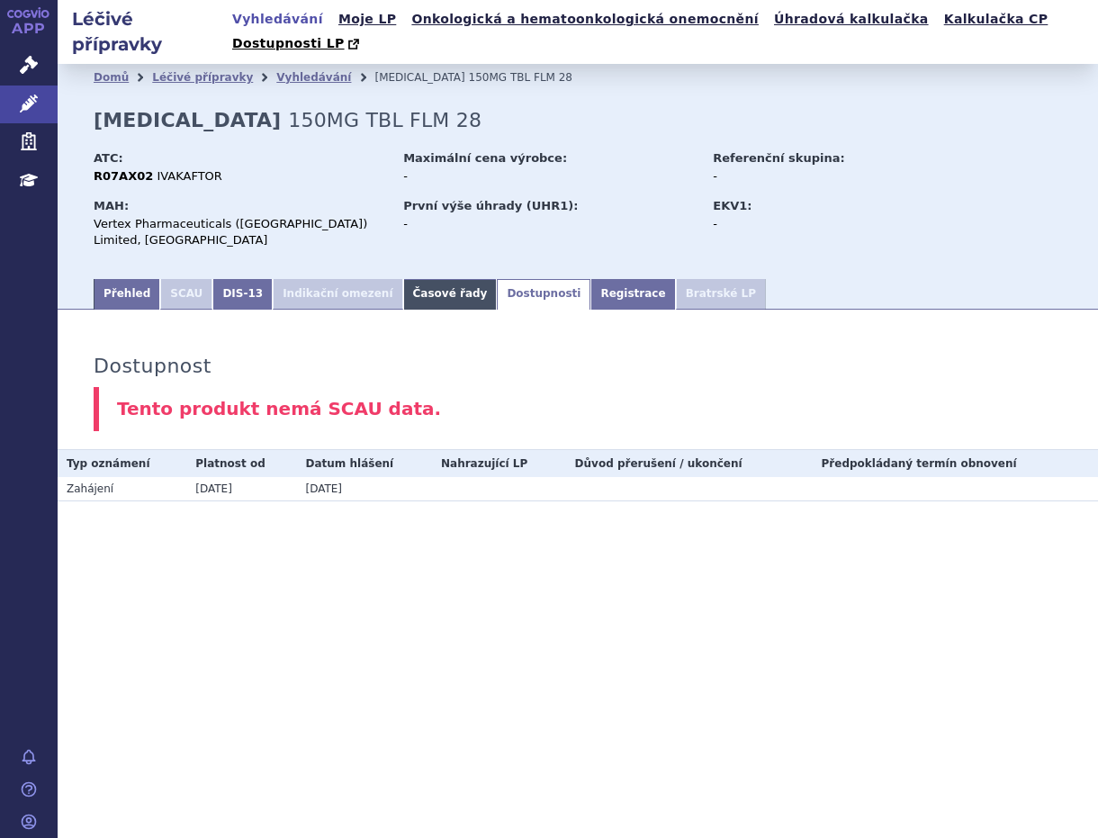
click at [414, 279] on link "Časové řady" at bounding box center [450, 294] width 94 height 31
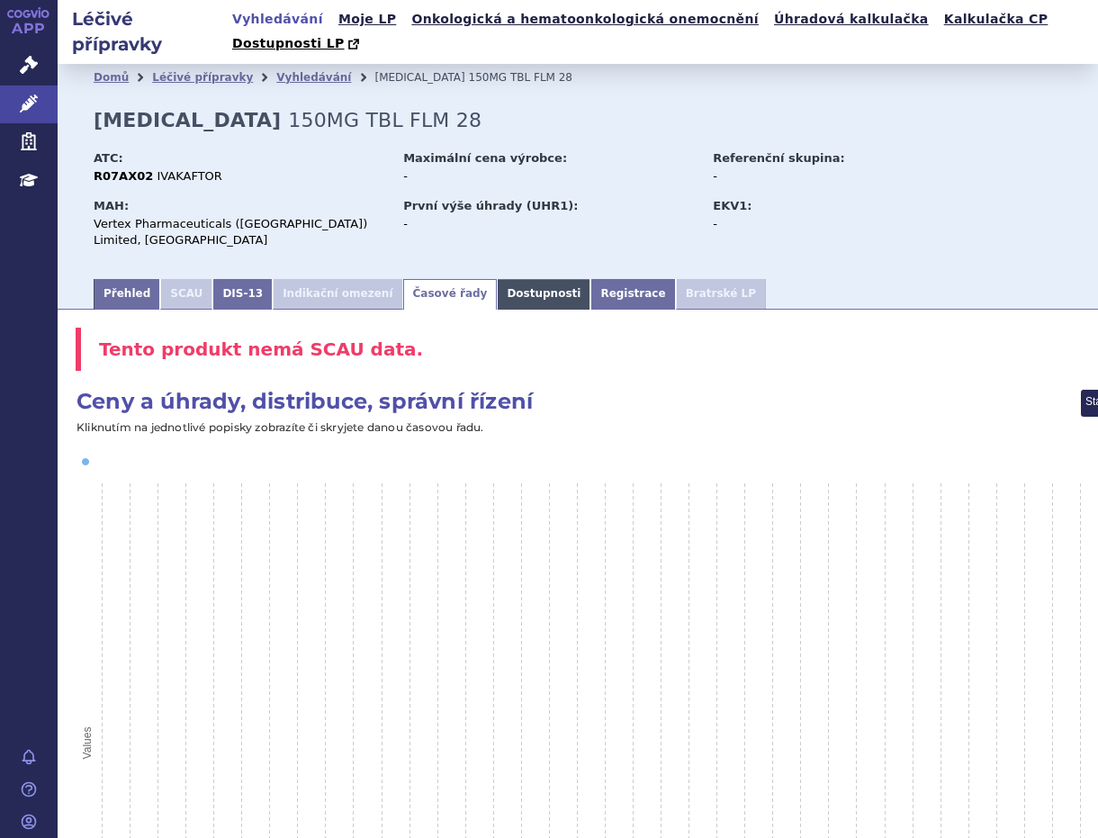
click at [518, 279] on link "Dostupnosti" at bounding box center [544, 294] width 94 height 31
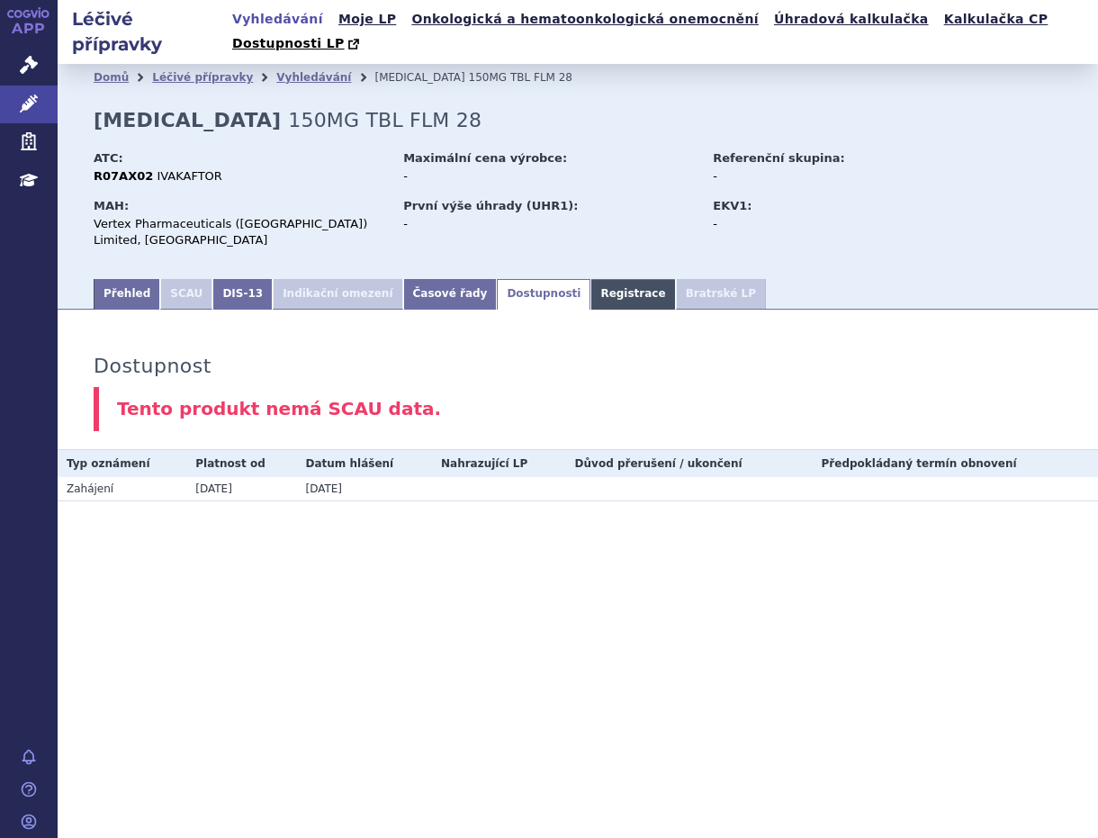
click at [590, 279] on link "Registrace" at bounding box center [632, 294] width 85 height 31
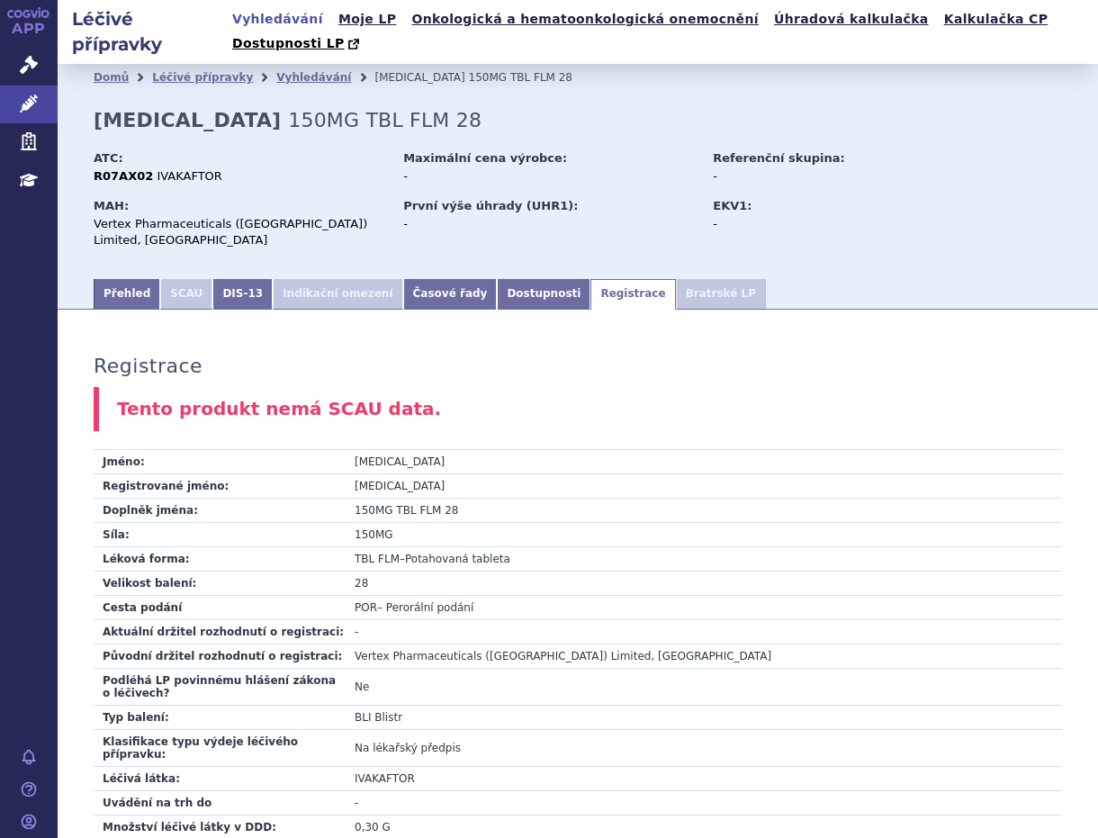
click at [176, 279] on li "SCAU" at bounding box center [186, 294] width 52 height 31
click at [223, 279] on link "DIS-13" at bounding box center [242, 294] width 60 height 31
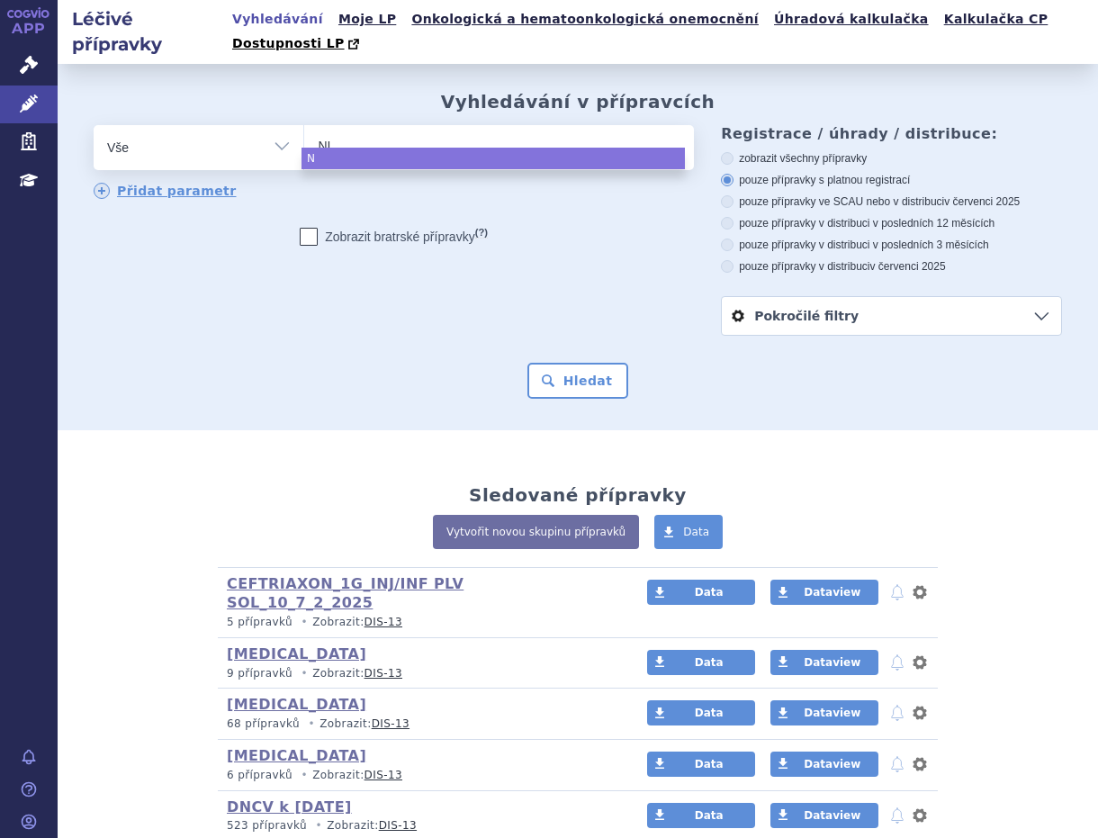
type input "NIT"
type input "NITR"
type input "NITRO"
type input "NITRO PO"
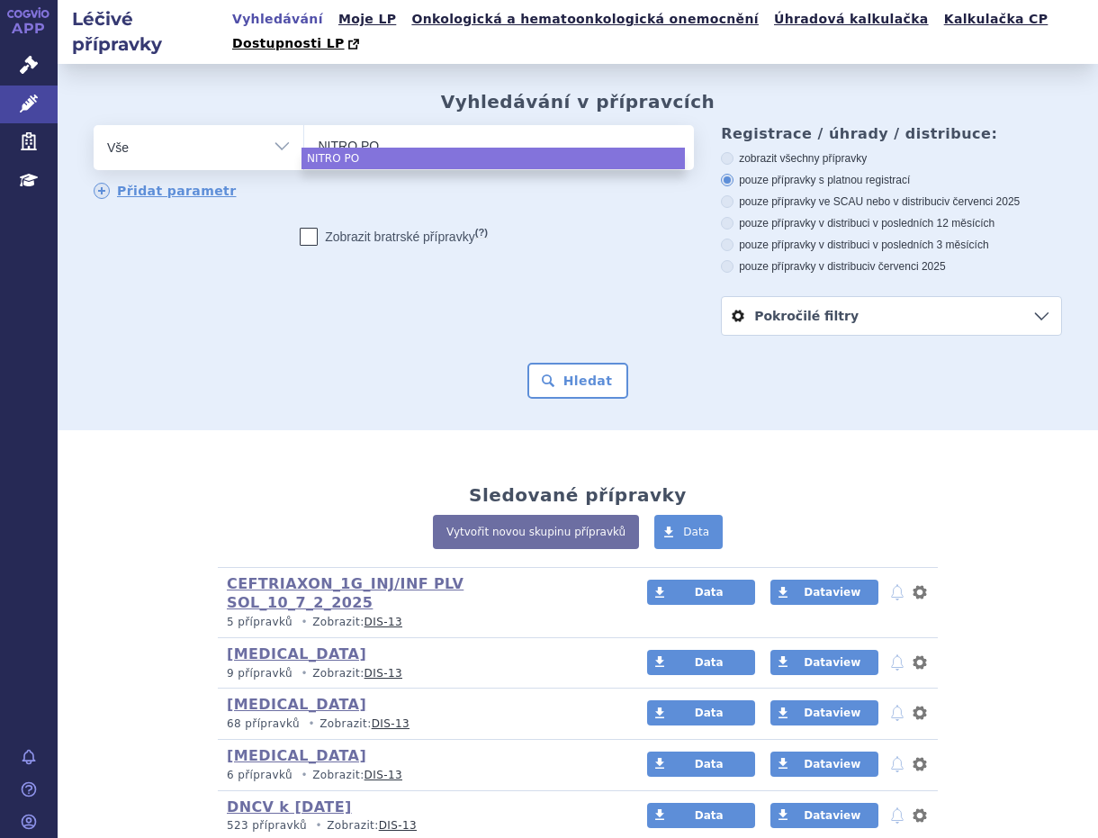
type input "NITRO POH"
type input "[PERSON_NAME]"
select select "[PERSON_NAME]"
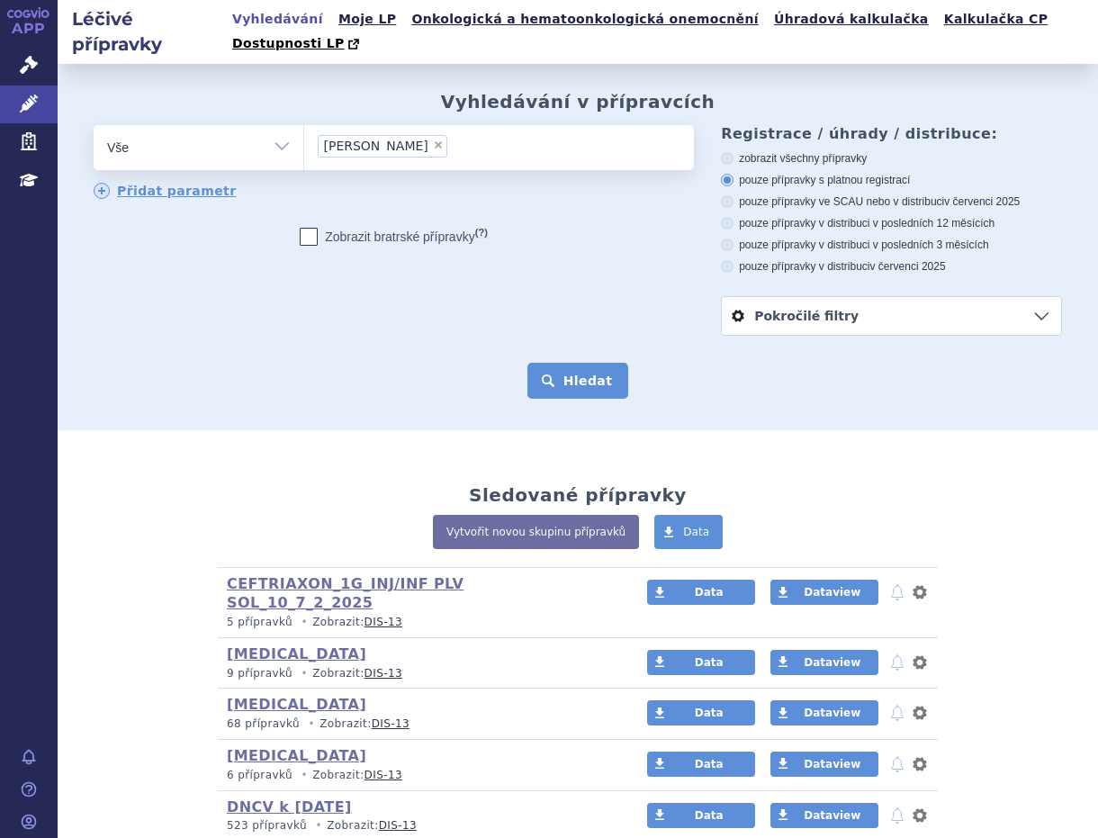
click at [570, 375] on button "Hledat" at bounding box center [578, 381] width 102 height 36
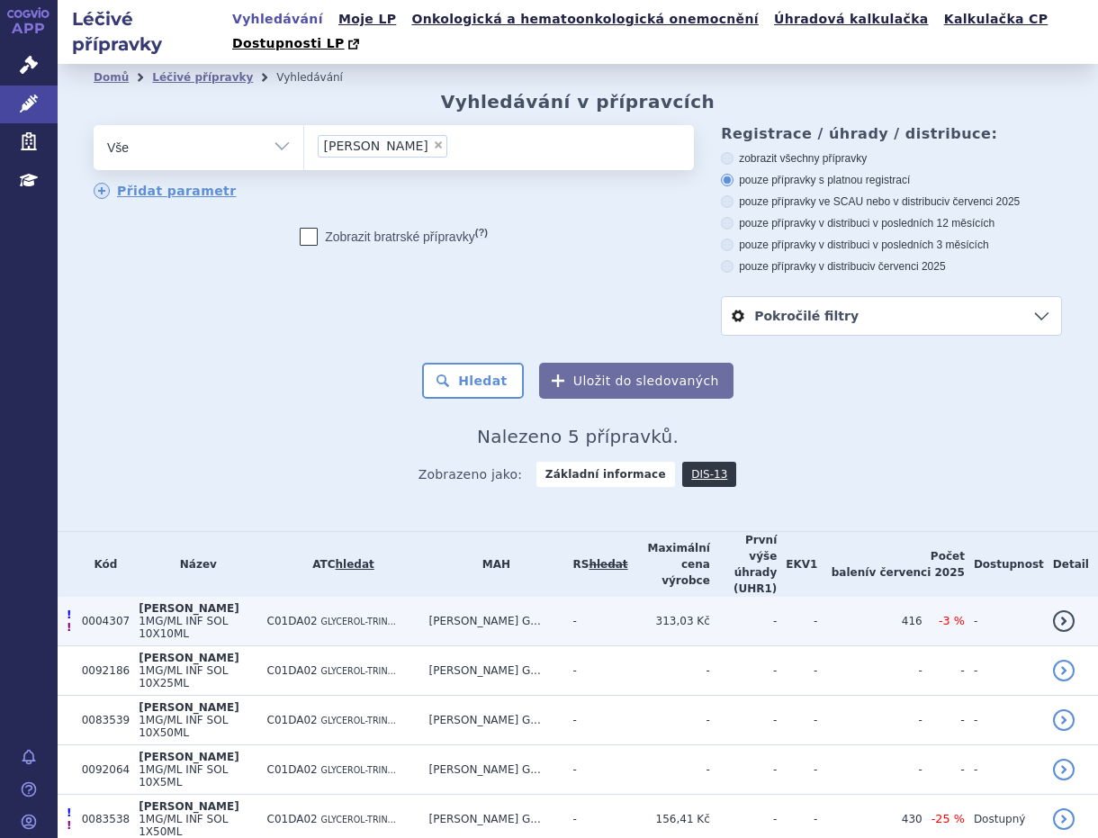
click at [268, 596] on td "C01DA02 GLYCEROL-TRIN..." at bounding box center [339, 620] width 162 height 49
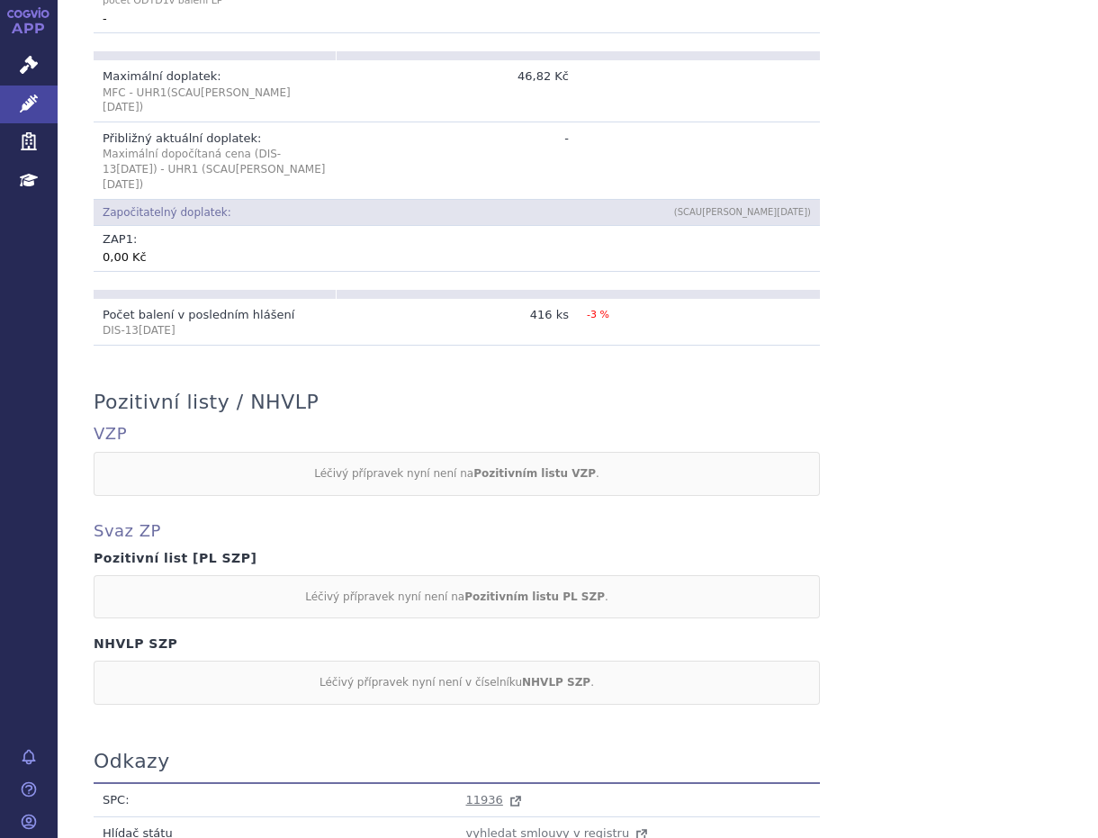
scroll to position [1299, 0]
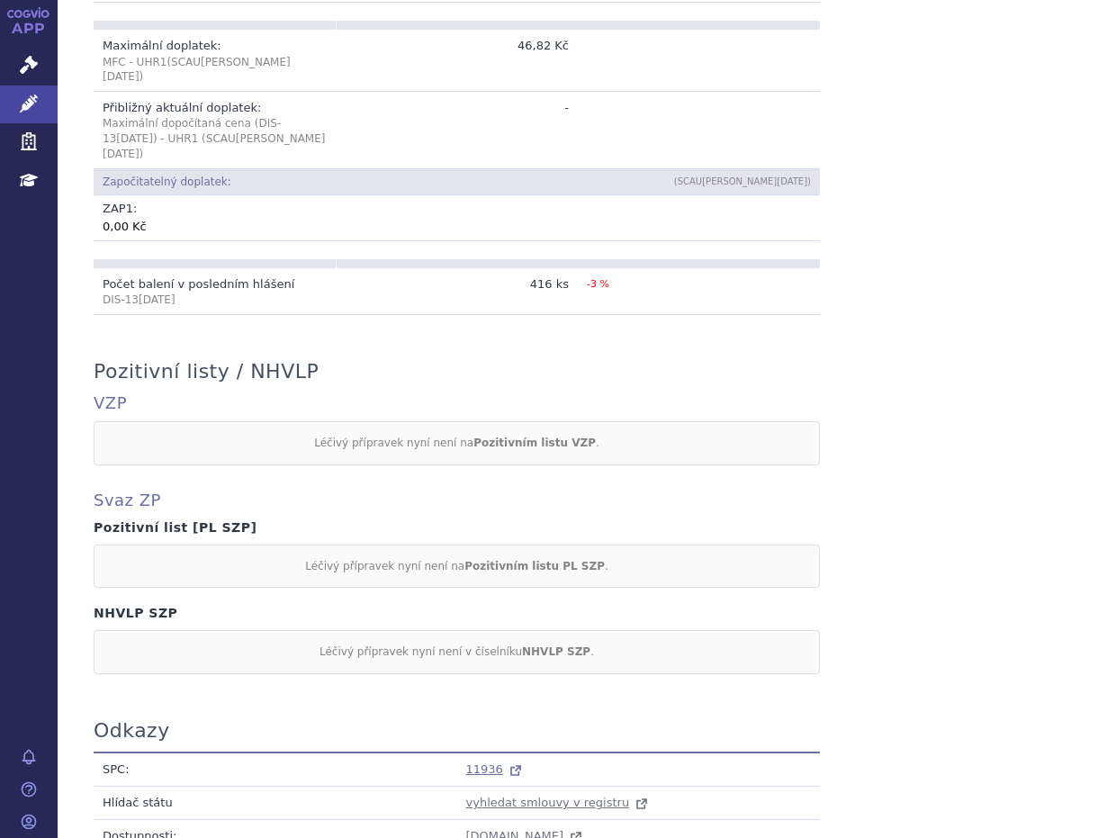
click at [478, 762] on span "11936" at bounding box center [484, 768] width 37 height 13
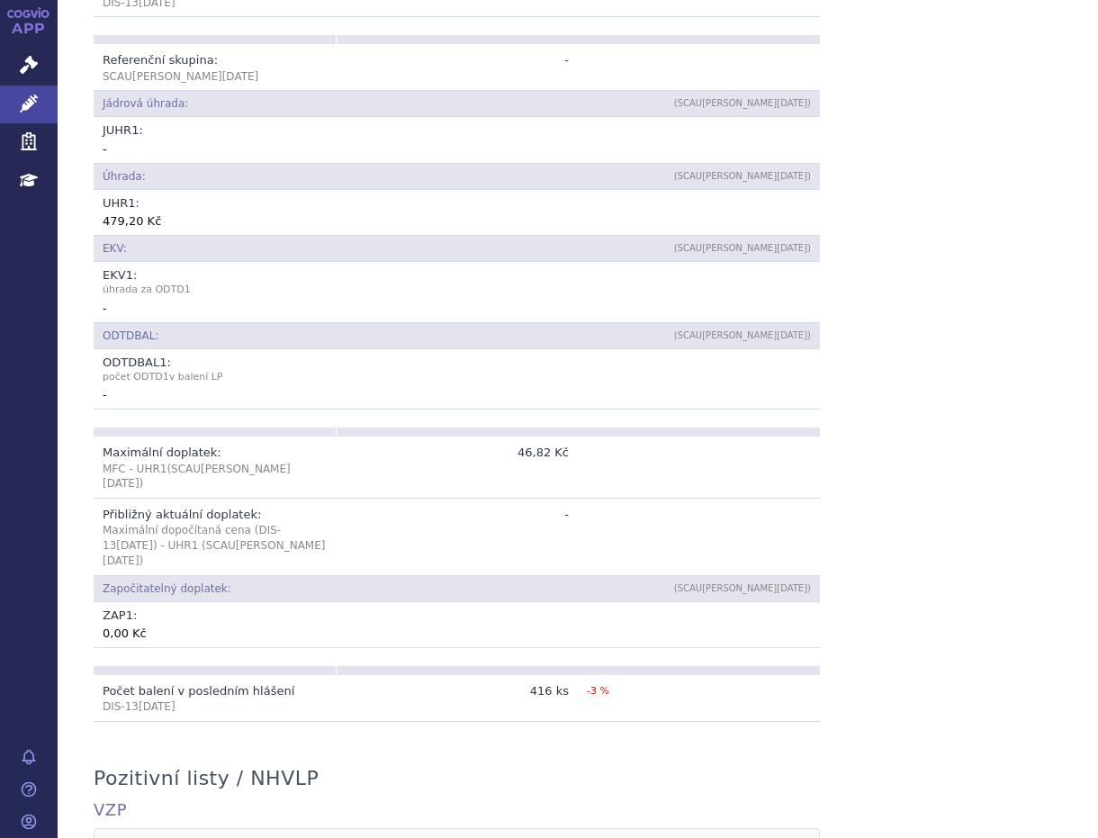
scroll to position [799, 0]
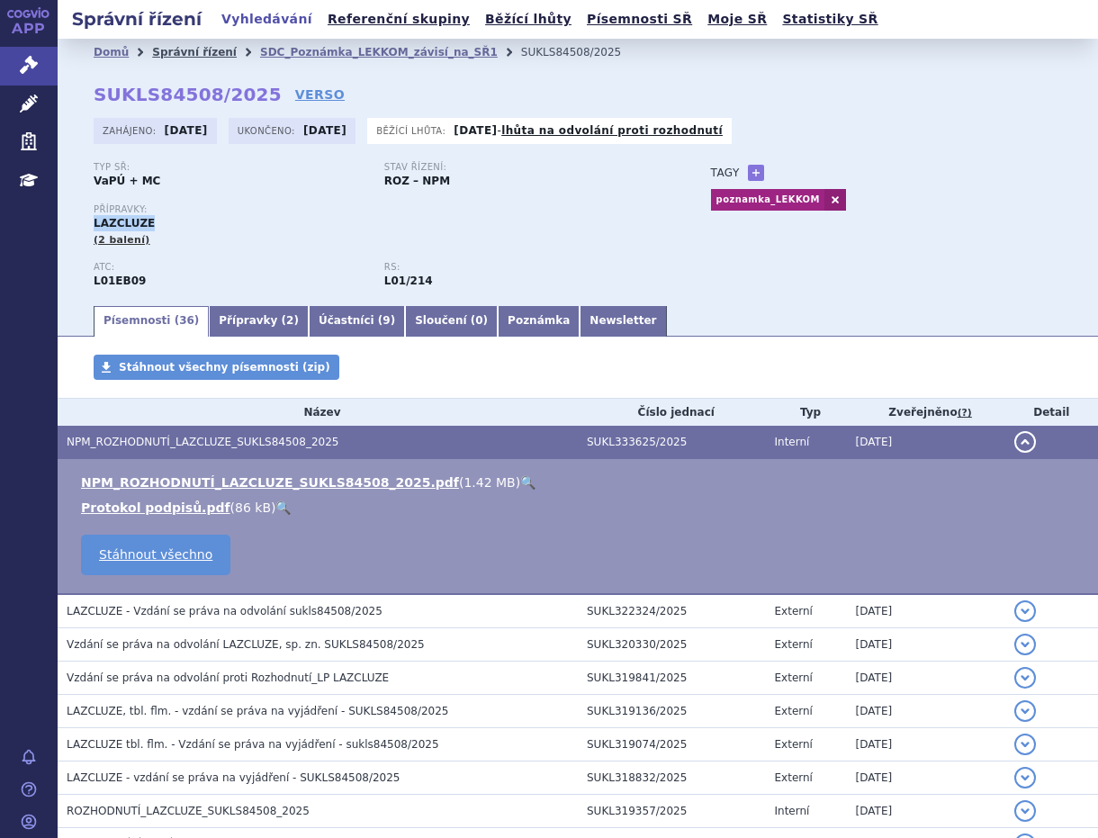
click at [193, 50] on link "Správní řízení" at bounding box center [194, 52] width 85 height 13
